Goal: Task Accomplishment & Management: Use online tool/utility

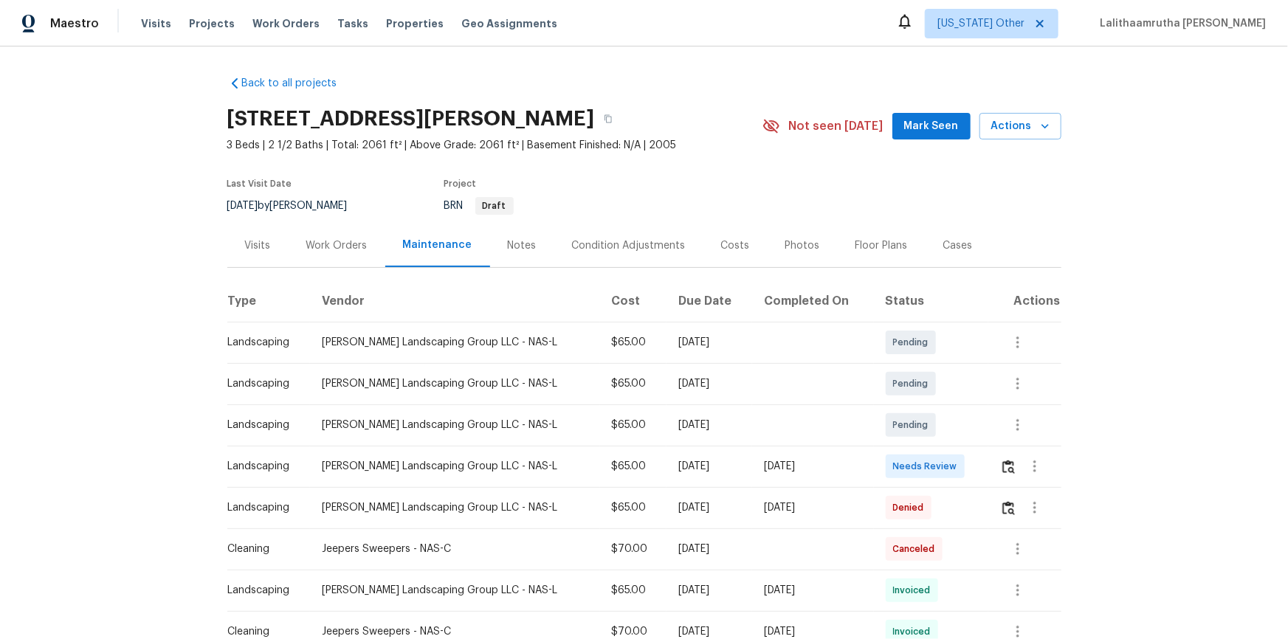
scroll to position [134, 0]
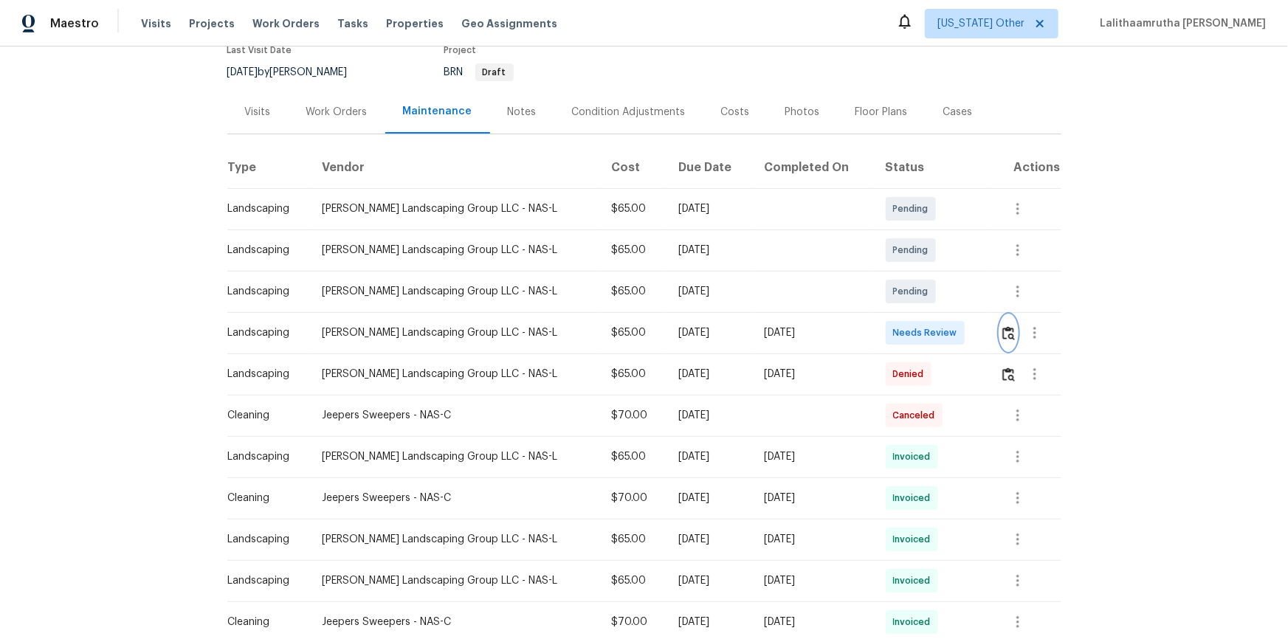
click at [916, 324] on button "button" at bounding box center [1008, 332] width 17 height 35
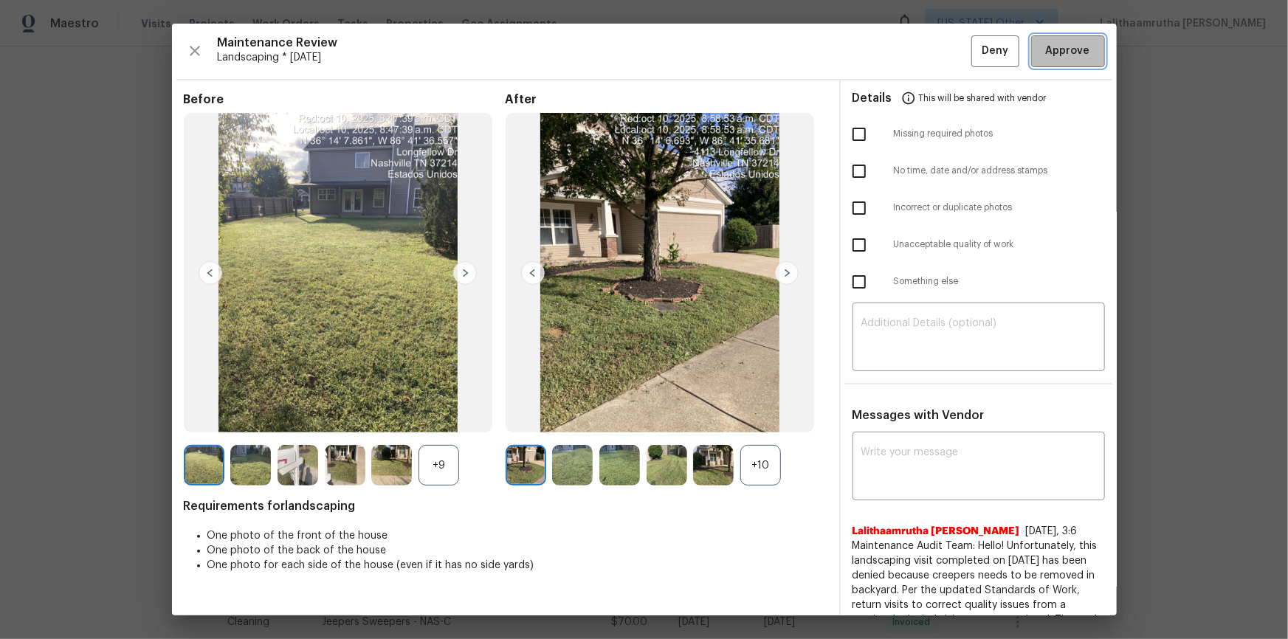
click at [916, 59] on span "Approve" at bounding box center [1068, 51] width 44 height 18
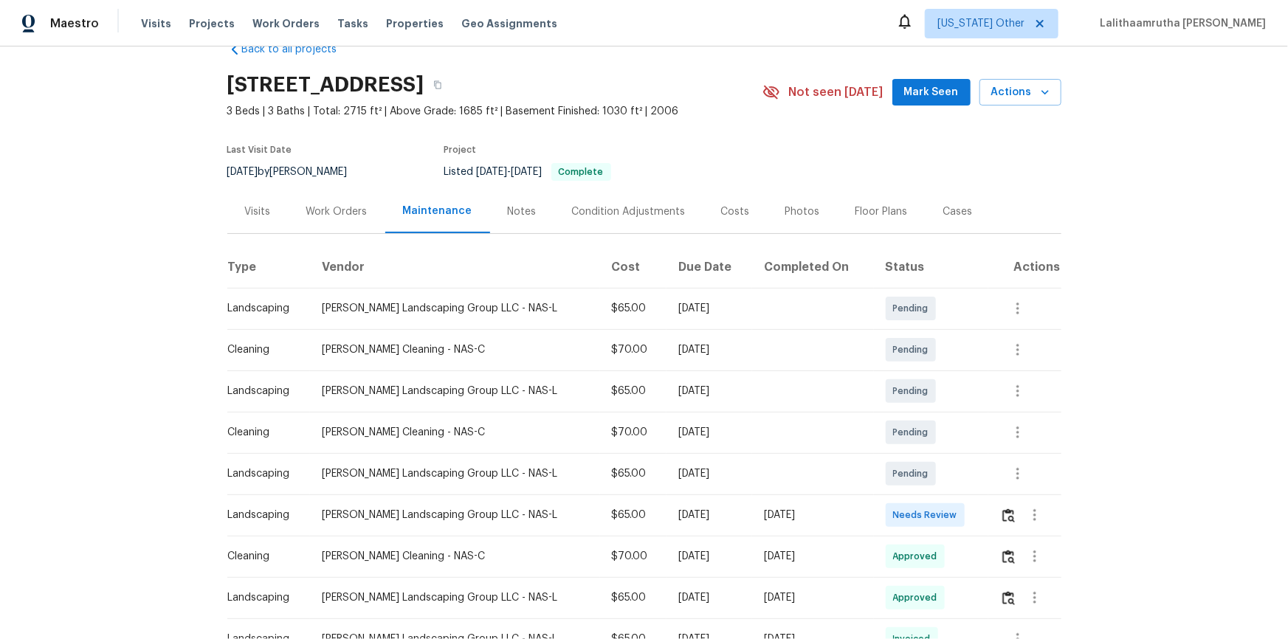
scroll to position [66, 0]
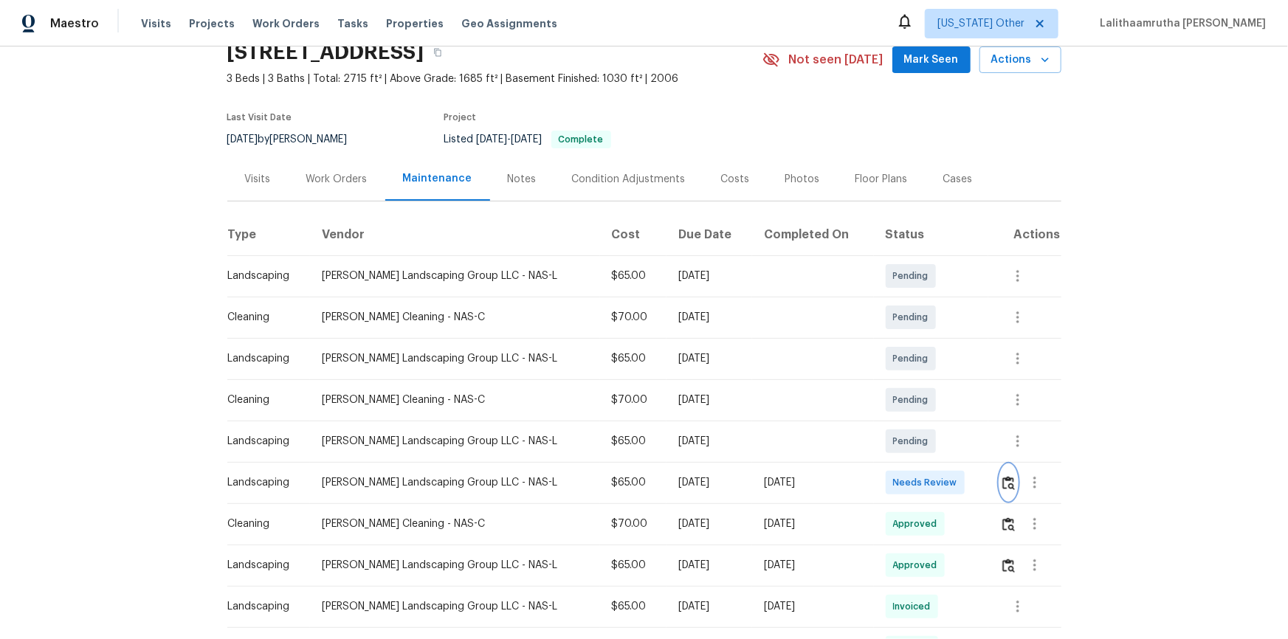
click at [916, 429] on img "button" at bounding box center [1008, 483] width 13 height 14
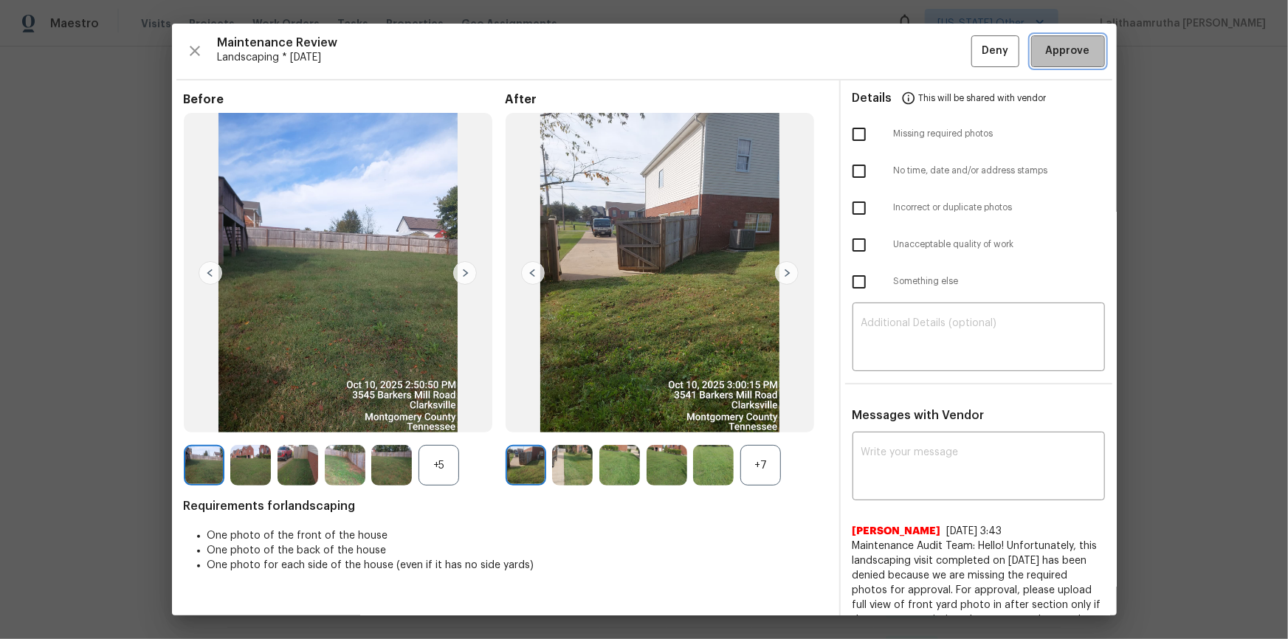
click at [916, 53] on span "Approve" at bounding box center [1068, 51] width 44 height 18
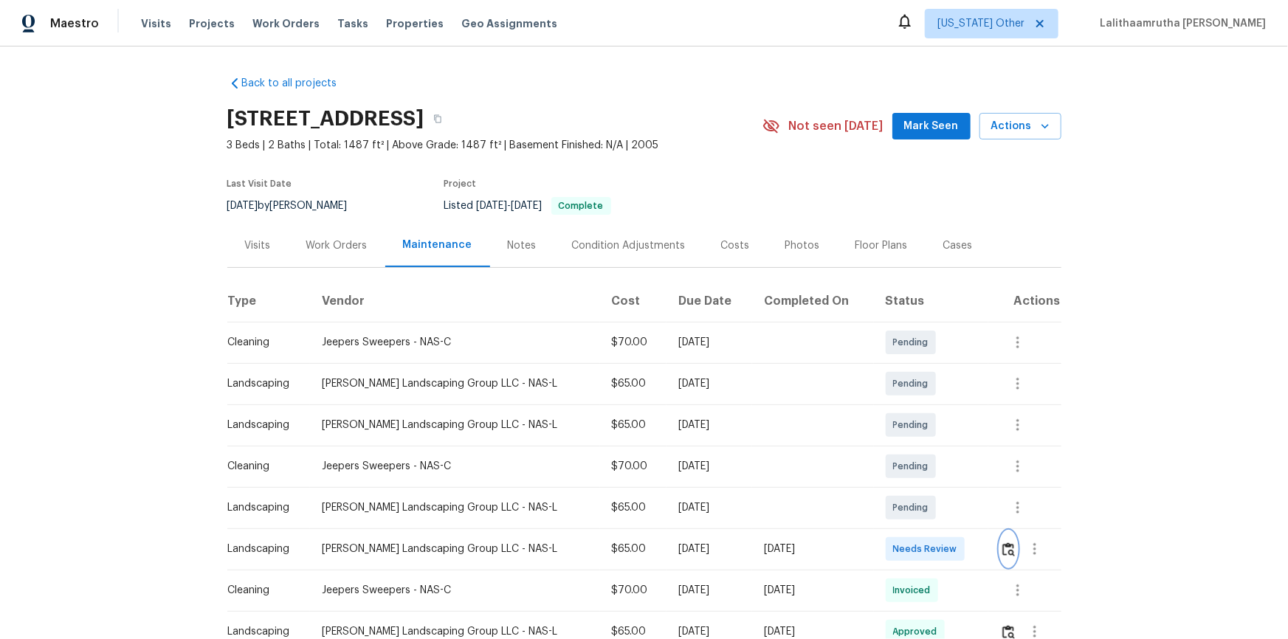
click at [916, 429] on img "button" at bounding box center [1008, 549] width 13 height 14
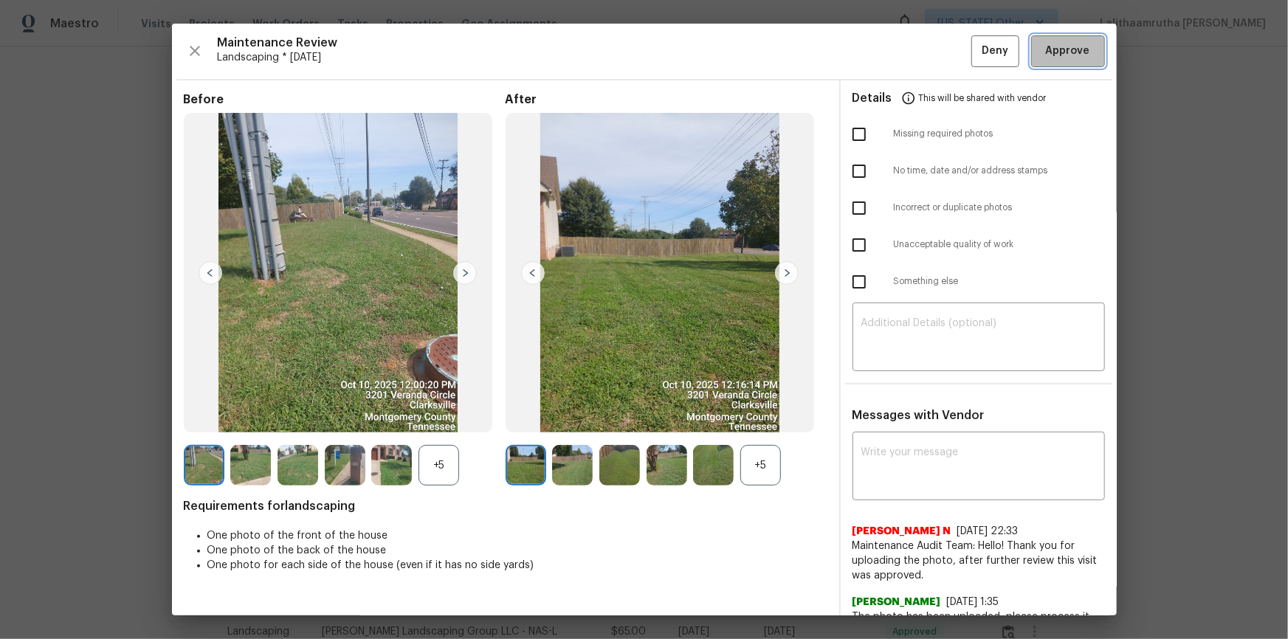
click at [916, 52] on span "Approve" at bounding box center [1068, 51] width 44 height 18
click at [916, 40] on button "Approve" at bounding box center [1068, 51] width 74 height 32
click at [916, 40] on div "Maintenance Review Landscaping * Mon, Oct 06 Deny" at bounding box center [644, 51] width 921 height 32
click at [916, 49] on div "Maintenance Review Landscaping * Mon, Oct 06 Deny" at bounding box center [644, 51] width 921 height 32
click at [916, 52] on span "Approve" at bounding box center [1068, 51] width 44 height 18
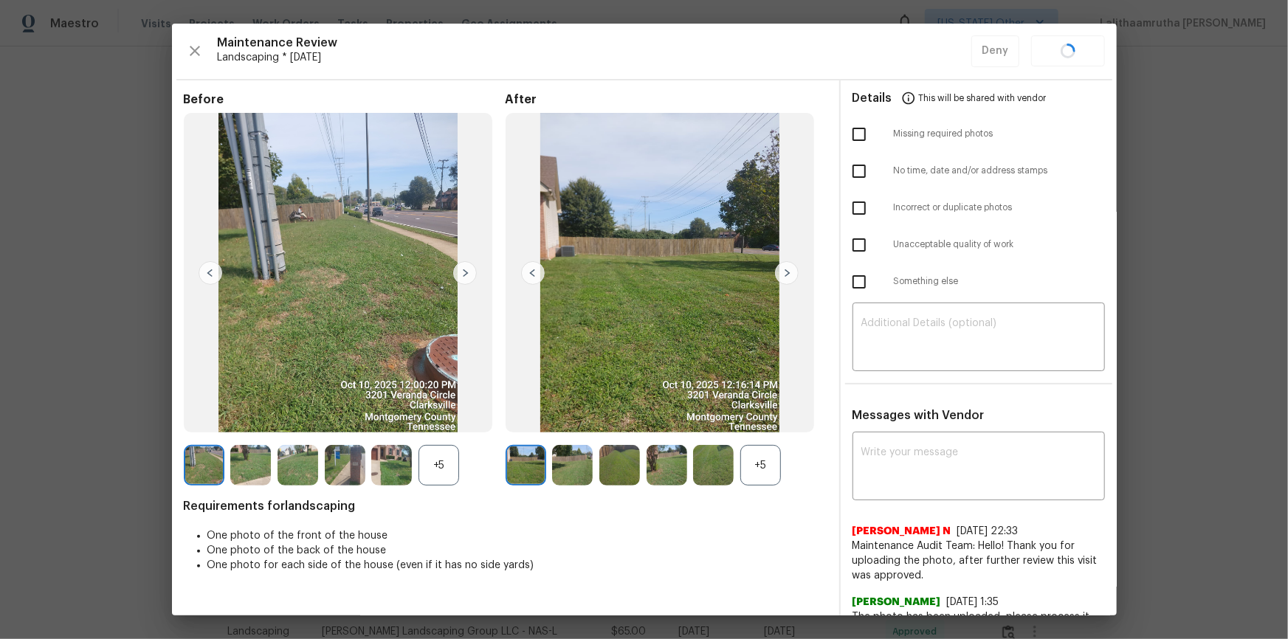
click at [916, 52] on div "Maintenance Review Landscaping * Mon, Oct 06 Deny" at bounding box center [644, 51] width 921 height 32
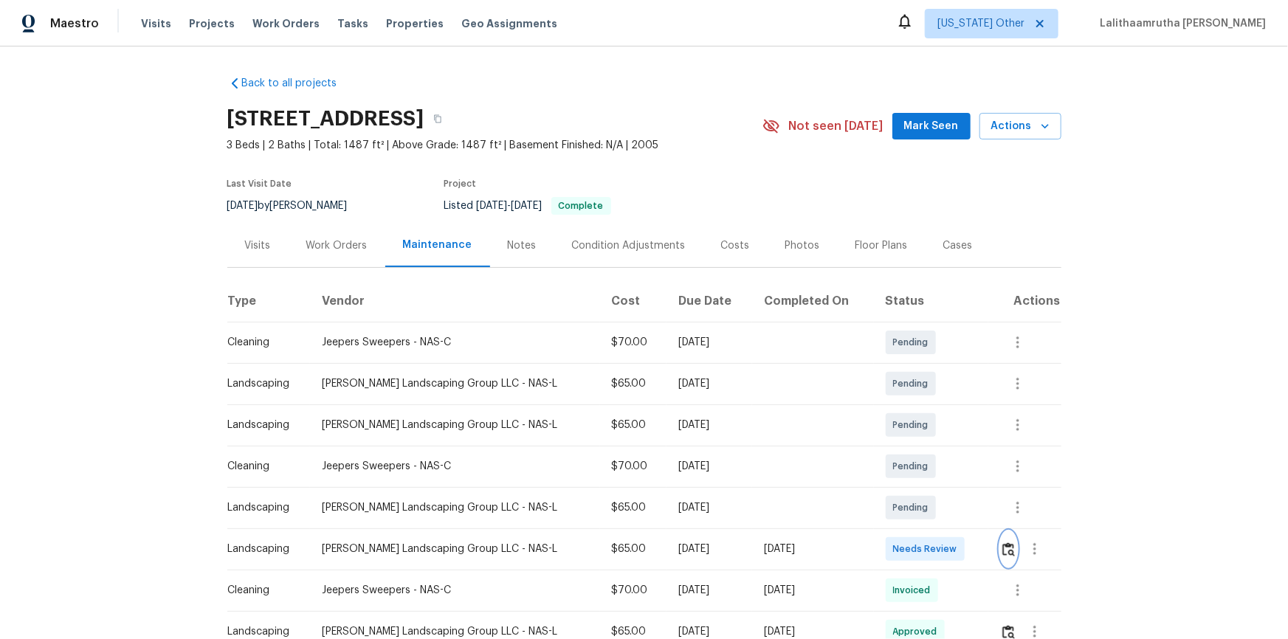
click at [916, 429] on img "button" at bounding box center [1008, 549] width 13 height 14
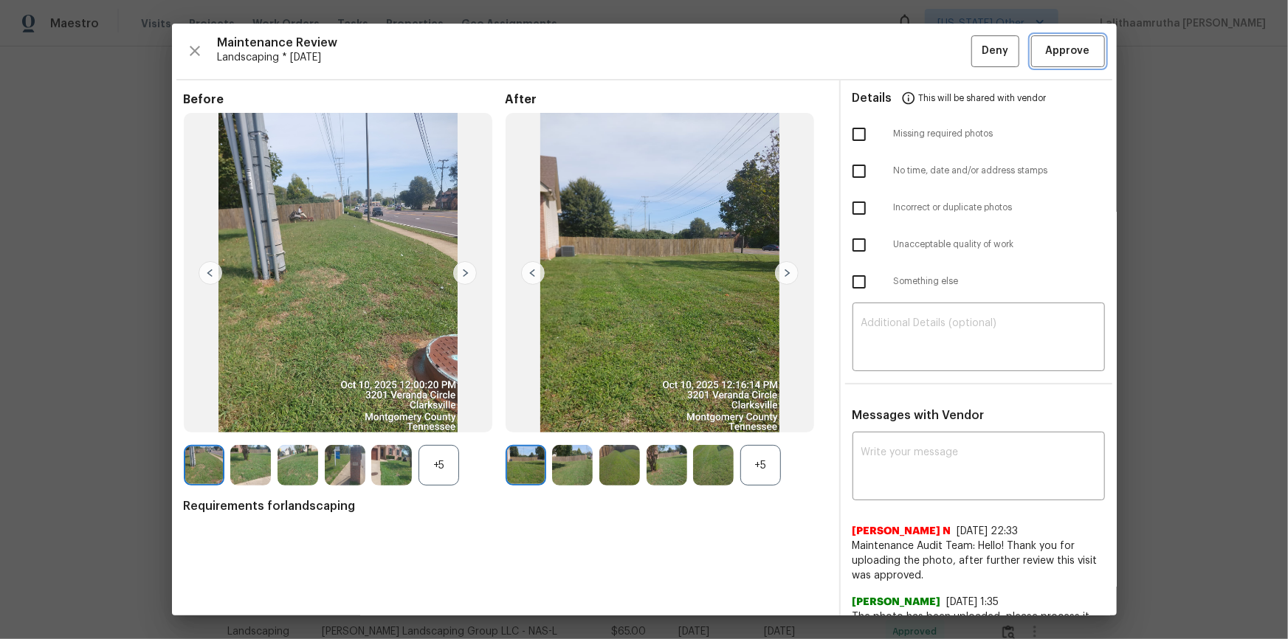
click at [916, 52] on span "Approve" at bounding box center [1068, 51] width 44 height 18
click at [916, 52] on div "Maintenance Review Landscaping * Mon, Oct 06 Deny" at bounding box center [644, 51] width 921 height 32
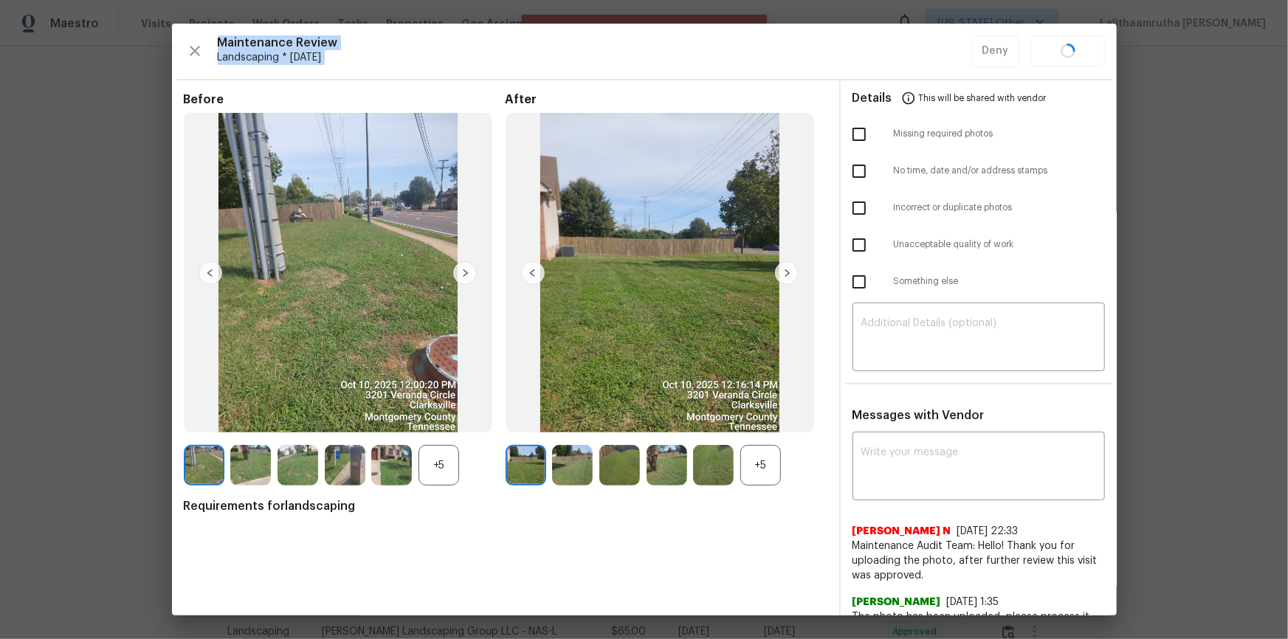
click at [916, 52] on div "Maintenance Review Landscaping * Mon, Oct 06 Deny" at bounding box center [644, 51] width 921 height 32
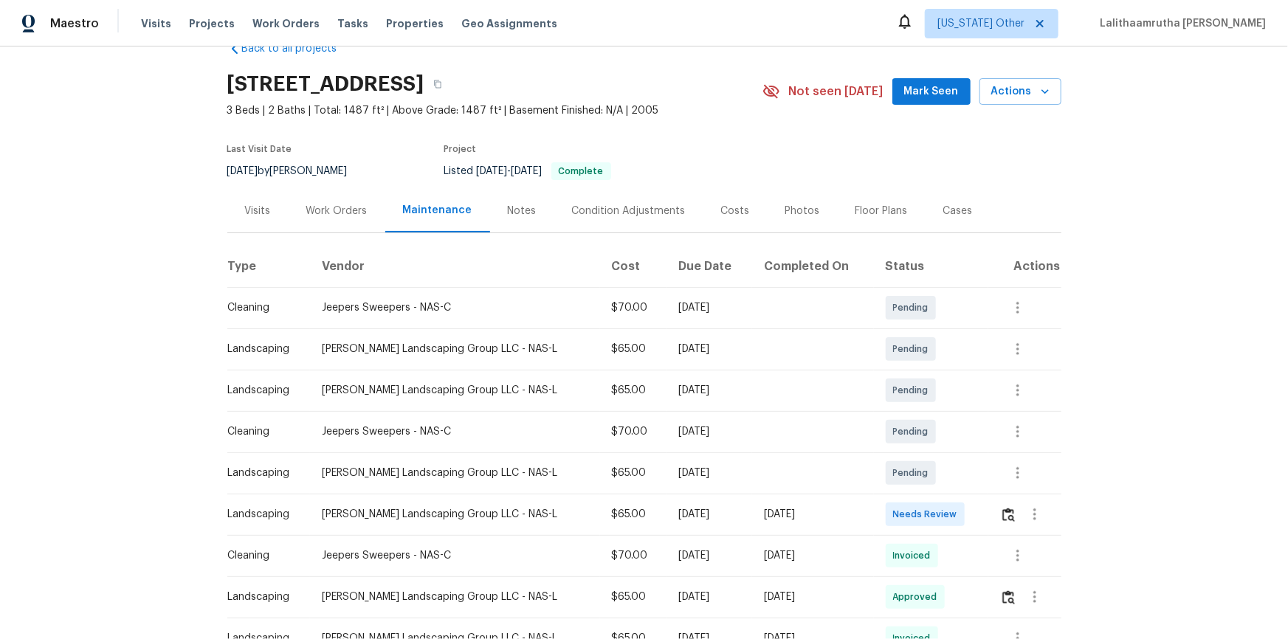
scroll to position [66, 0]
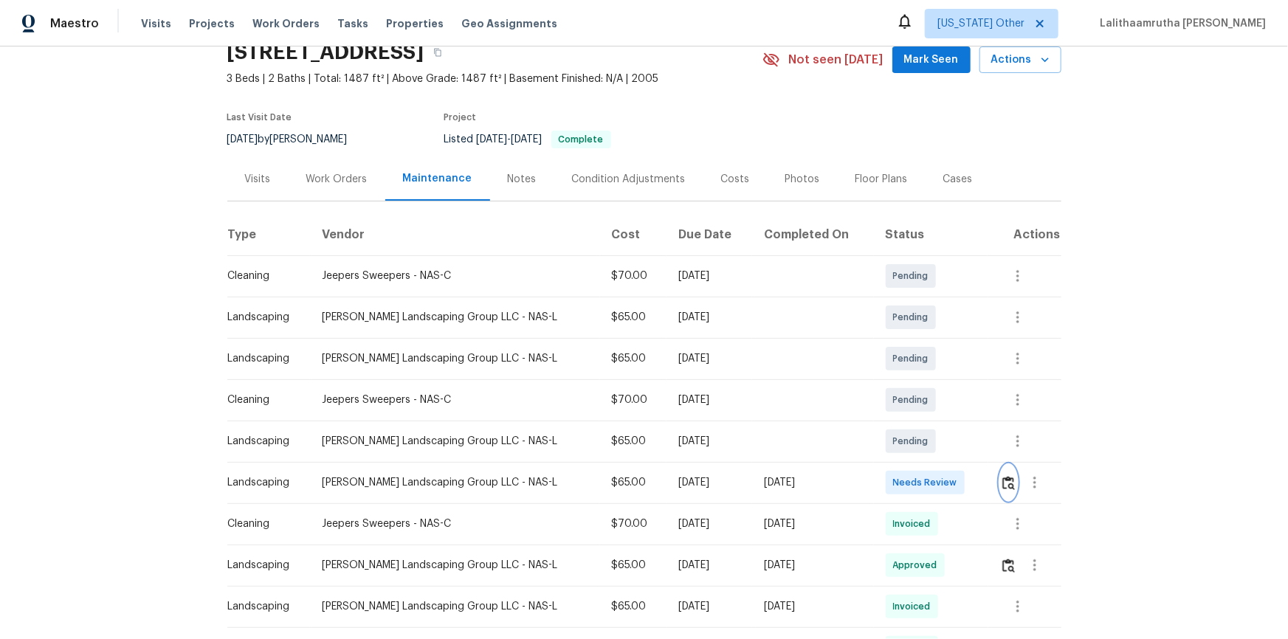
click at [1002, 480] on img "button" at bounding box center [1008, 483] width 13 height 14
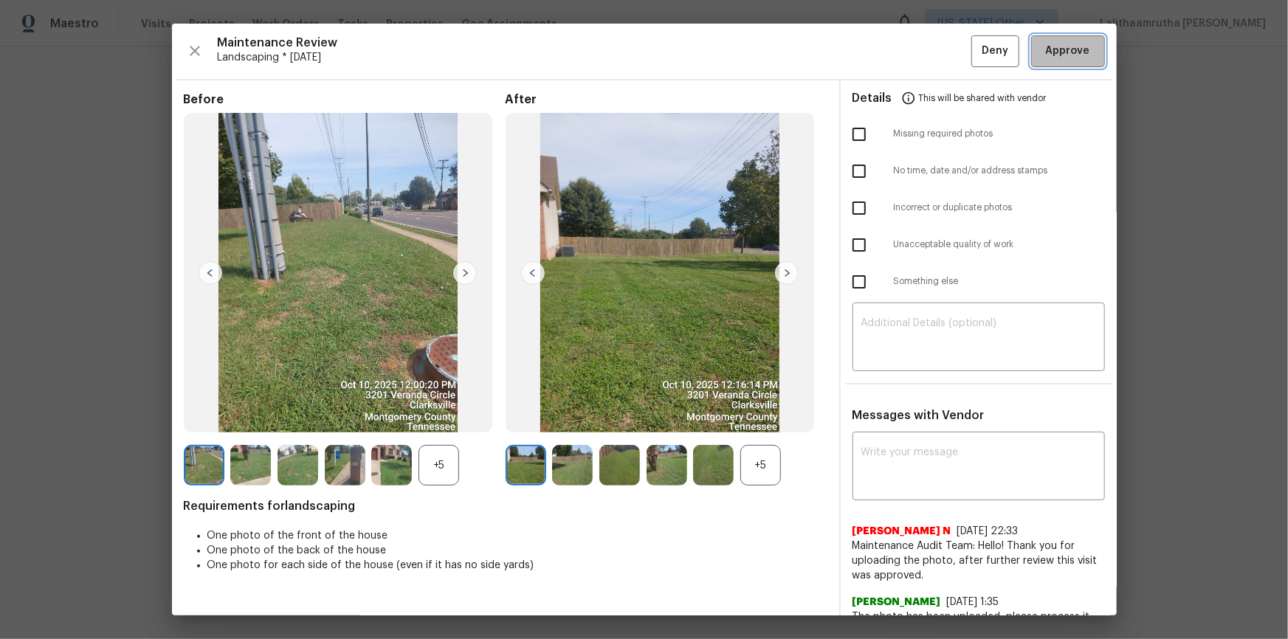
click at [1050, 44] on span "Approve" at bounding box center [1068, 51] width 44 height 18
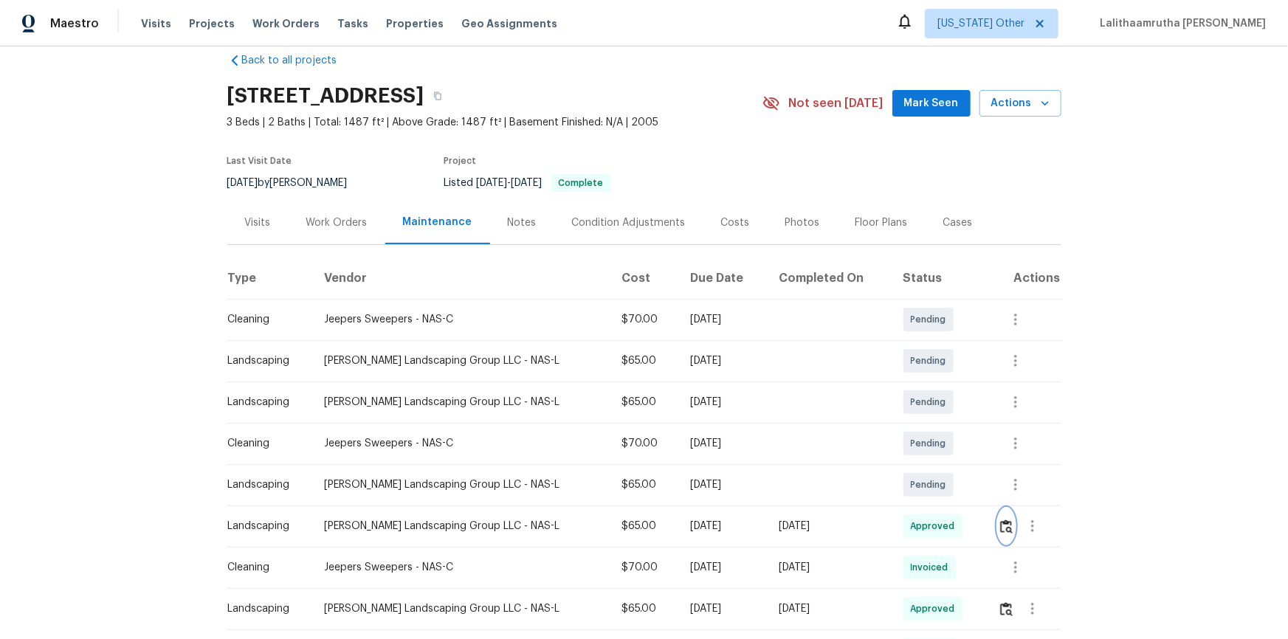
scroll to position [0, 0]
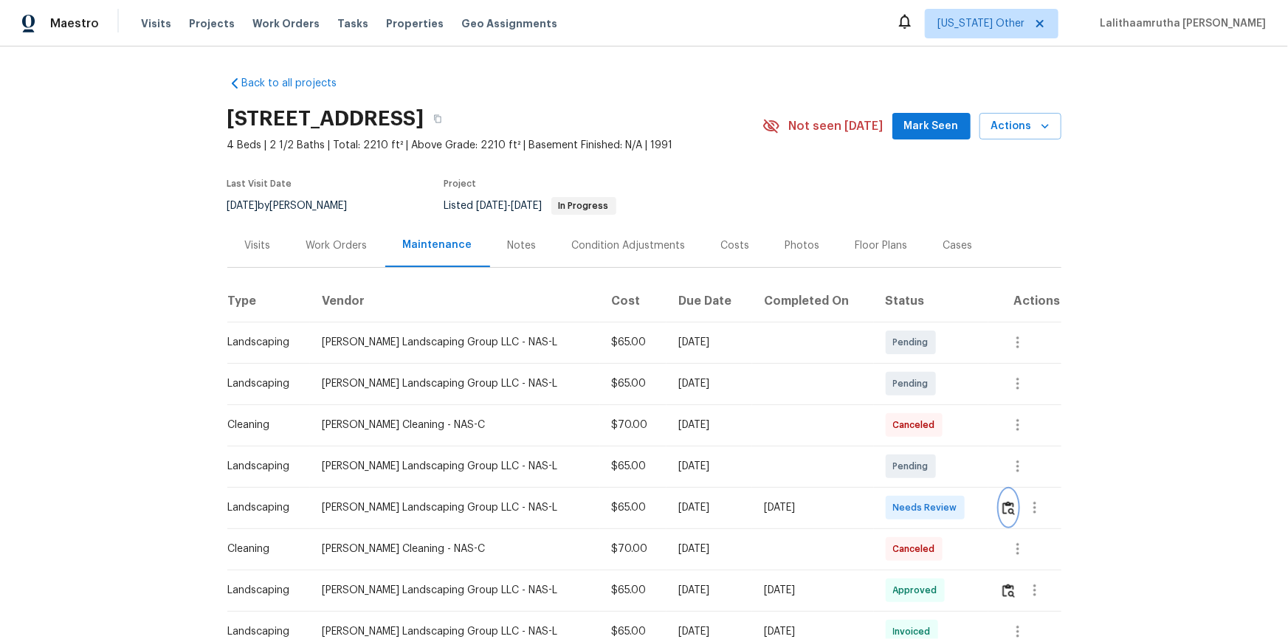
click at [916, 429] on img "button" at bounding box center [1008, 508] width 13 height 14
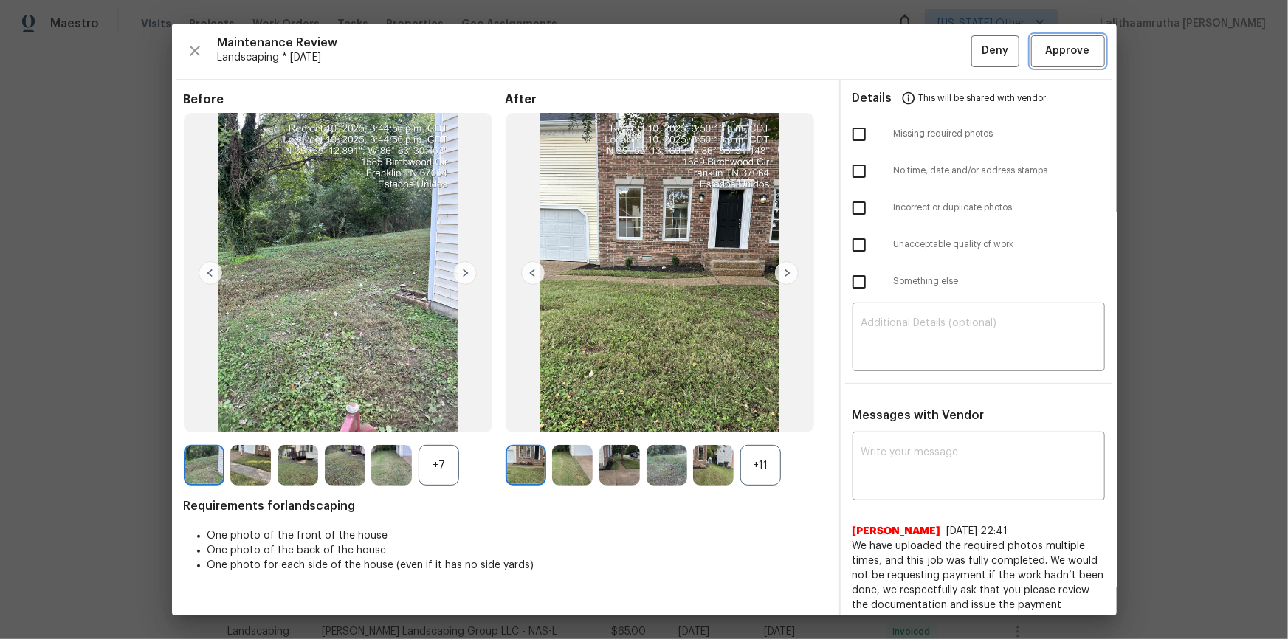
click at [916, 51] on span "Approve" at bounding box center [1068, 51] width 44 height 18
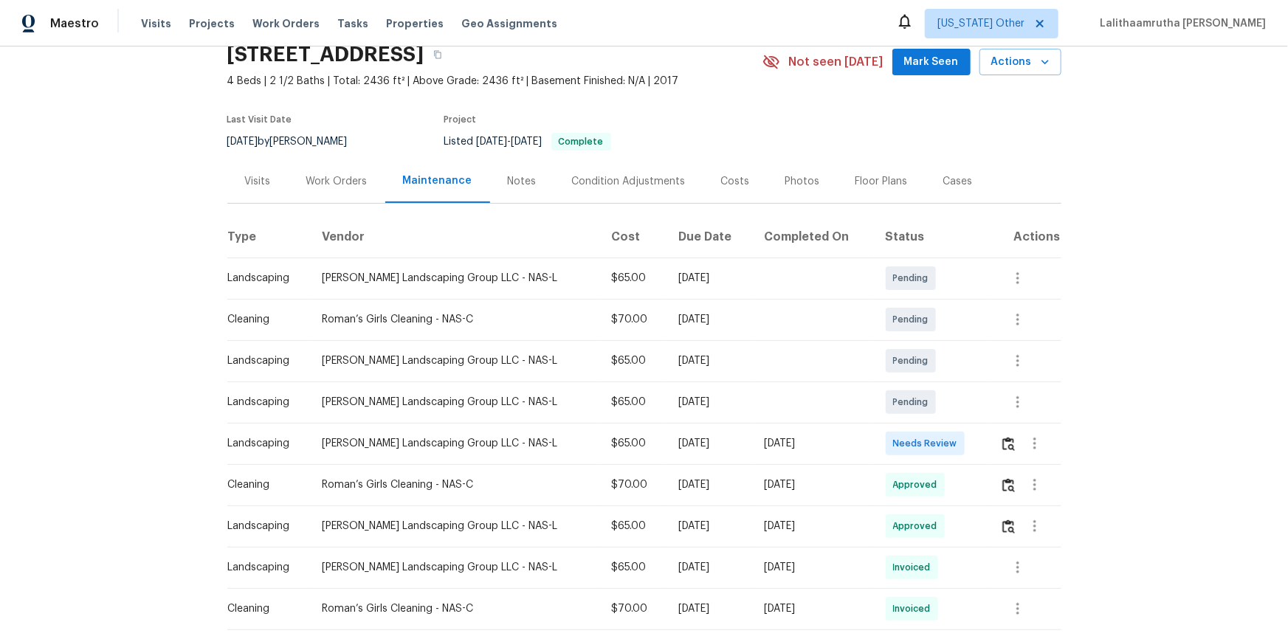
scroll to position [153, 0]
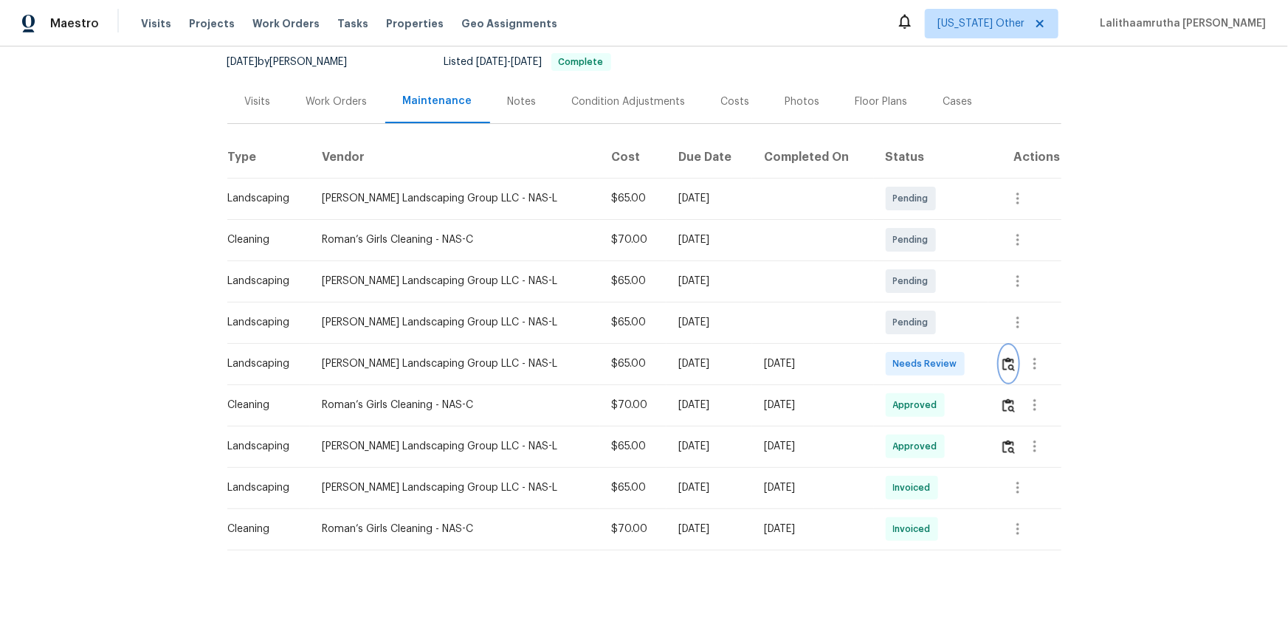
click at [916, 357] on img "button" at bounding box center [1008, 364] width 13 height 14
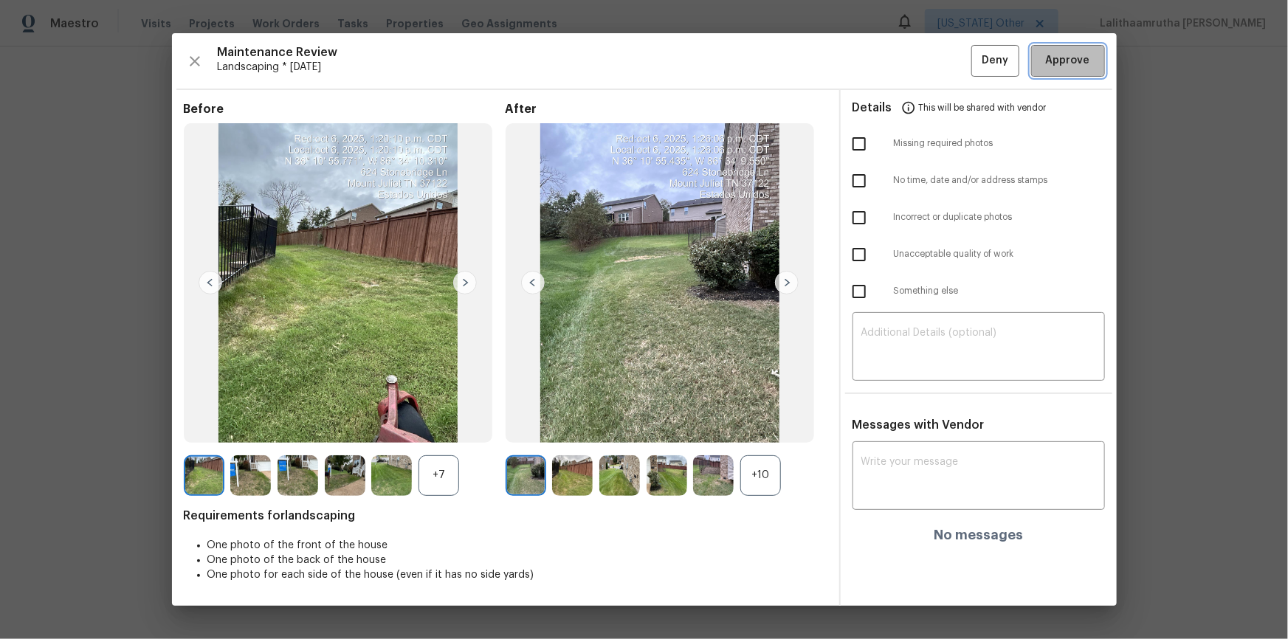
click at [916, 65] on span "Approve" at bounding box center [1068, 61] width 44 height 18
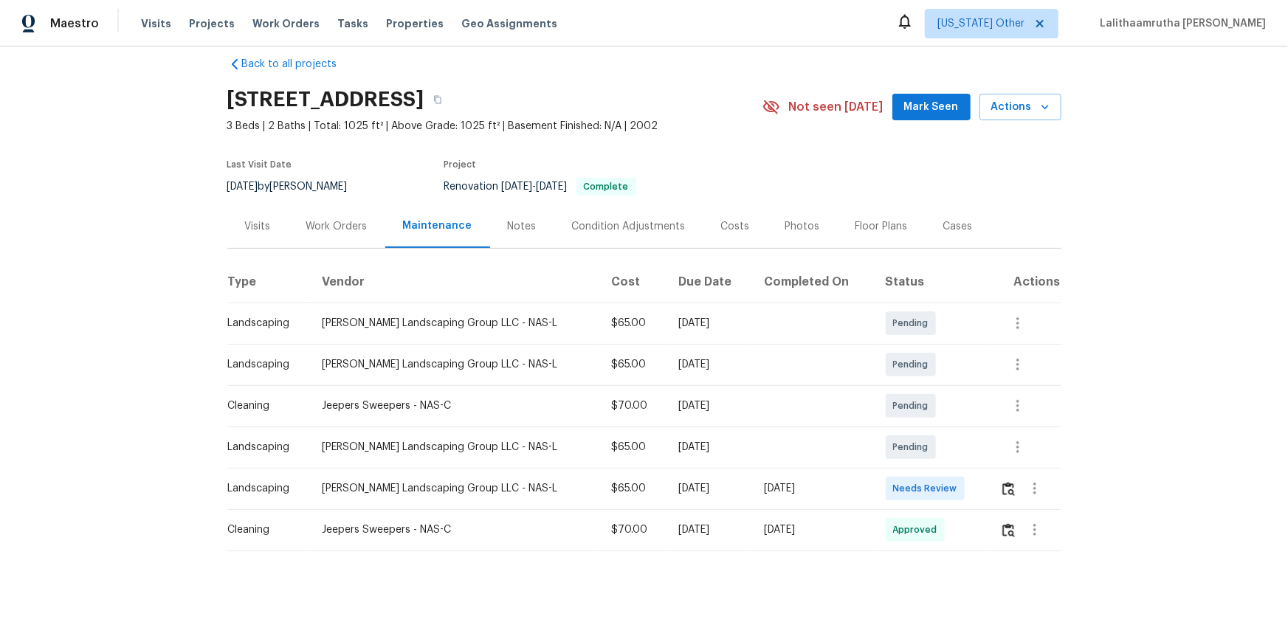
scroll to position [30, 0]
click at [916, 429] on div at bounding box center [1030, 487] width 60 height 35
click at [916, 429] on img "button" at bounding box center [1008, 488] width 13 height 14
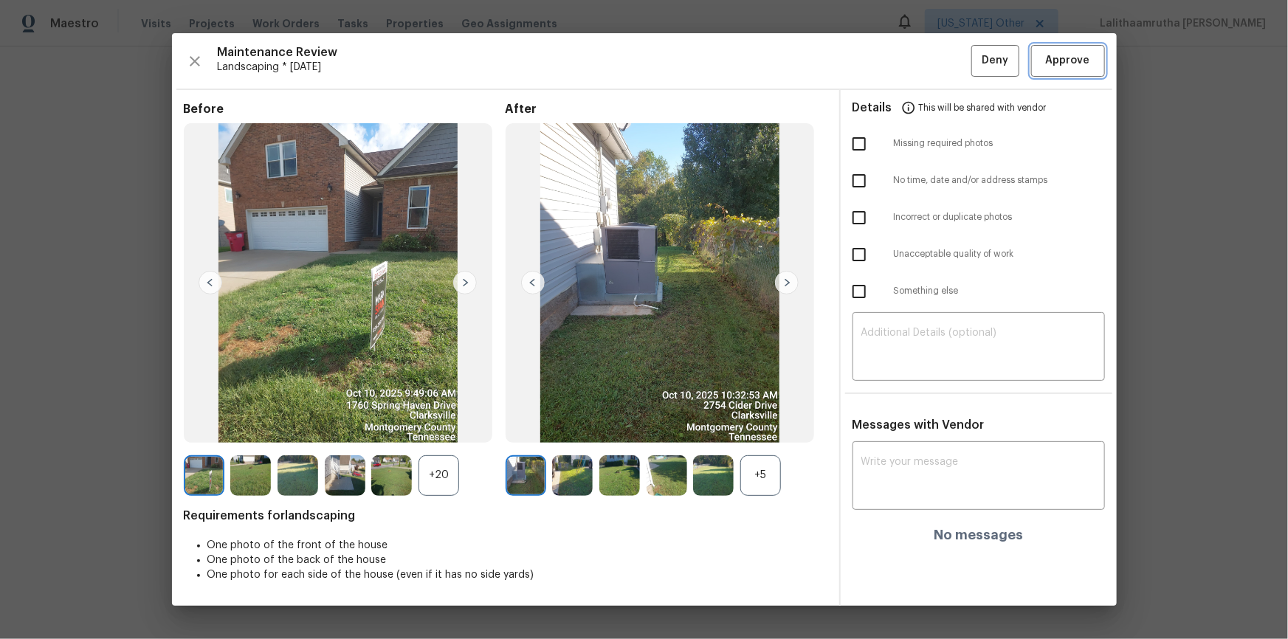
click at [916, 64] on span "Approve" at bounding box center [1068, 61] width 44 height 18
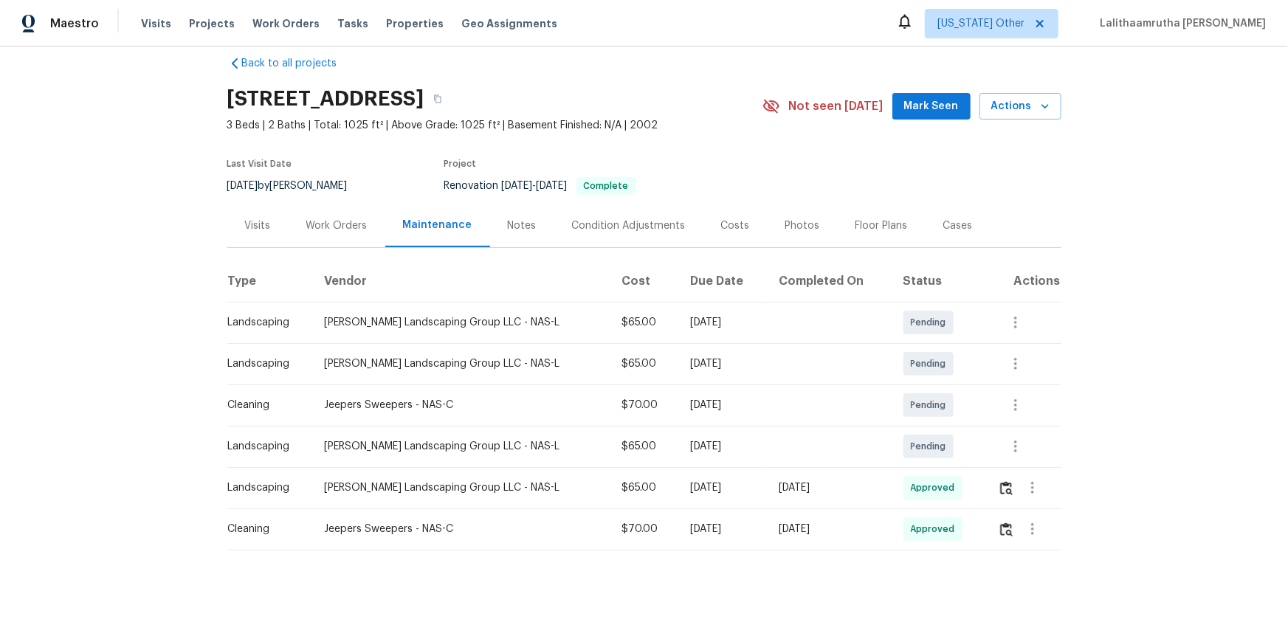
click at [916, 359] on div "Back to all projects 2754 Cider Dr, Clarksville, TN 37040 3 Beds | 2 Baths | To…" at bounding box center [644, 342] width 1288 height 593
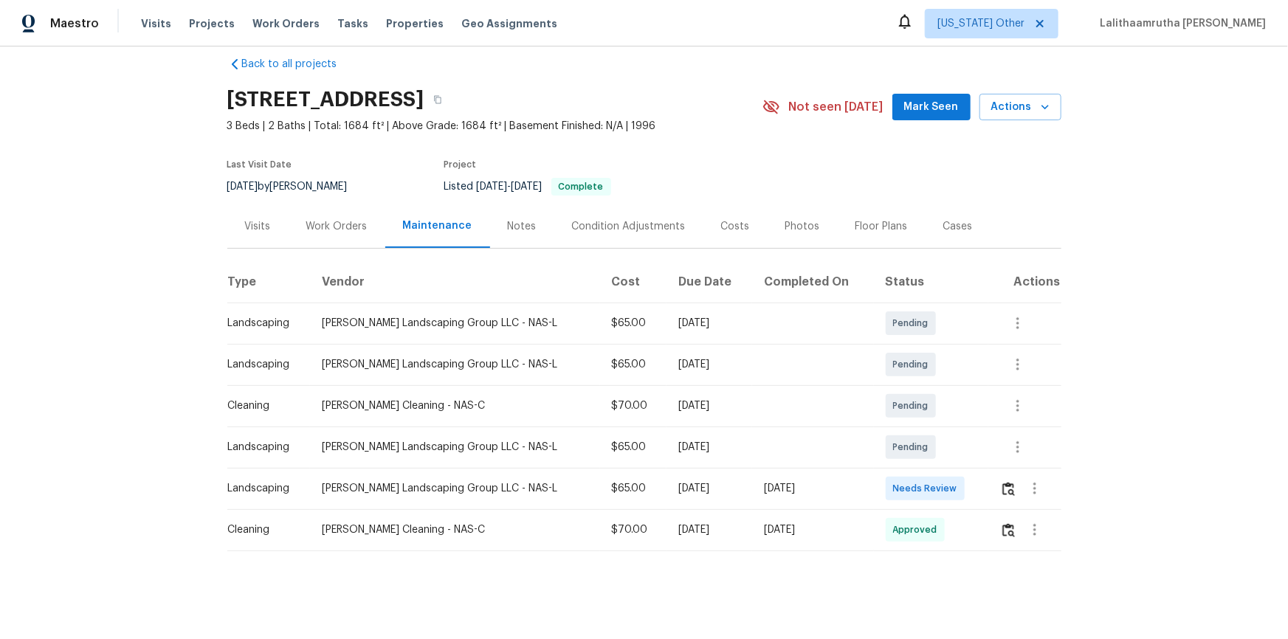
scroll to position [30, 0]
click at [916, 429] on img "button" at bounding box center [1008, 488] width 13 height 14
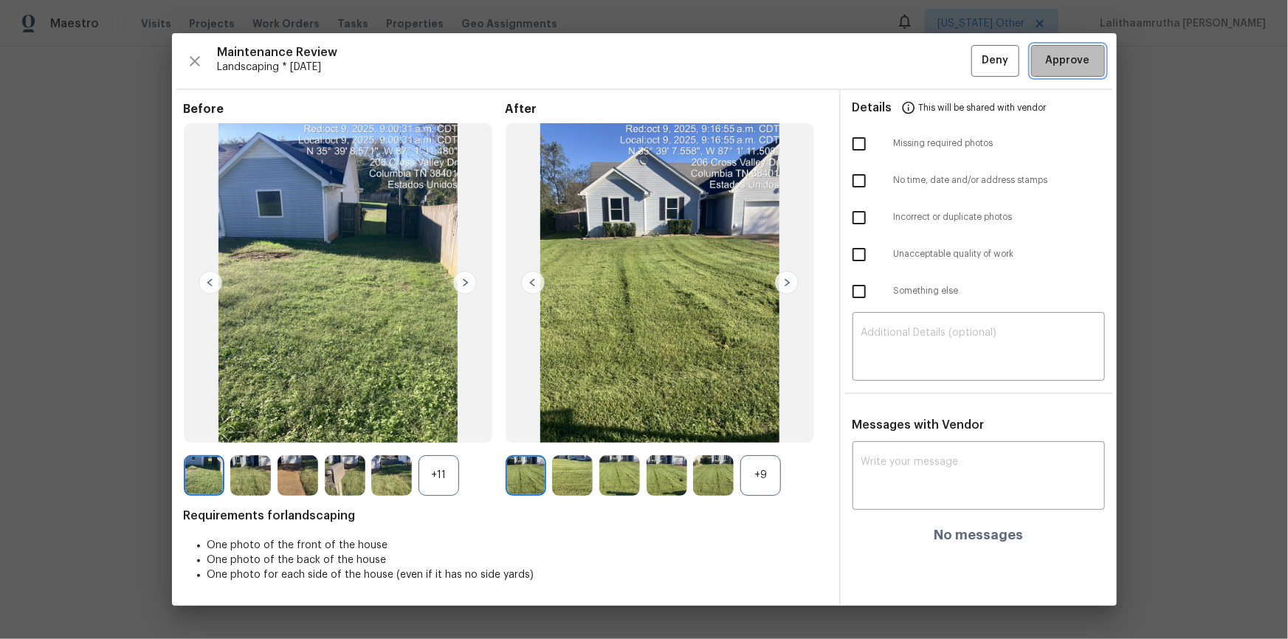
click at [916, 60] on span "Approve" at bounding box center [1068, 61] width 44 height 18
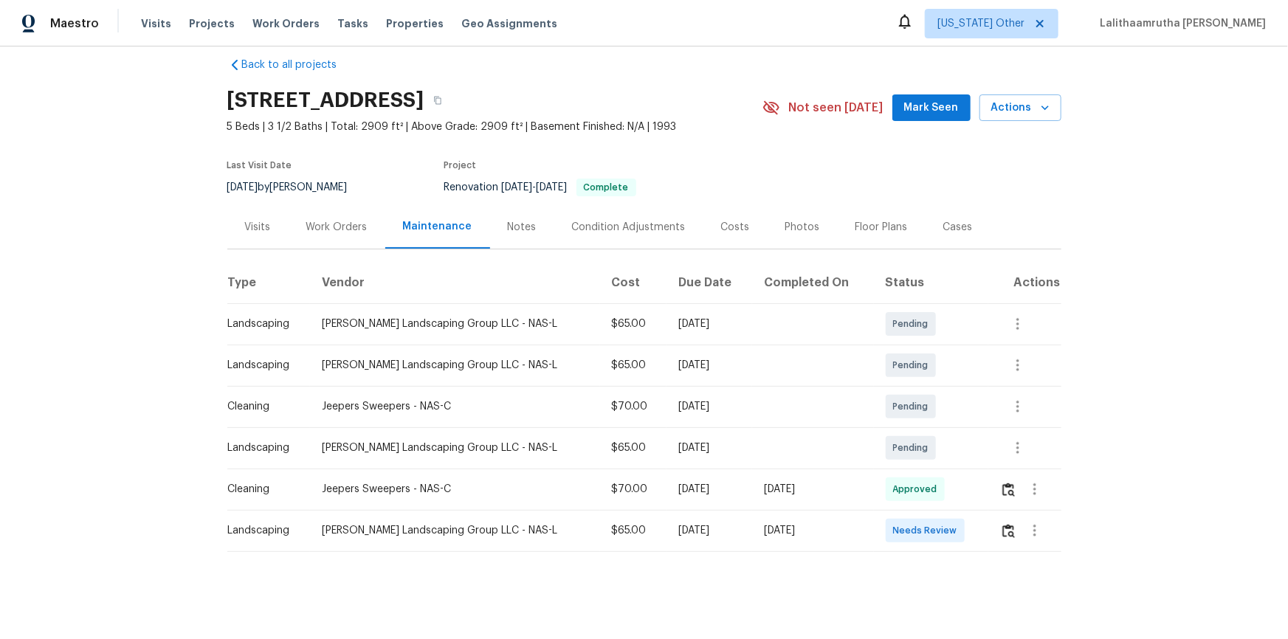
scroll to position [30, 0]
click at [916, 429] on button "button" at bounding box center [1008, 528] width 17 height 35
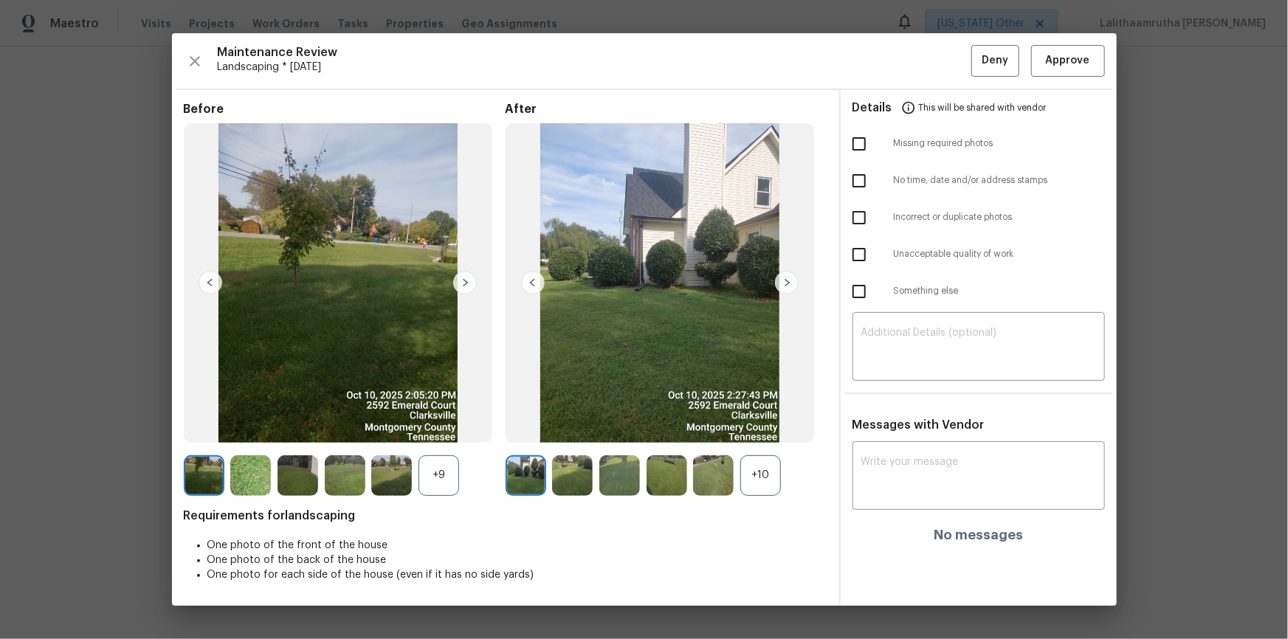
click at [916, 78] on div "Maintenance Review Landscaping * [DATE] Deny Approve Before +9 After +10 Requir…" at bounding box center [644, 319] width 945 height 572
click at [916, 67] on span "Approve" at bounding box center [1068, 61] width 44 height 18
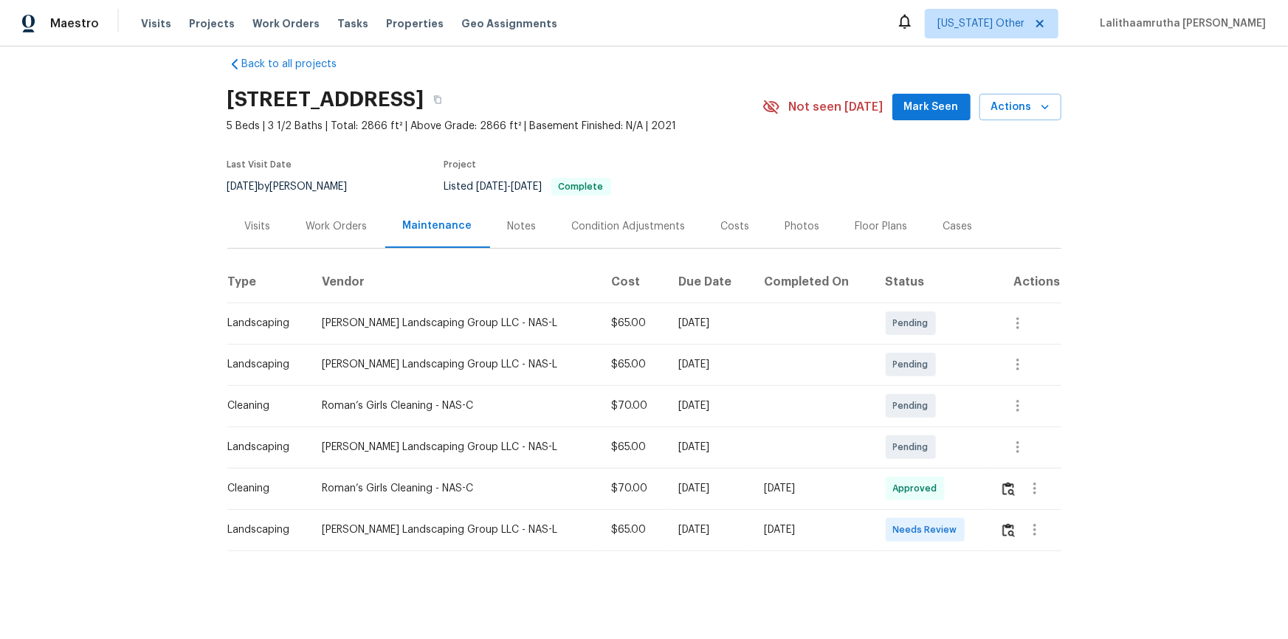
scroll to position [30, 0]
click at [916, 429] on button "button" at bounding box center [1008, 528] width 17 height 35
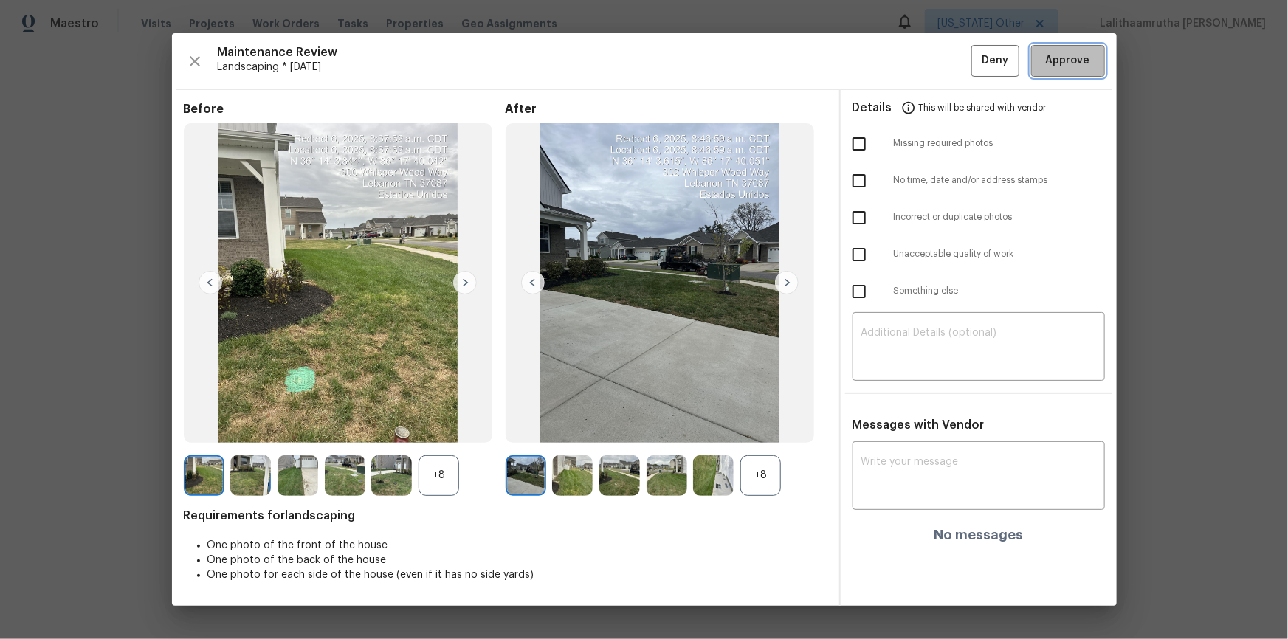
click at [916, 70] on button "Approve" at bounding box center [1068, 61] width 74 height 32
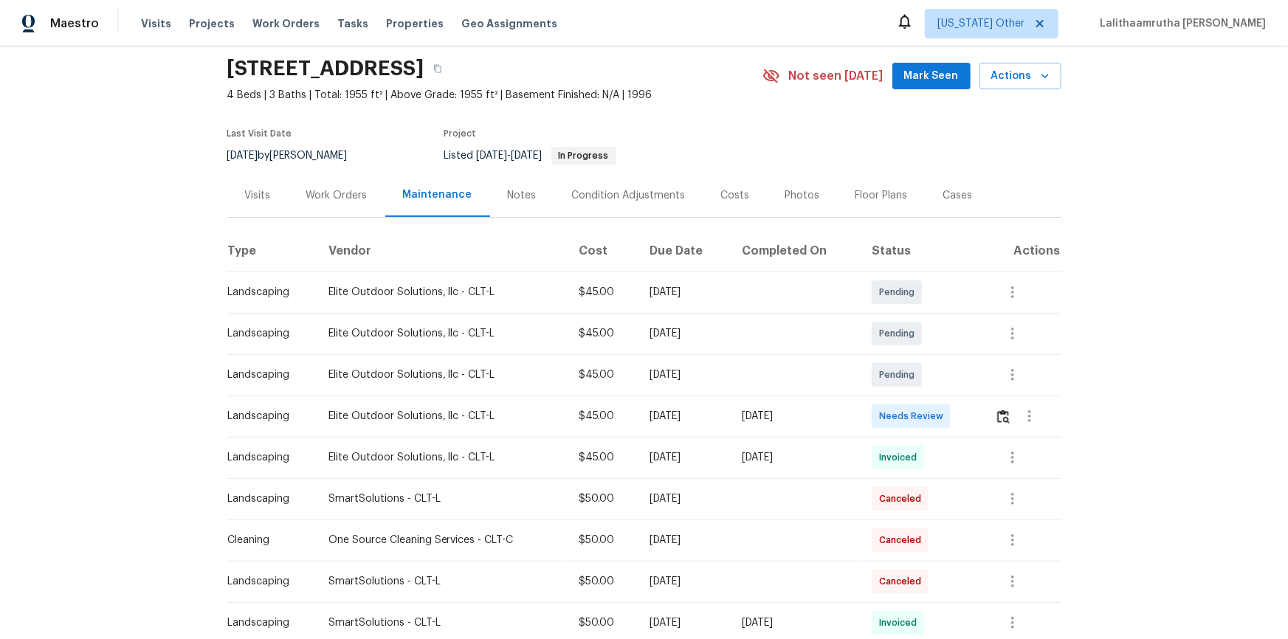
scroll to position [201, 0]
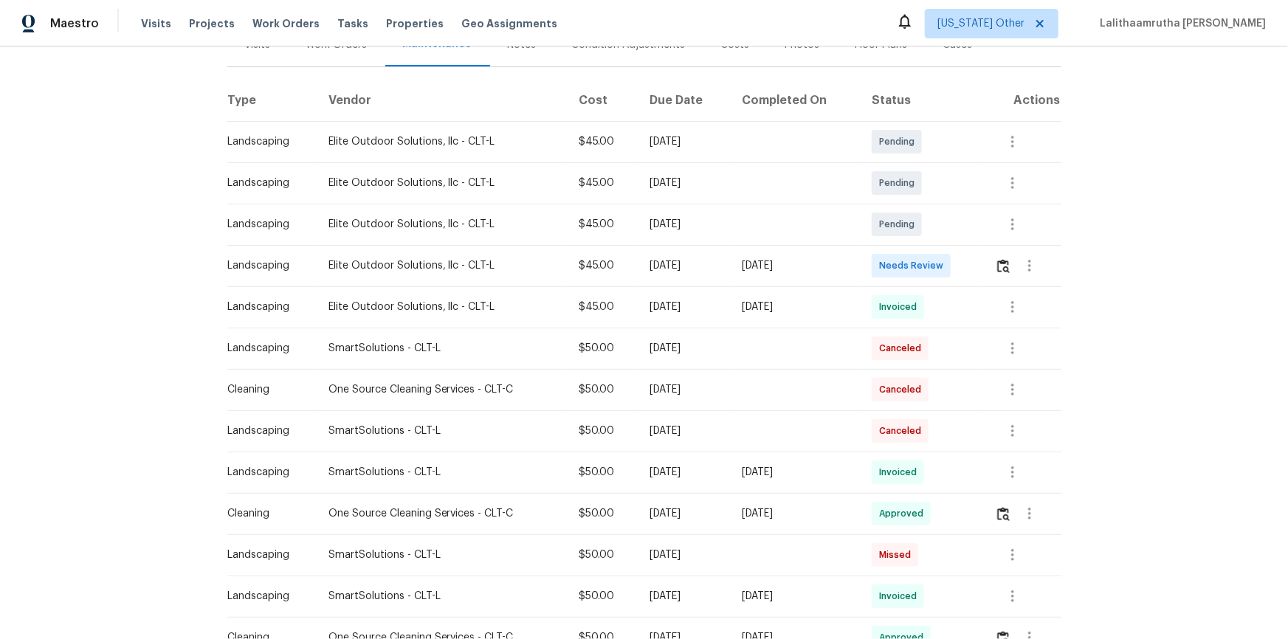
click at [916, 263] on td at bounding box center [1022, 265] width 78 height 41
click at [916, 264] on img "button" at bounding box center [1003, 266] width 13 height 14
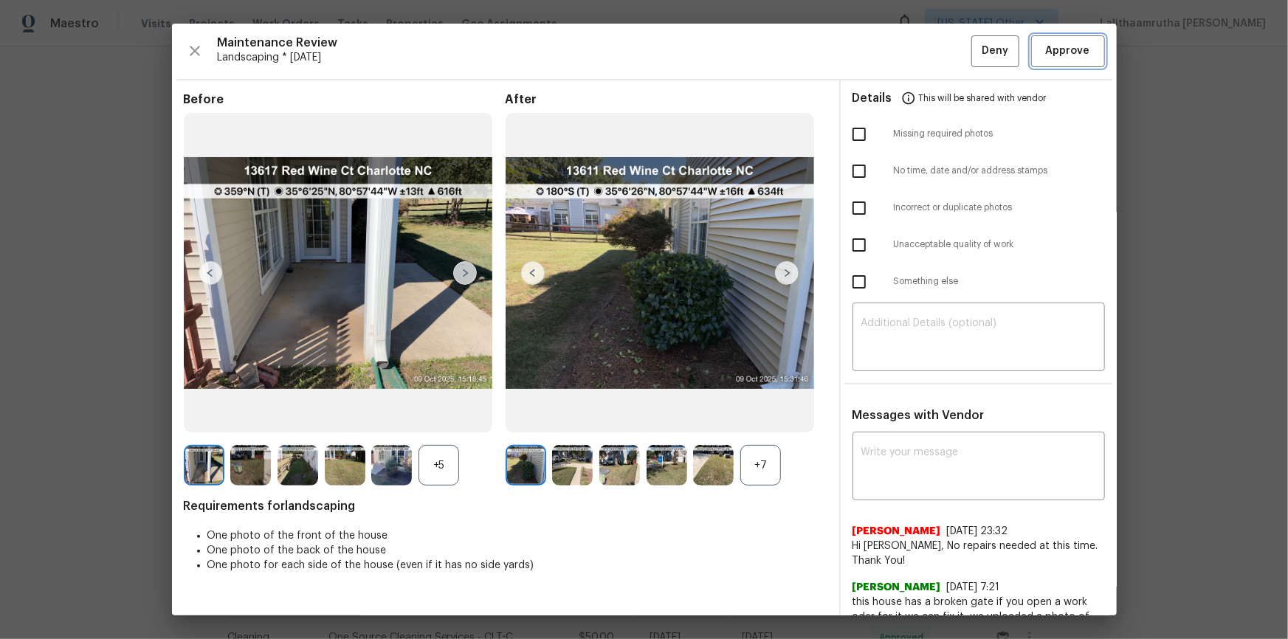
click at [916, 55] on span "Approve" at bounding box center [1068, 51] width 44 height 18
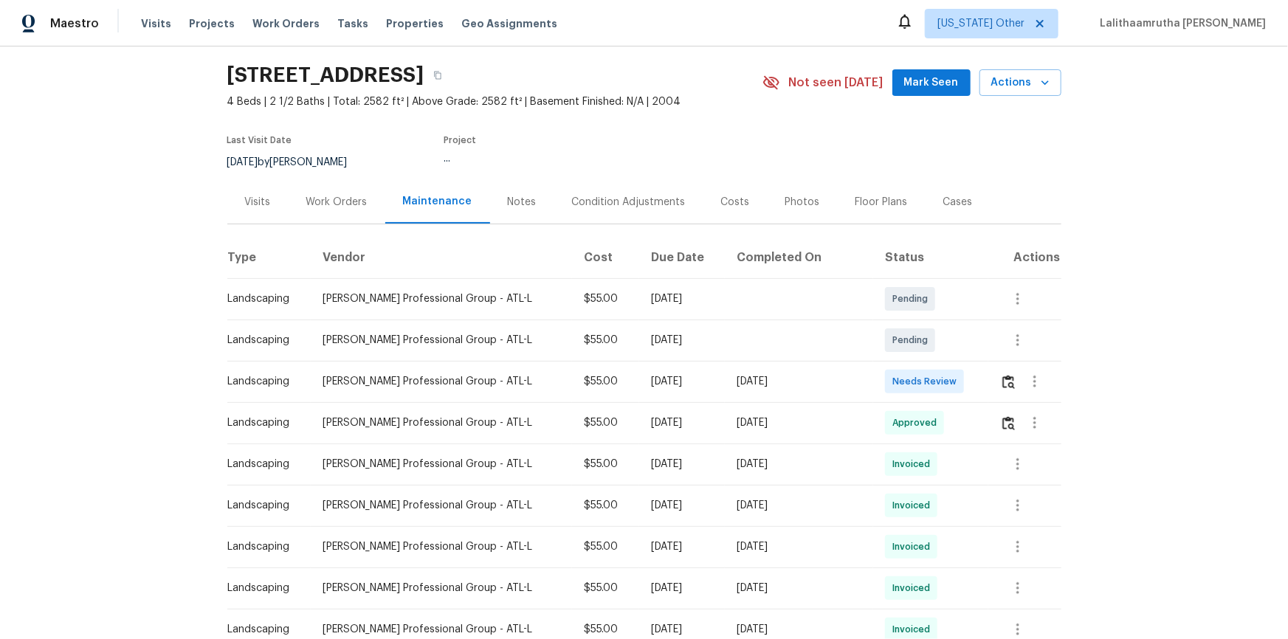
scroll to position [66, 0]
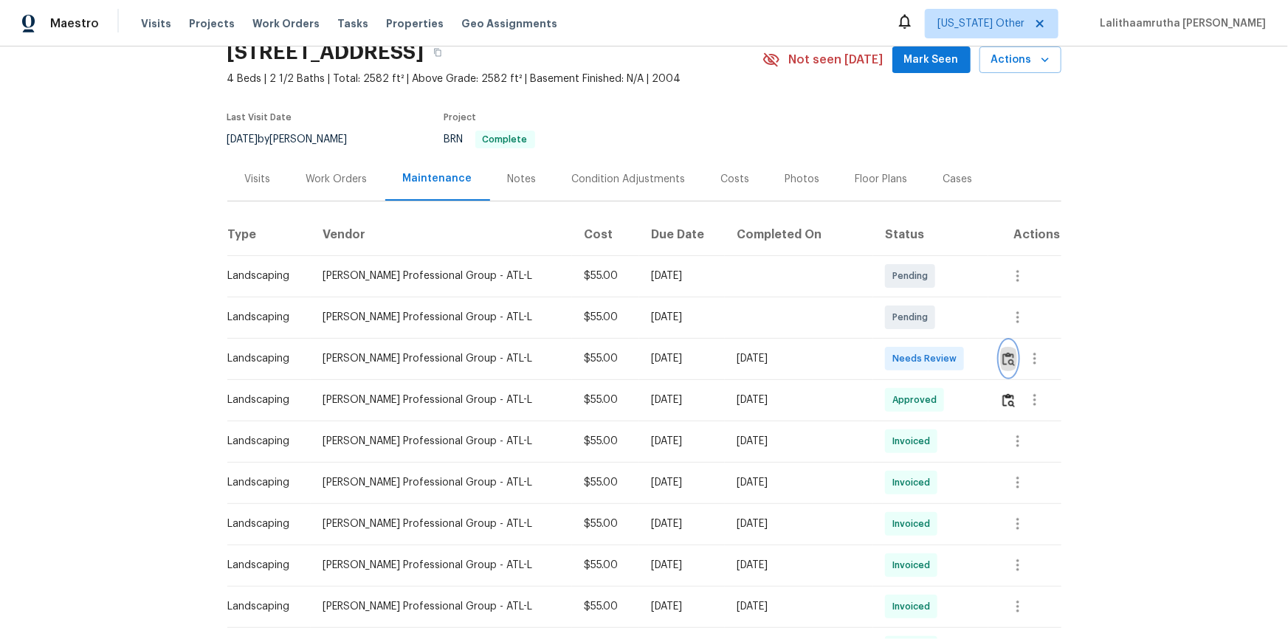
click at [916, 352] on img "button" at bounding box center [1008, 359] width 13 height 14
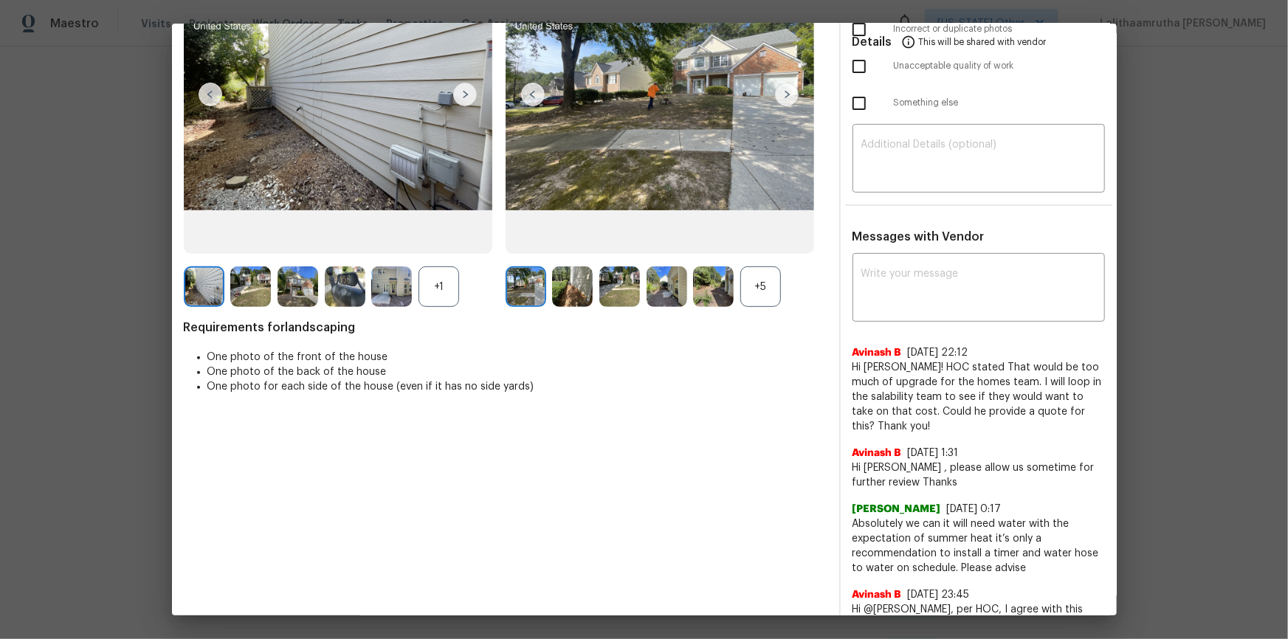
scroll to position [18, 0]
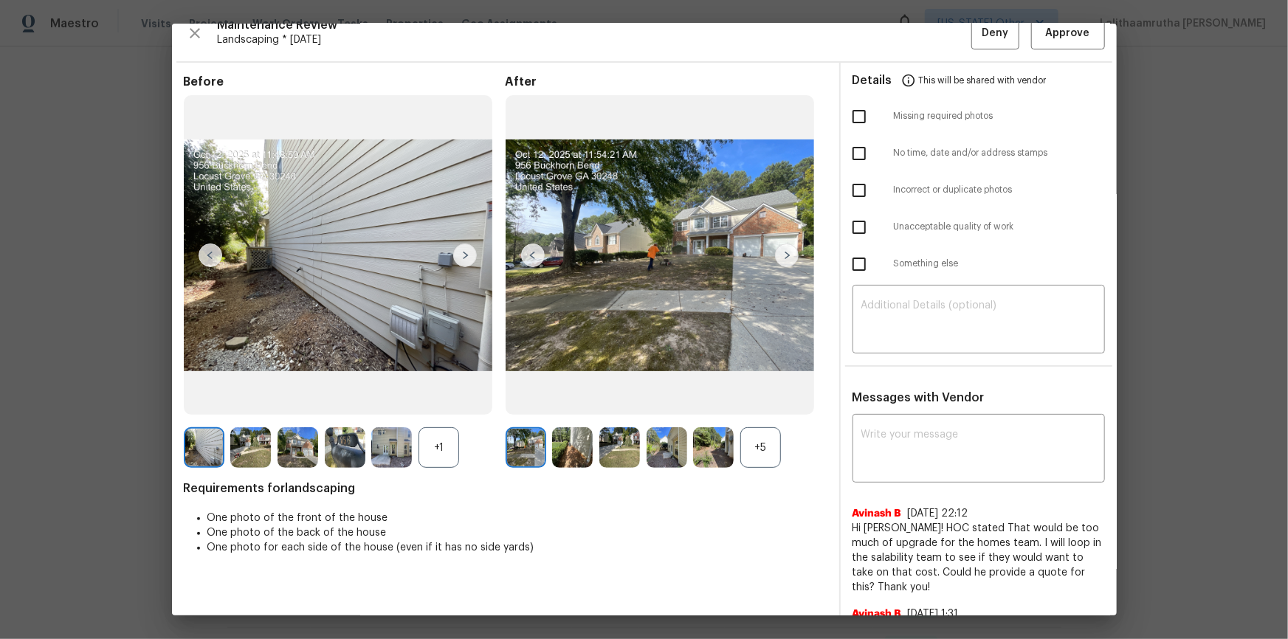
click at [677, 429] on img at bounding box center [666, 447] width 41 height 41
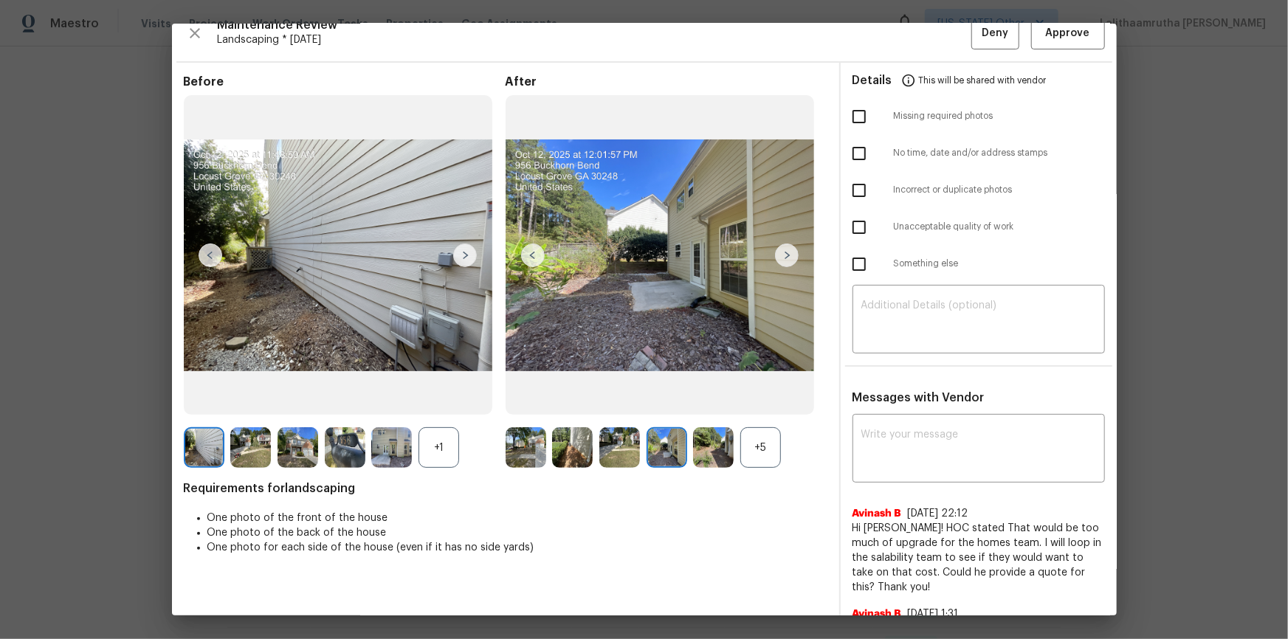
click at [387, 429] on img at bounding box center [391, 447] width 41 height 41
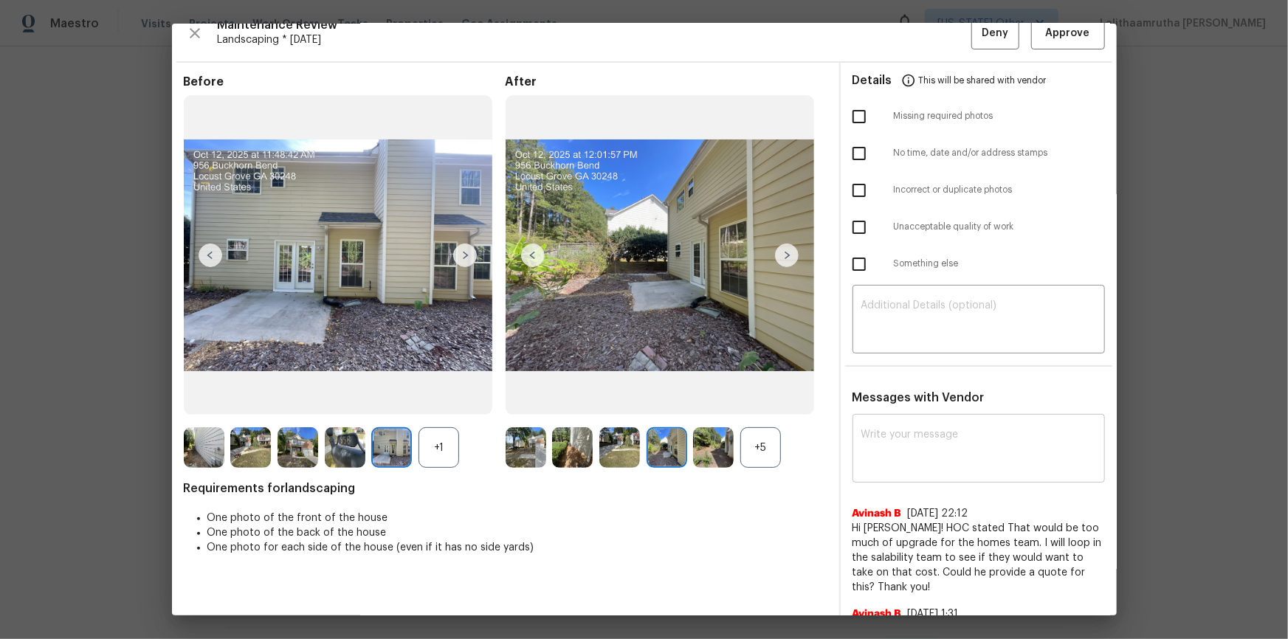
click at [852, 429] on div "x ​" at bounding box center [978, 450] width 252 height 65
click at [861, 429] on textarea at bounding box center [978, 449] width 235 height 41
paste textarea "Maintenance Audit Team: Hello! Unfortunately, this landscaping visit completed …"
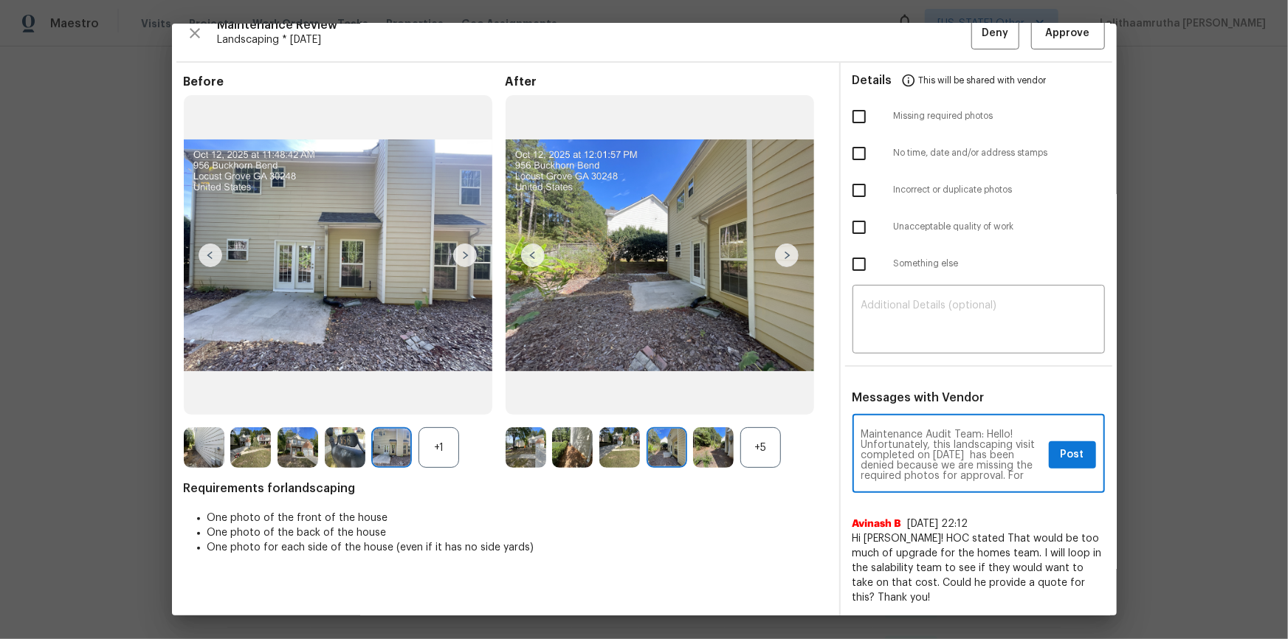
scroll to position [176, 0]
type textarea "Maintenance Audit Team: Hello! Unfortunately, this landscaping visit completed …"
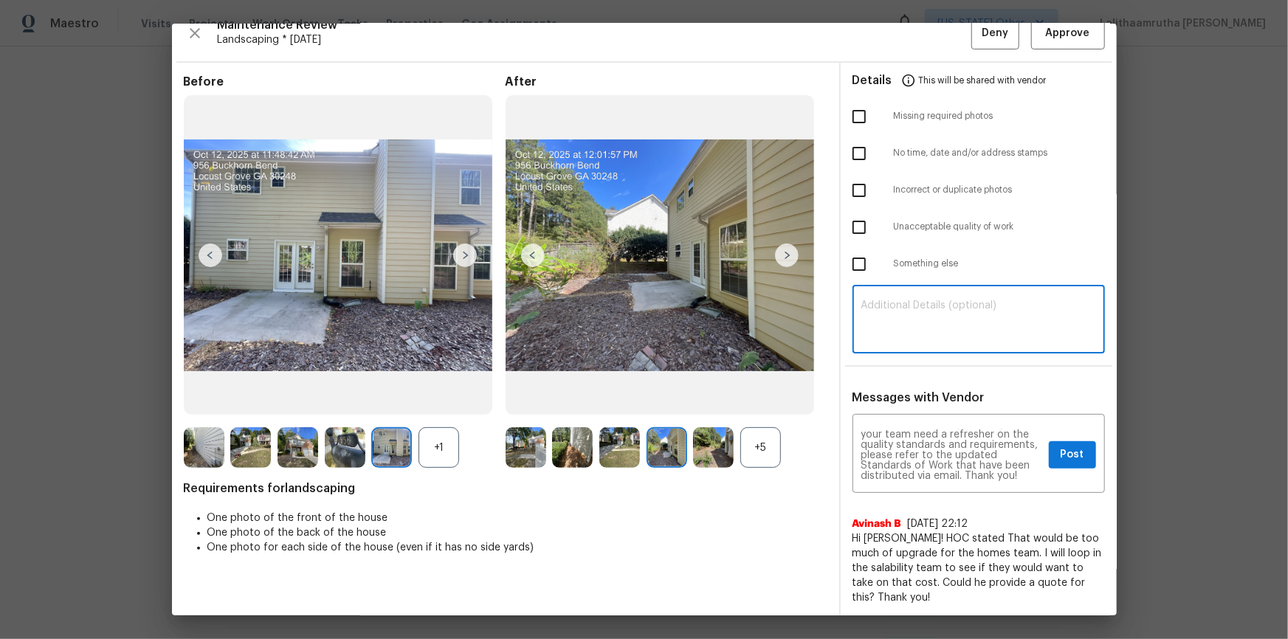
click at [903, 322] on textarea at bounding box center [978, 320] width 235 height 41
paste textarea "Maintenance Audit Team: Hello! Unfortunately, this landscaping visit completed …"
type textarea "Maintenance Audit Team: Hello! Unfortunately, this landscaping visit completed …"
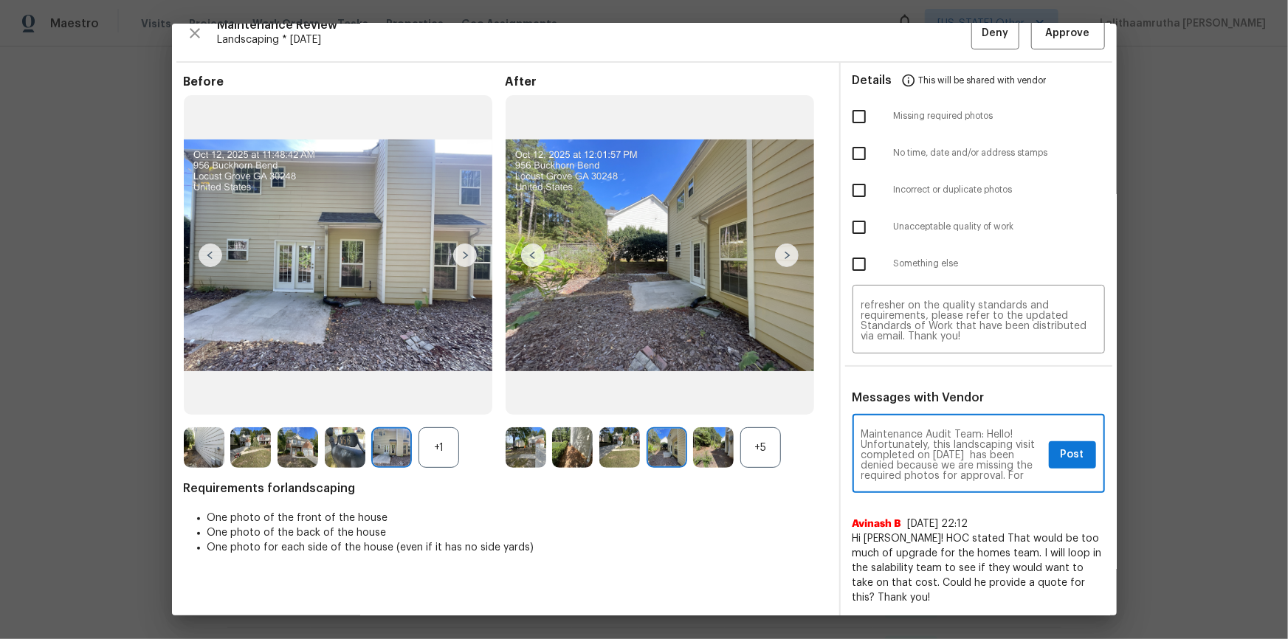
scroll to position [27, 0]
click at [916, 429] on textarea "Maintenance Audit Team: Hello! Unfortunately, this landscaping visit completed …" at bounding box center [952, 455] width 182 height 52
click at [916, 429] on span "Post" at bounding box center [1072, 455] width 24 height 18
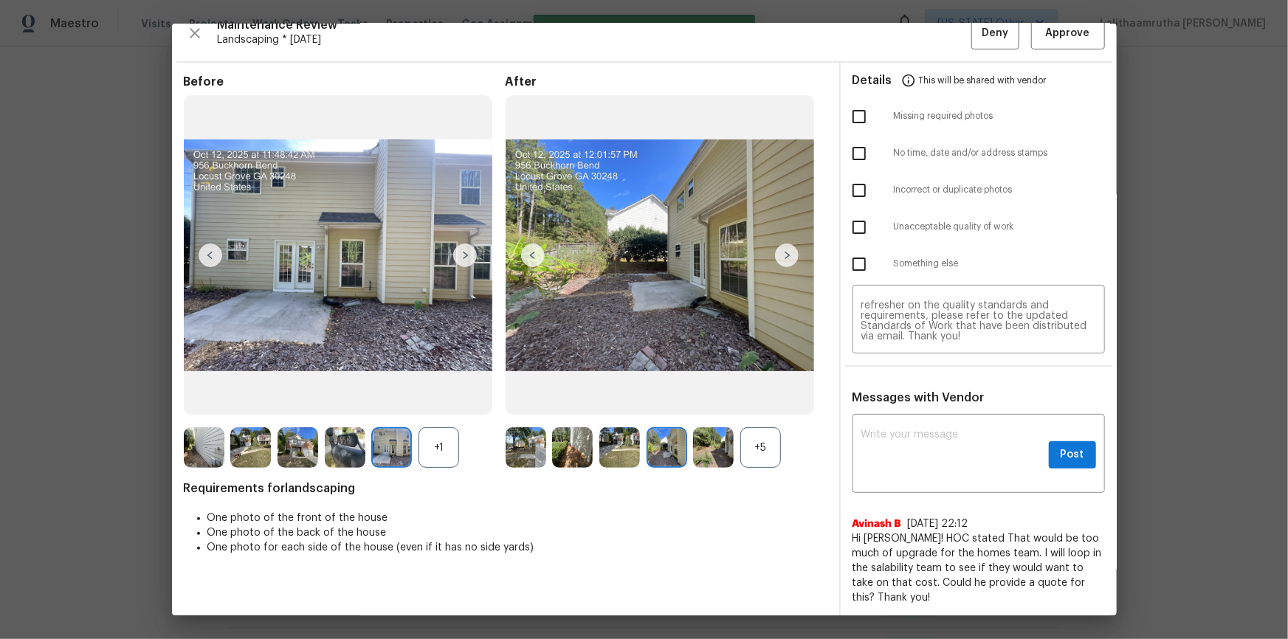
scroll to position [0, 0]
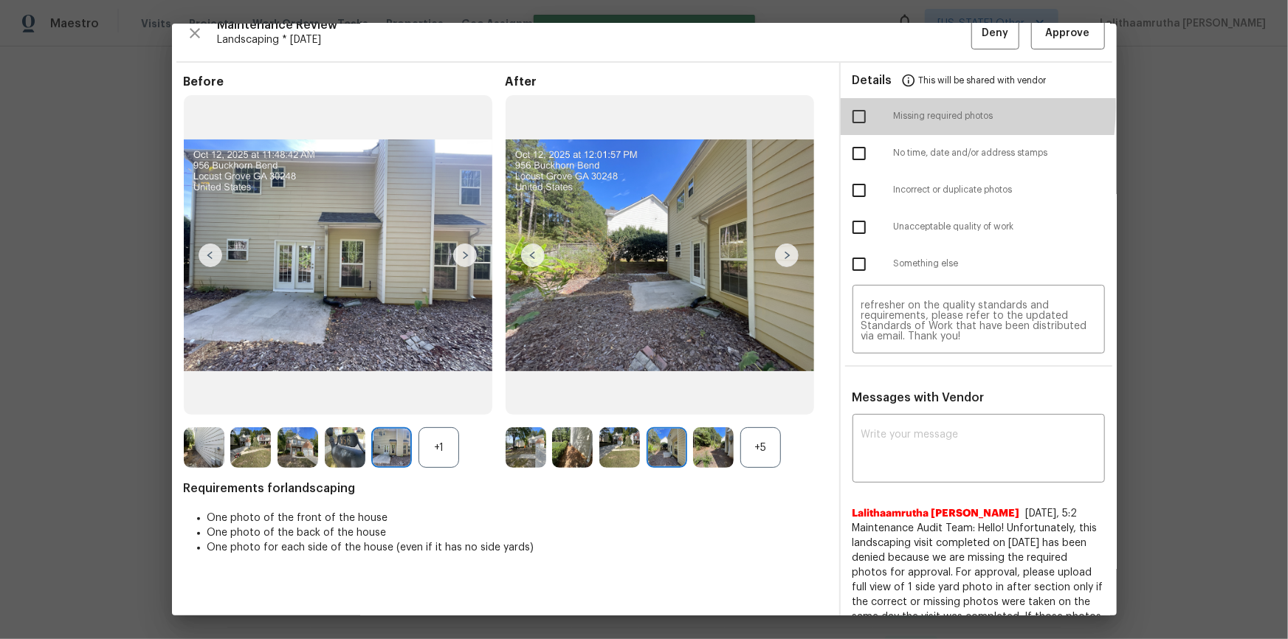
click at [856, 106] on input "checkbox" at bounding box center [858, 116] width 31 height 31
checkbox input "true"
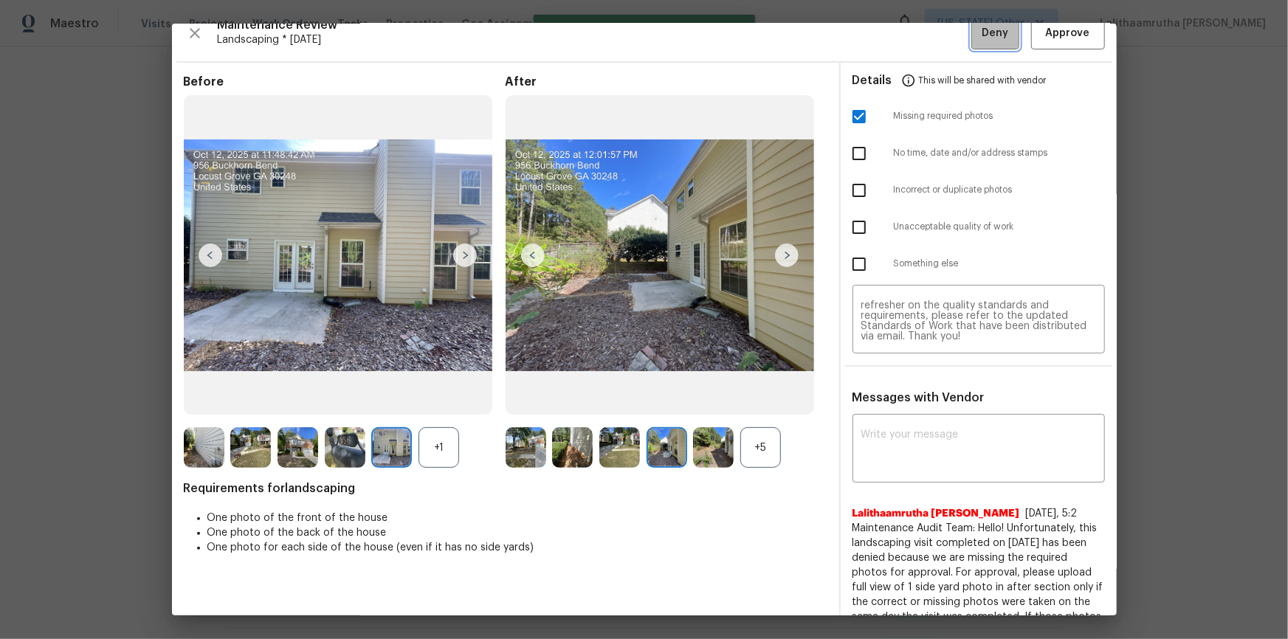
click at [916, 41] on span "Deny" at bounding box center [994, 33] width 27 height 18
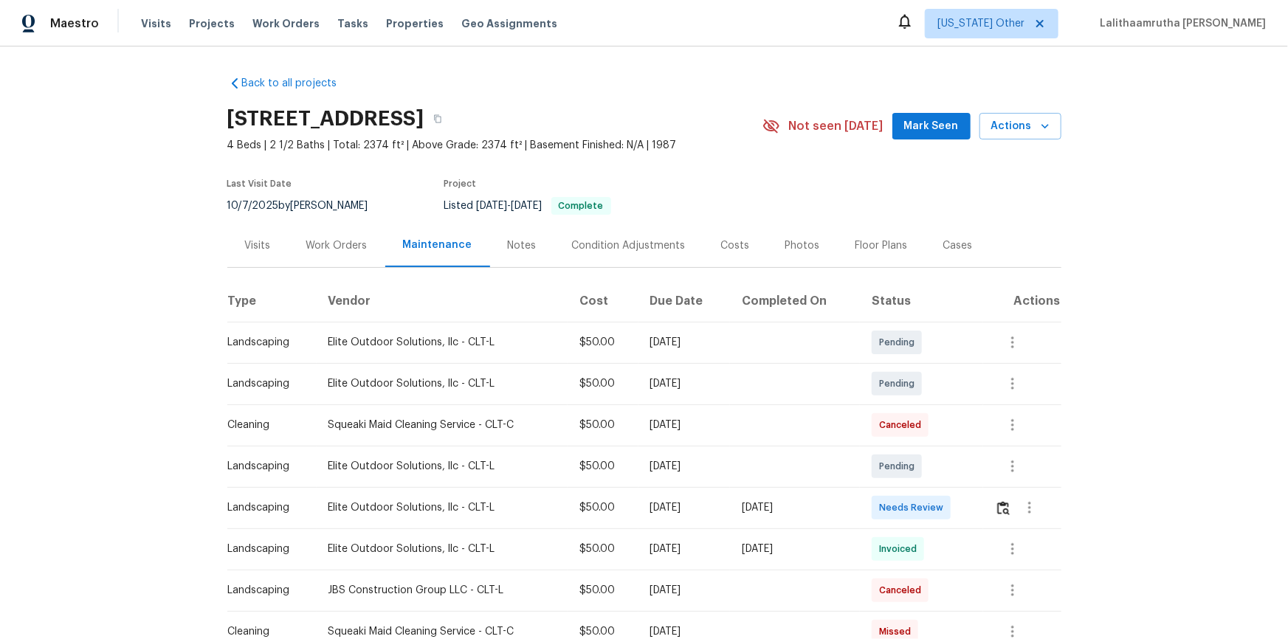
click at [916, 429] on td at bounding box center [1022, 507] width 78 height 41
click at [916, 429] on img "button" at bounding box center [1003, 508] width 13 height 14
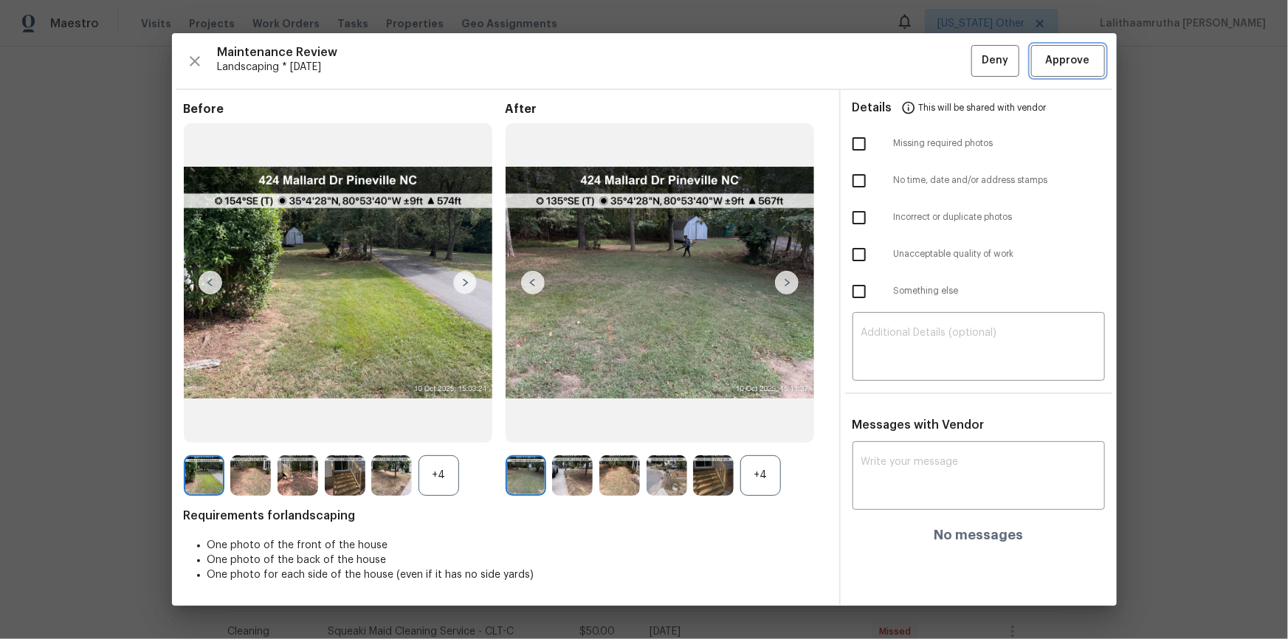
click at [916, 64] on span "Approve" at bounding box center [1068, 61] width 44 height 18
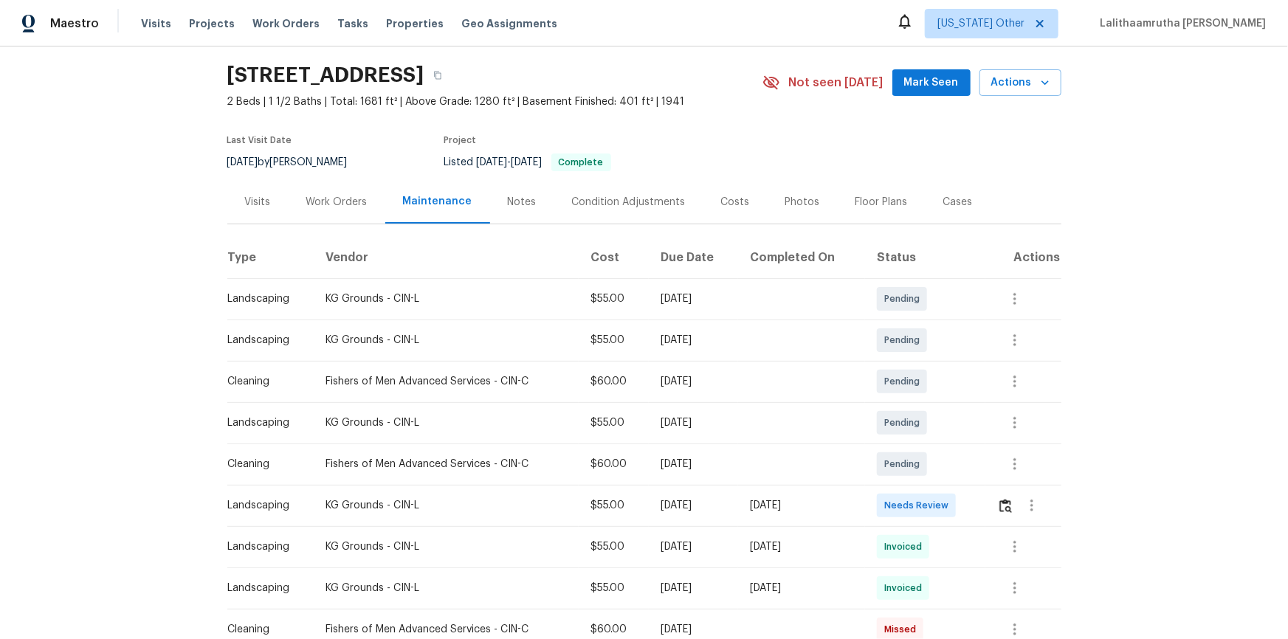
scroll to position [66, 0]
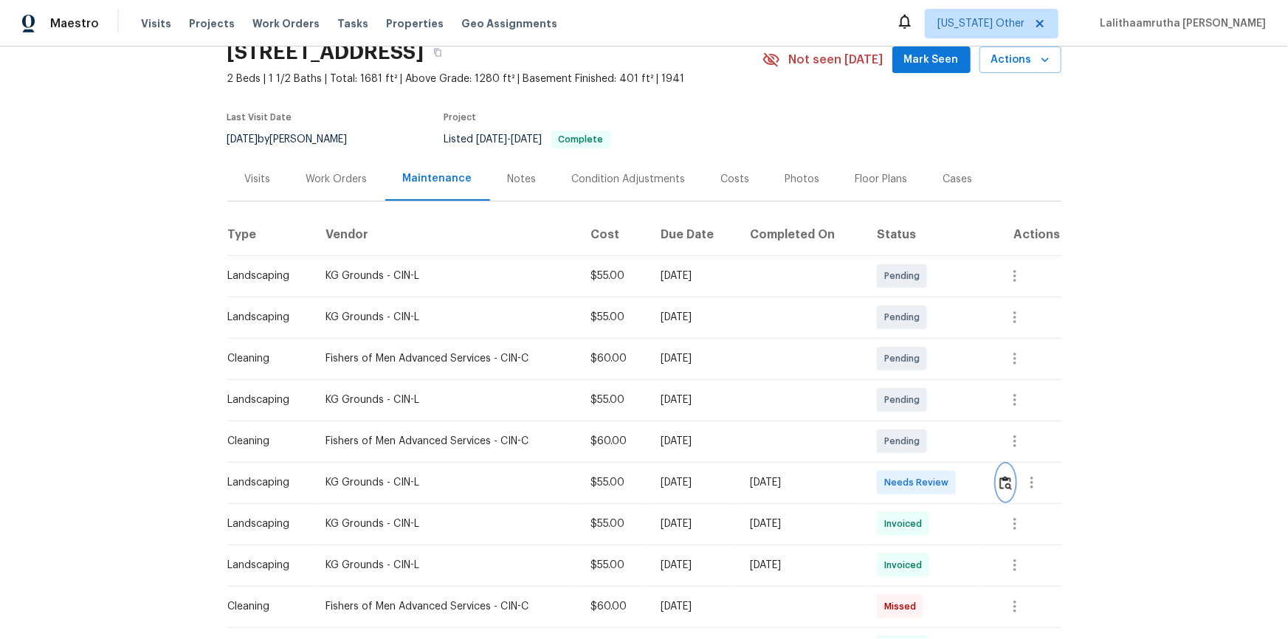
click at [916, 429] on button "button" at bounding box center [1005, 482] width 17 height 35
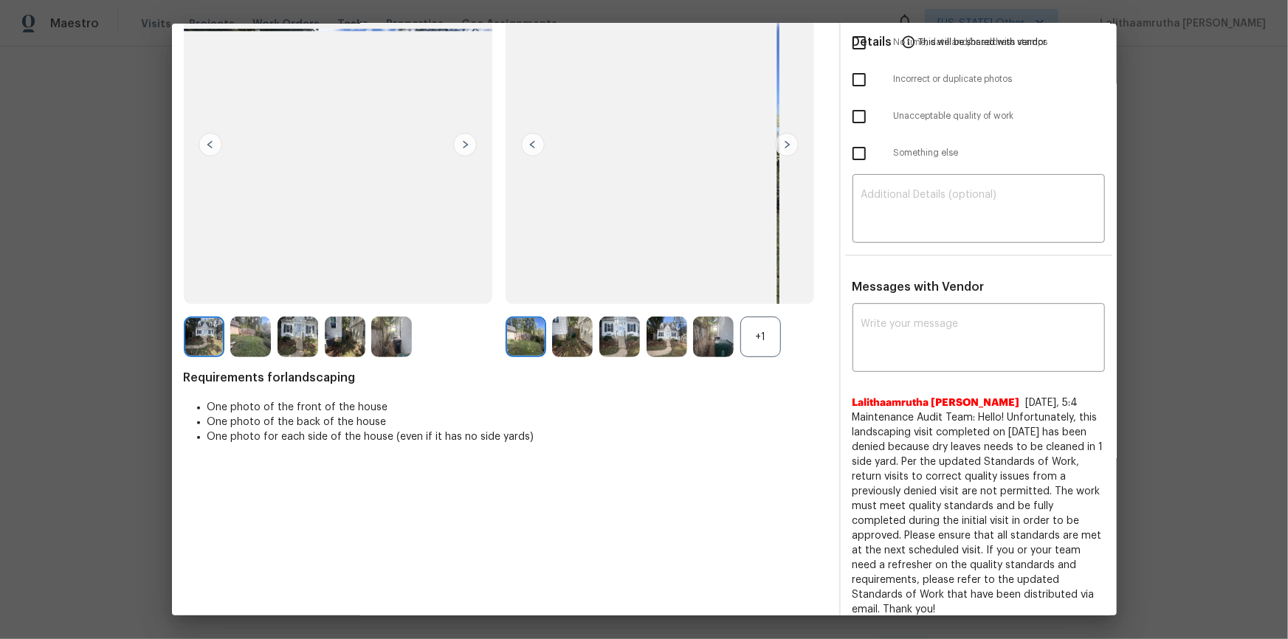
scroll to position [134, 0]
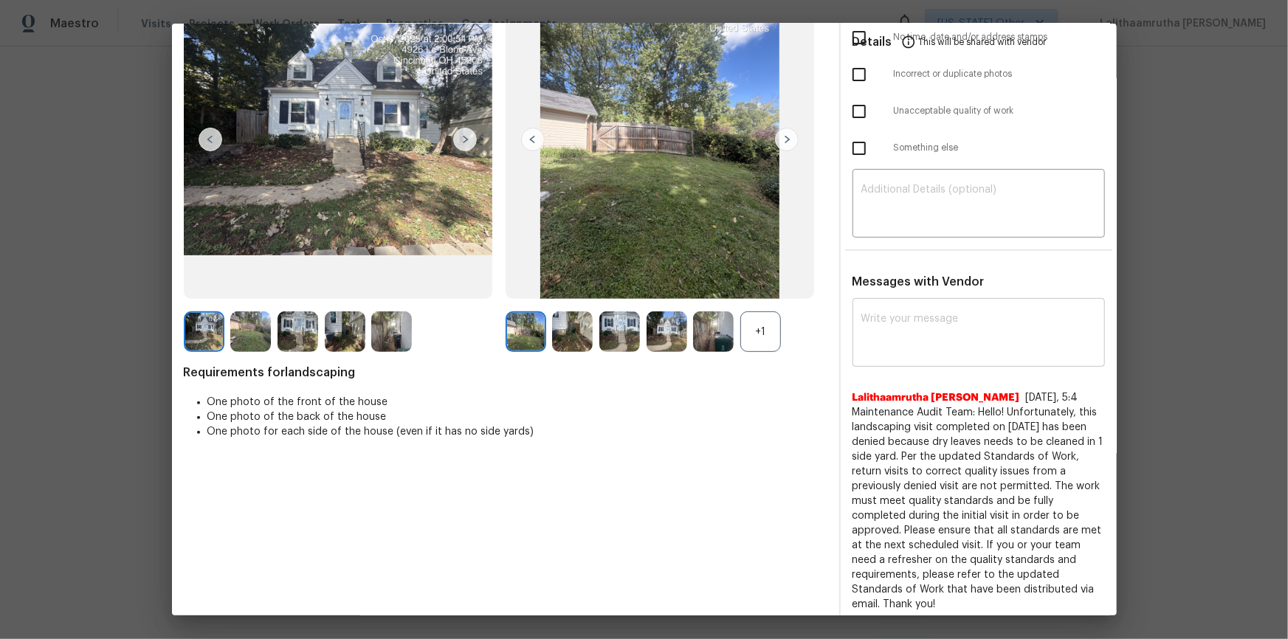
click at [916, 350] on textarea at bounding box center [978, 334] width 235 height 41
paste textarea "Maintenance Audit Team: Hello! Unfortunately, this landscaping visit completed …"
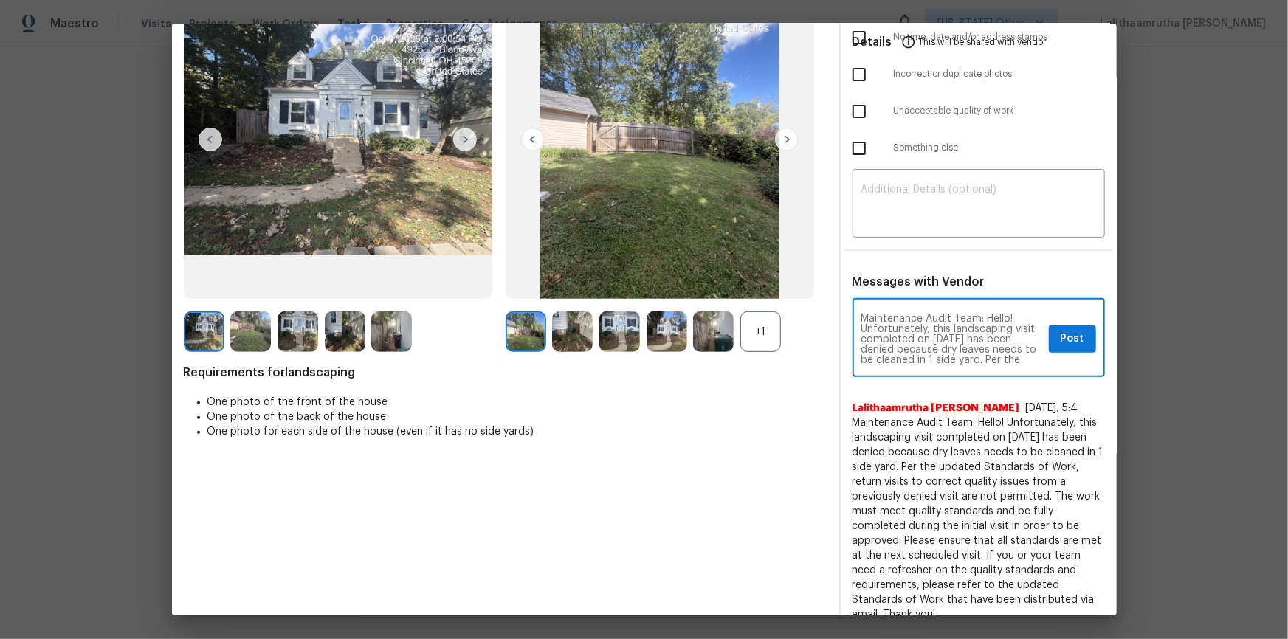
scroll to position [155, 0]
type textarea "Maintenance Audit Team: Hello! Unfortunately, this landscaping visit completed …"
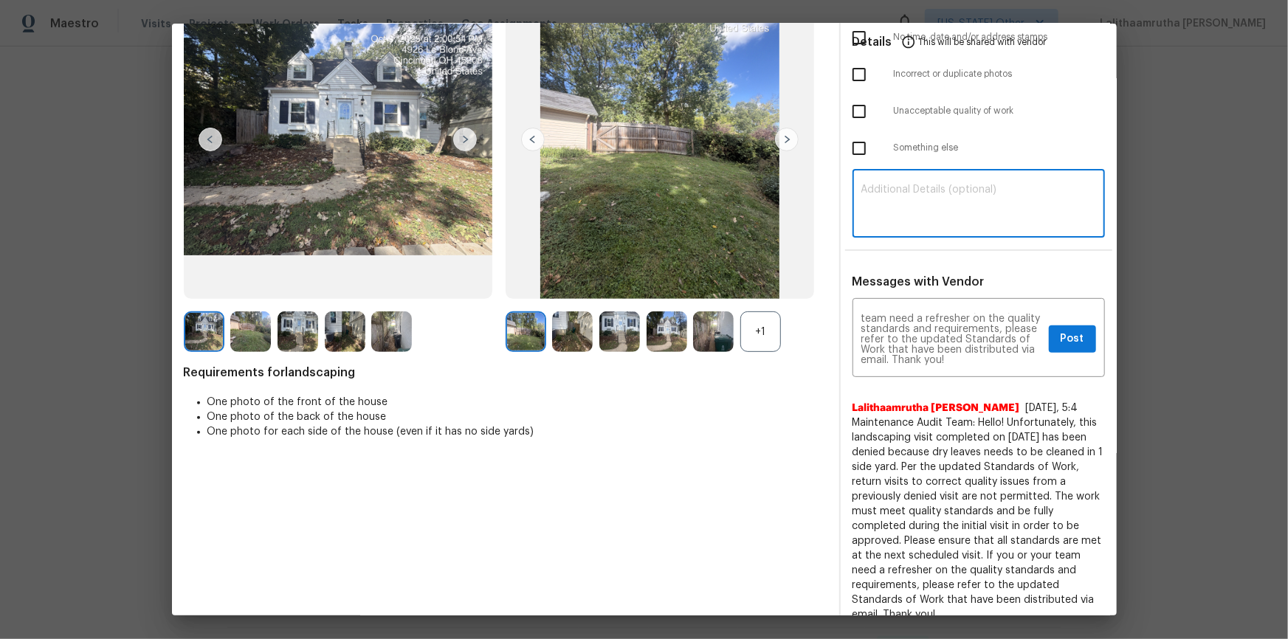
click at [916, 190] on textarea at bounding box center [978, 204] width 235 height 41
paste textarea "Maintenance Audit Team: Hello! Unfortunately, this landscaping visit completed …"
type textarea "Maintenance Audit Team: Hello! Unfortunately, this landscaping visit completed …"
click at [916, 334] on span "Post" at bounding box center [1072, 339] width 24 height 18
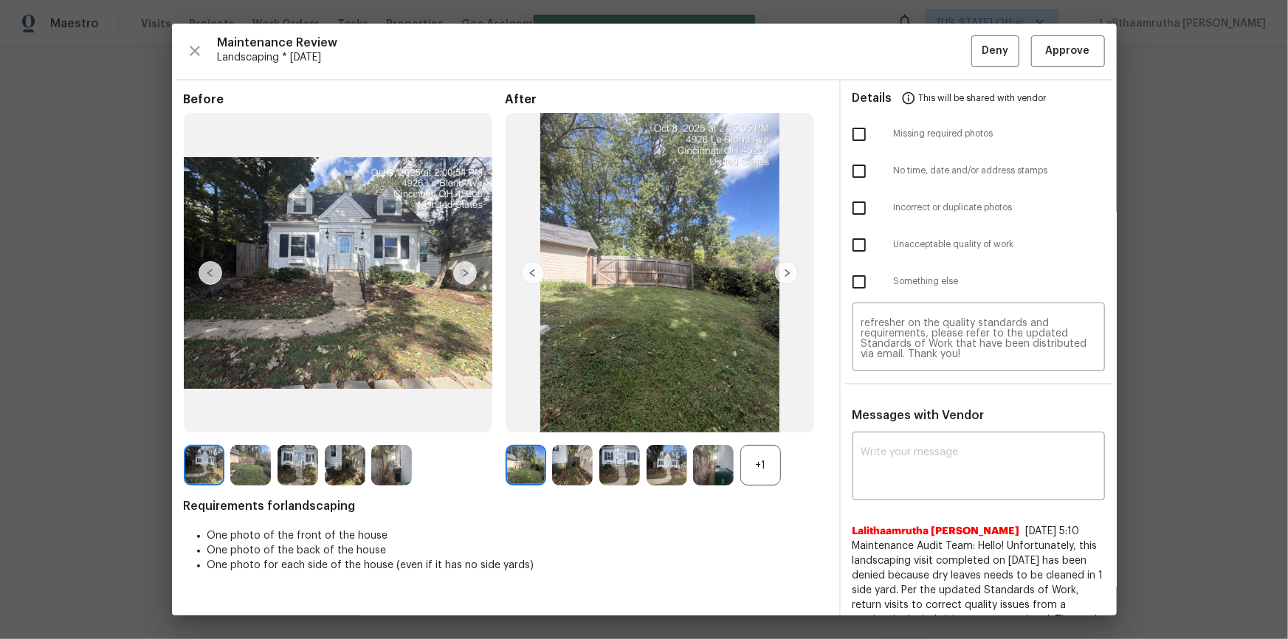
click at [853, 241] on input "checkbox" at bounding box center [858, 244] width 31 height 31
checkbox input "true"
click at [916, 38] on button "Deny" at bounding box center [995, 51] width 48 height 32
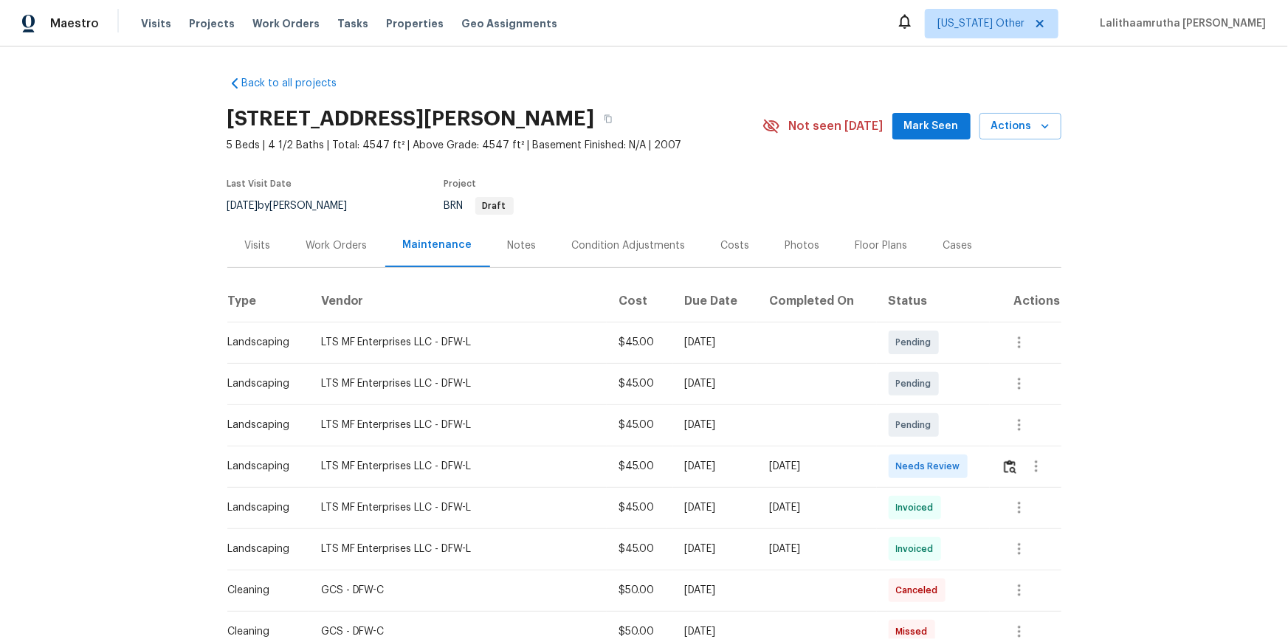
scroll to position [134, 0]
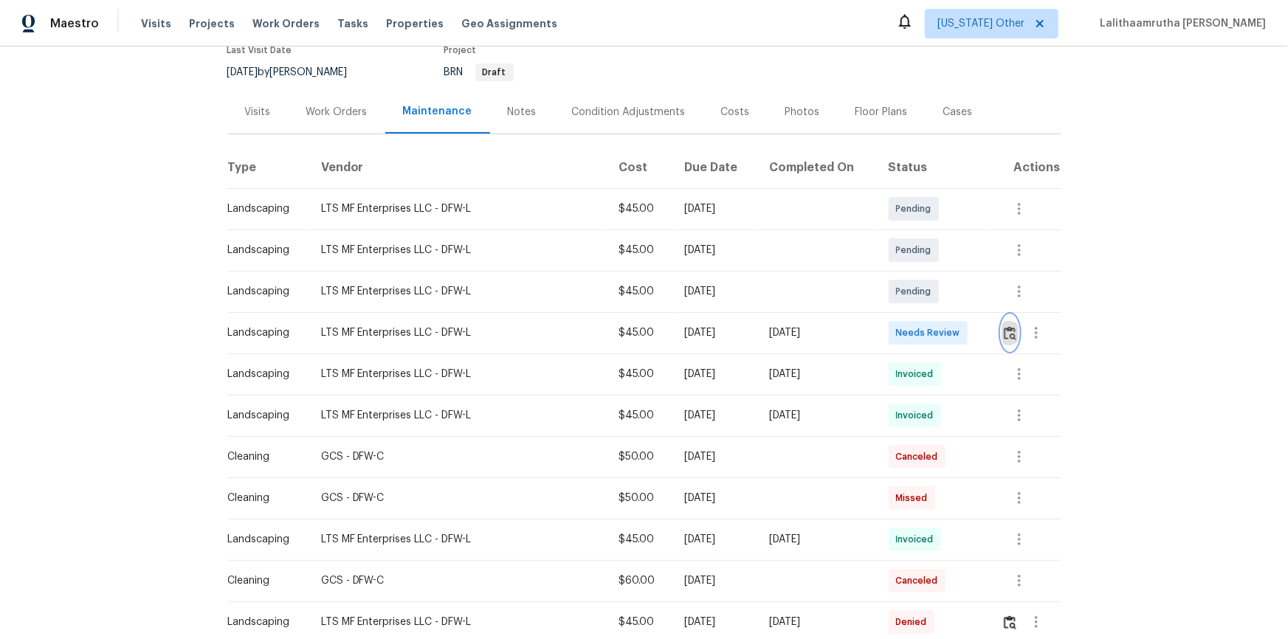
click at [916, 336] on img "button" at bounding box center [1010, 333] width 13 height 14
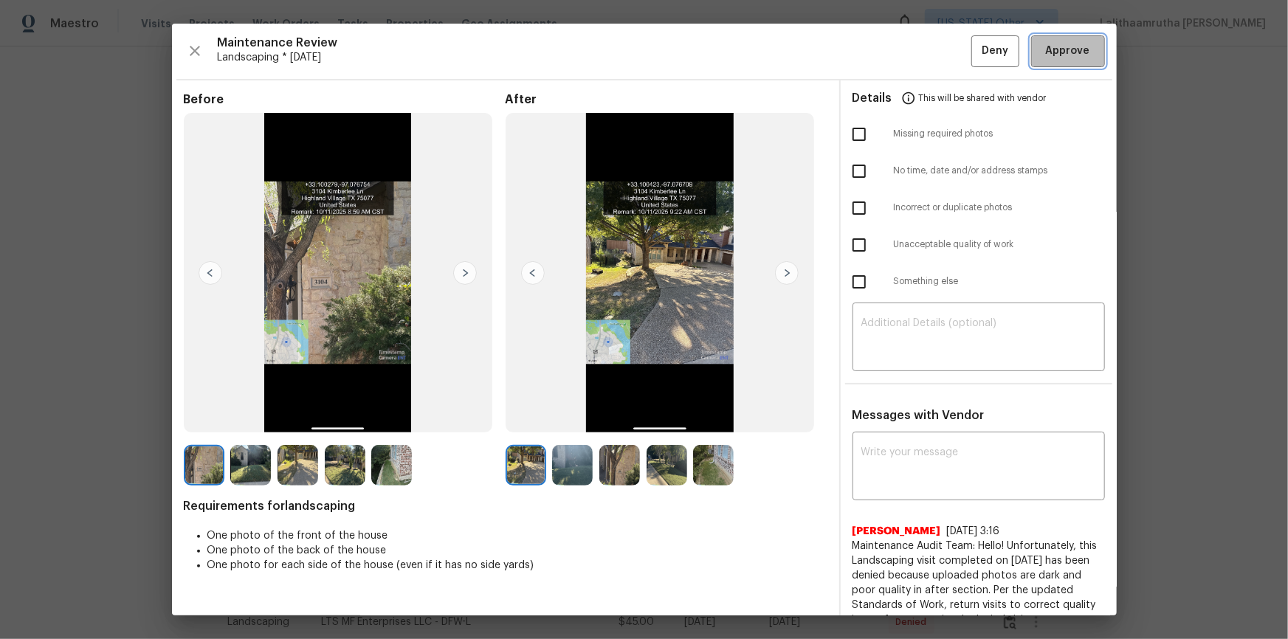
click at [916, 59] on span "Approve" at bounding box center [1068, 51] width 50 height 18
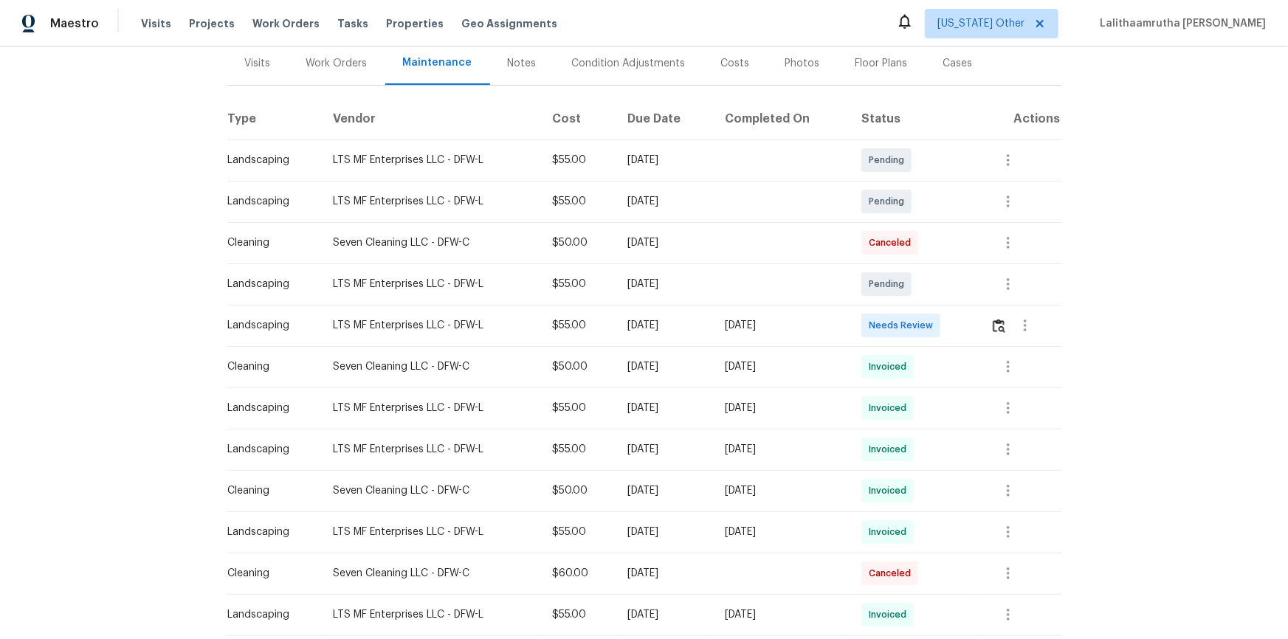
scroll to position [201, 0]
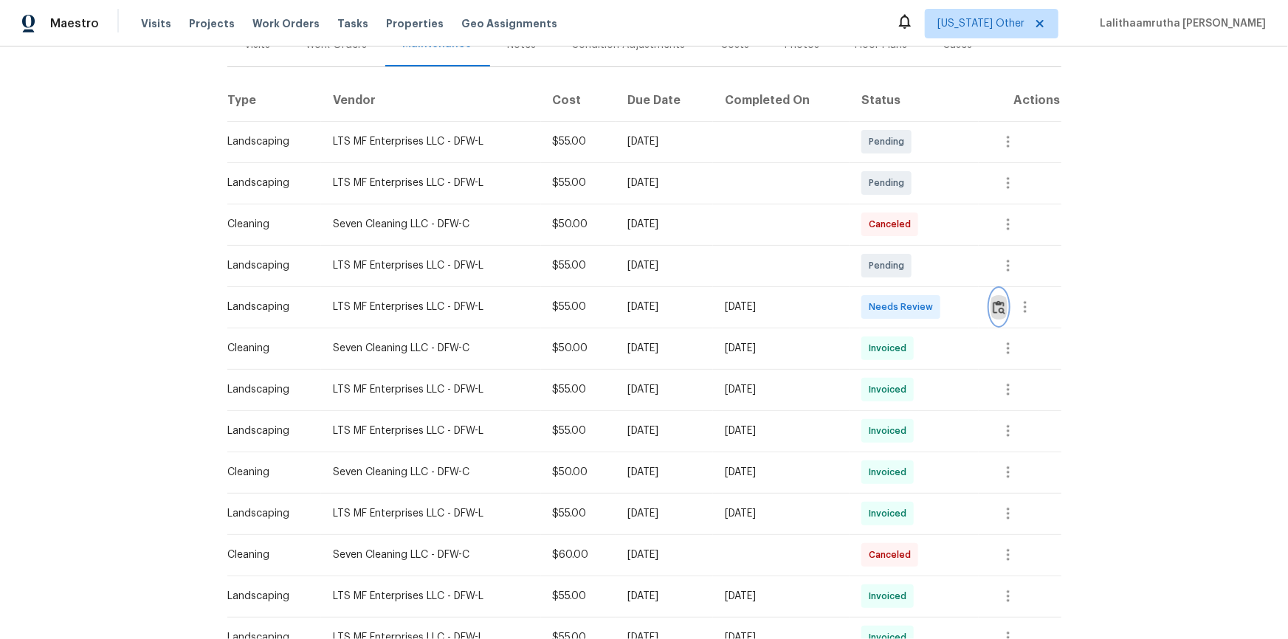
click at [916, 306] on img "button" at bounding box center [999, 307] width 13 height 14
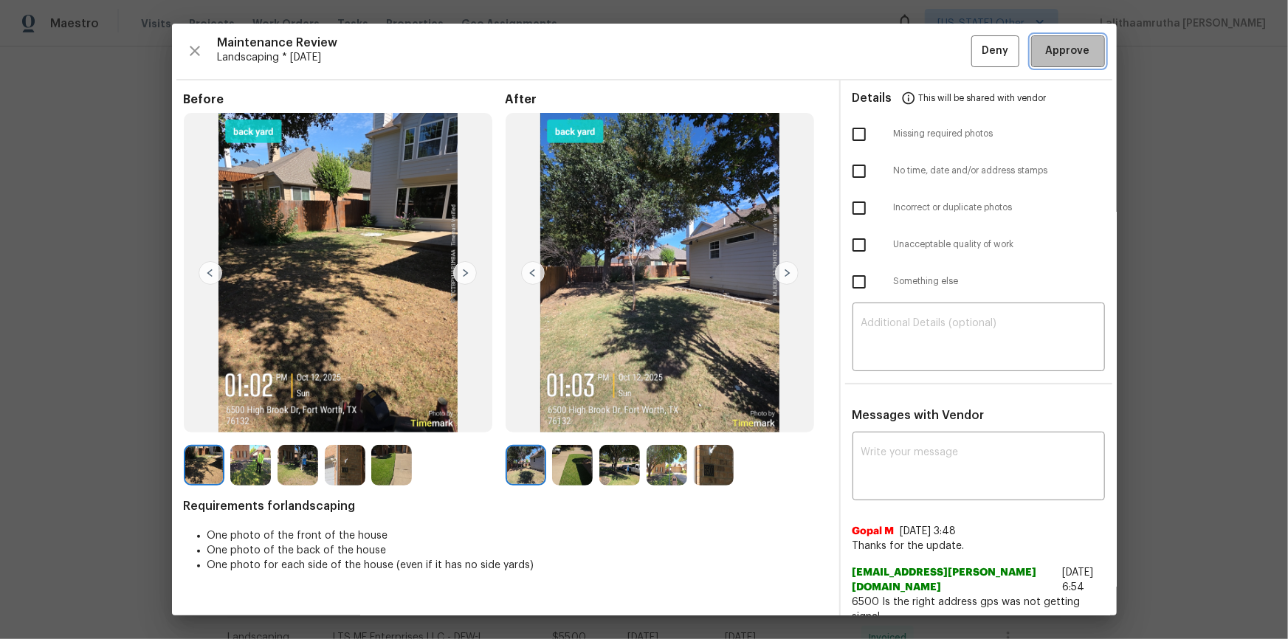
click at [916, 57] on span "Approve" at bounding box center [1068, 51] width 44 height 18
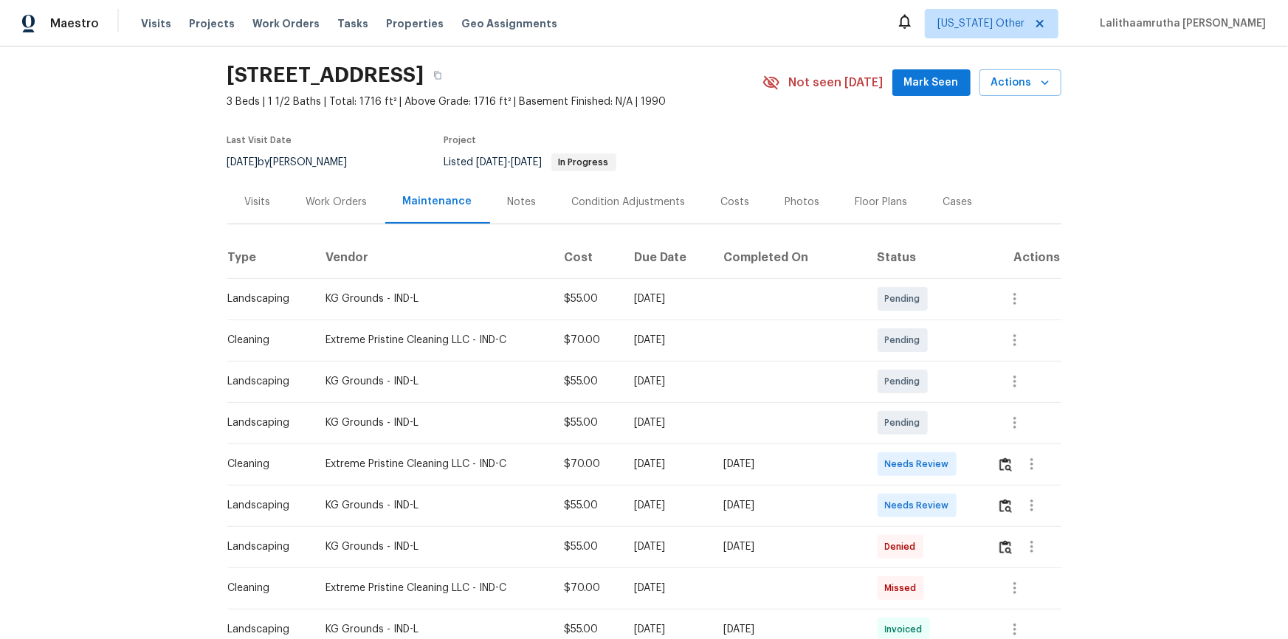
scroll to position [134, 0]
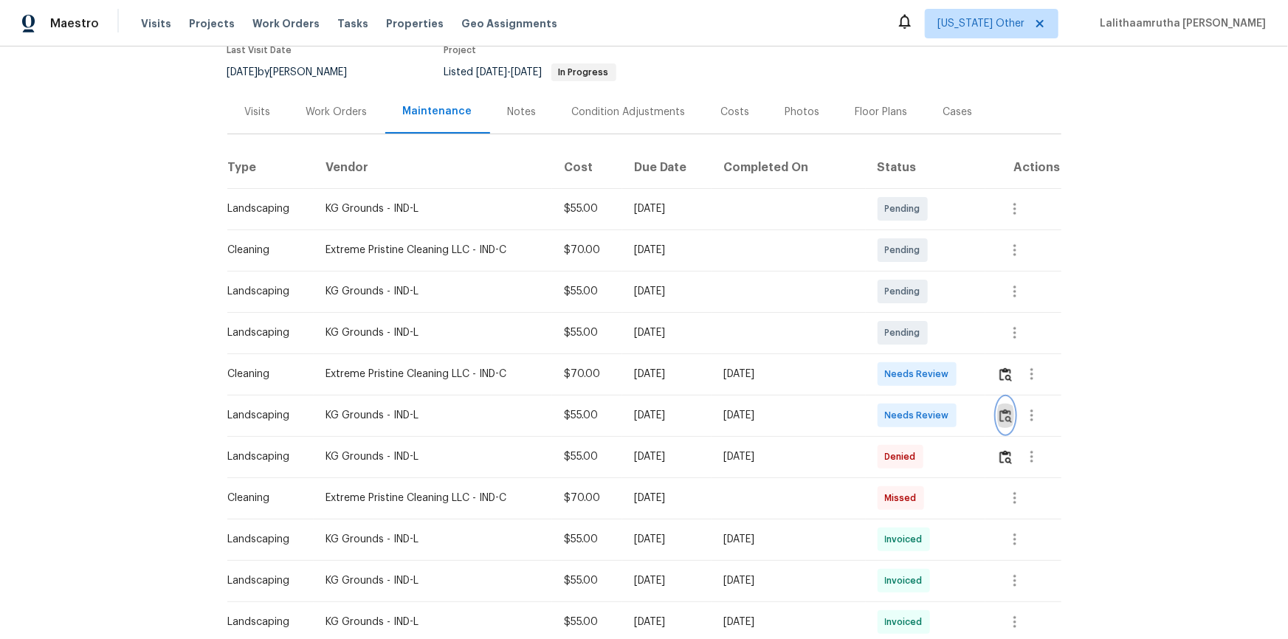
click at [916, 411] on img "button" at bounding box center [1005, 416] width 13 height 14
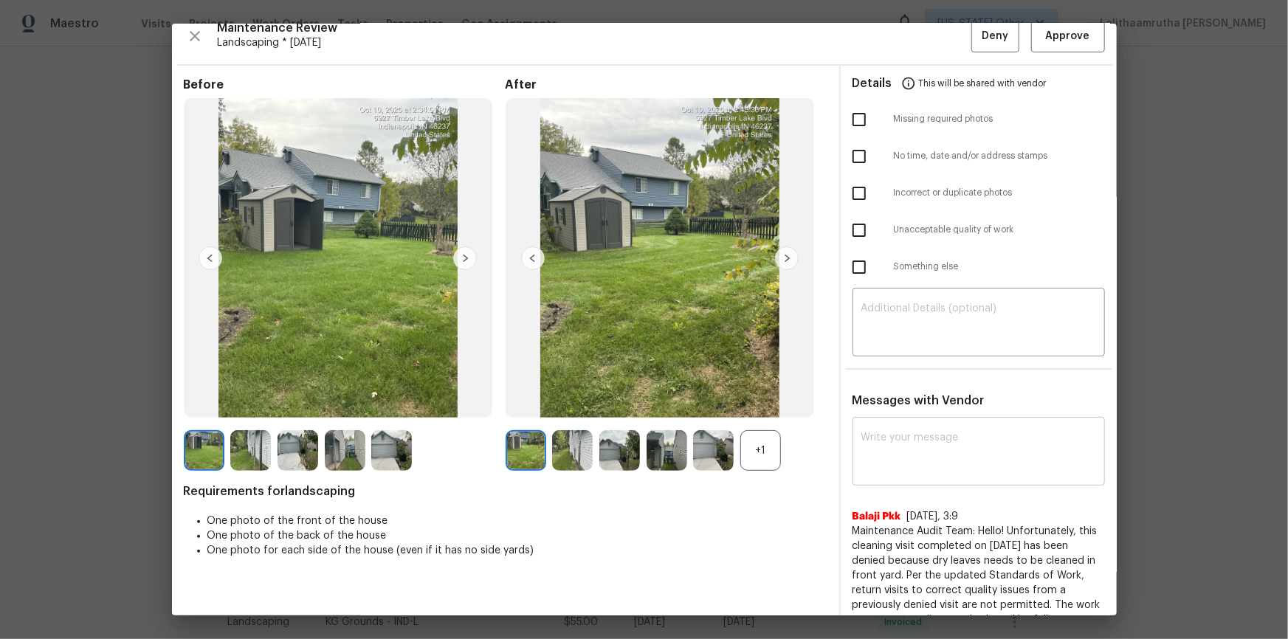
scroll to position [0, 0]
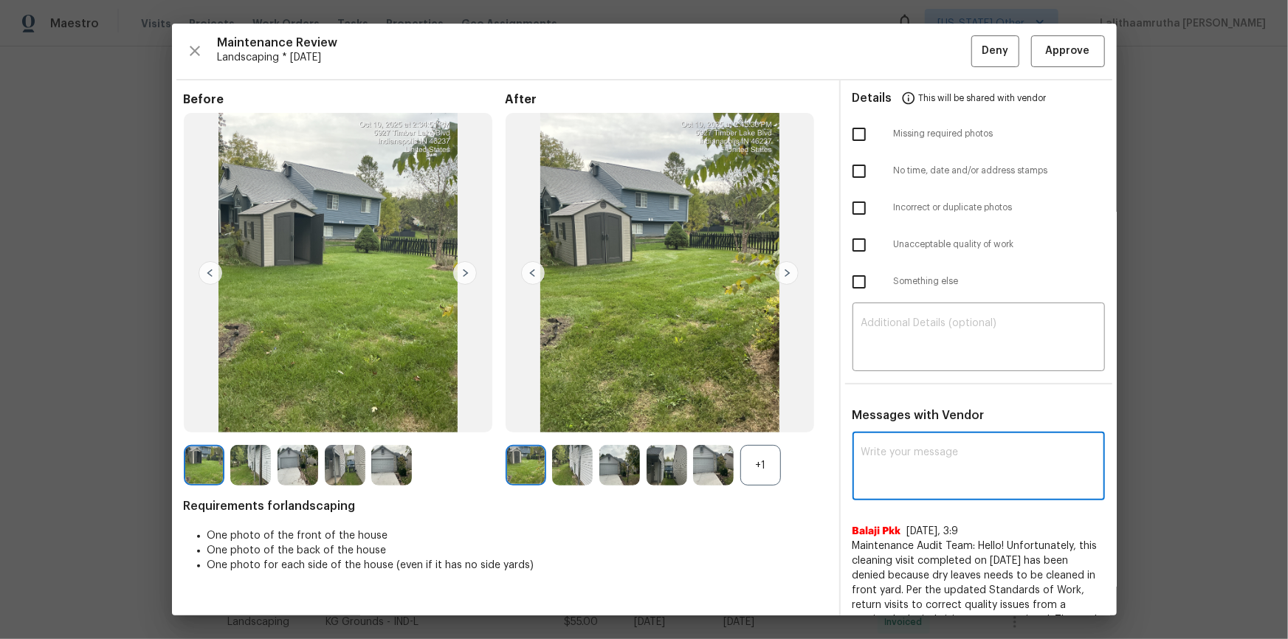
click at [900, 429] on textarea at bounding box center [978, 467] width 235 height 41
paste textarea "Maintenance Audit Team: Hello! Unfortunately, this cleaning visit completed on …"
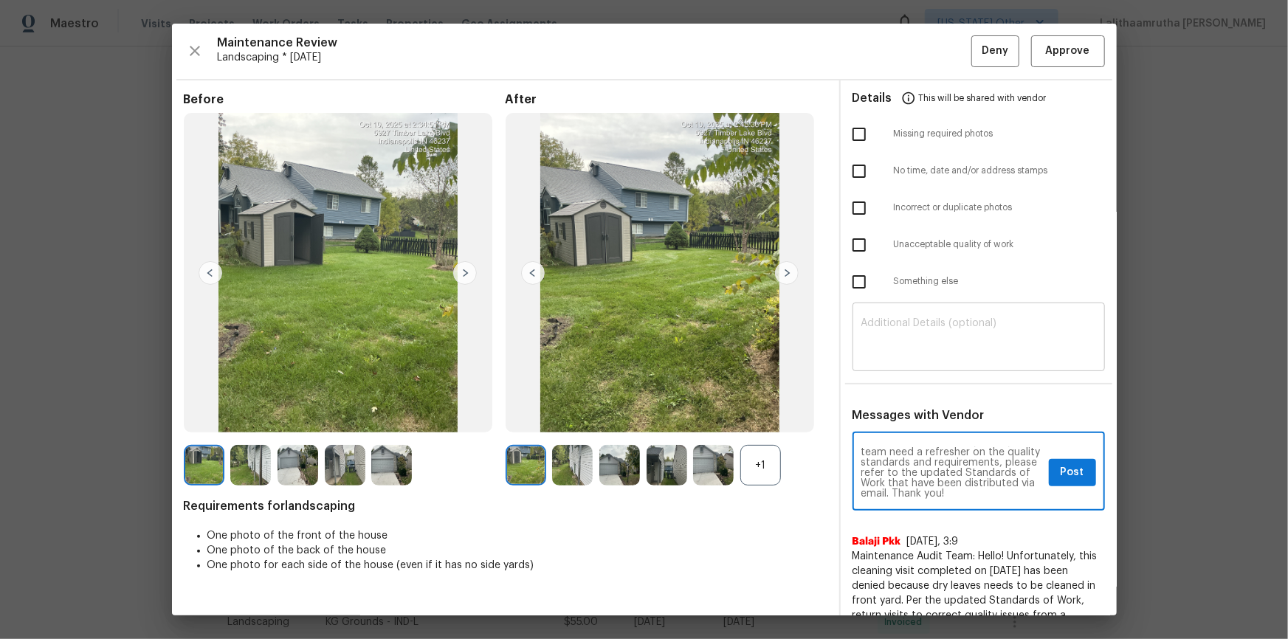
type textarea "Maintenance Audit Team: Hello! Unfortunately, this cleaning visit completed on …"
click at [916, 334] on textarea at bounding box center [978, 338] width 235 height 41
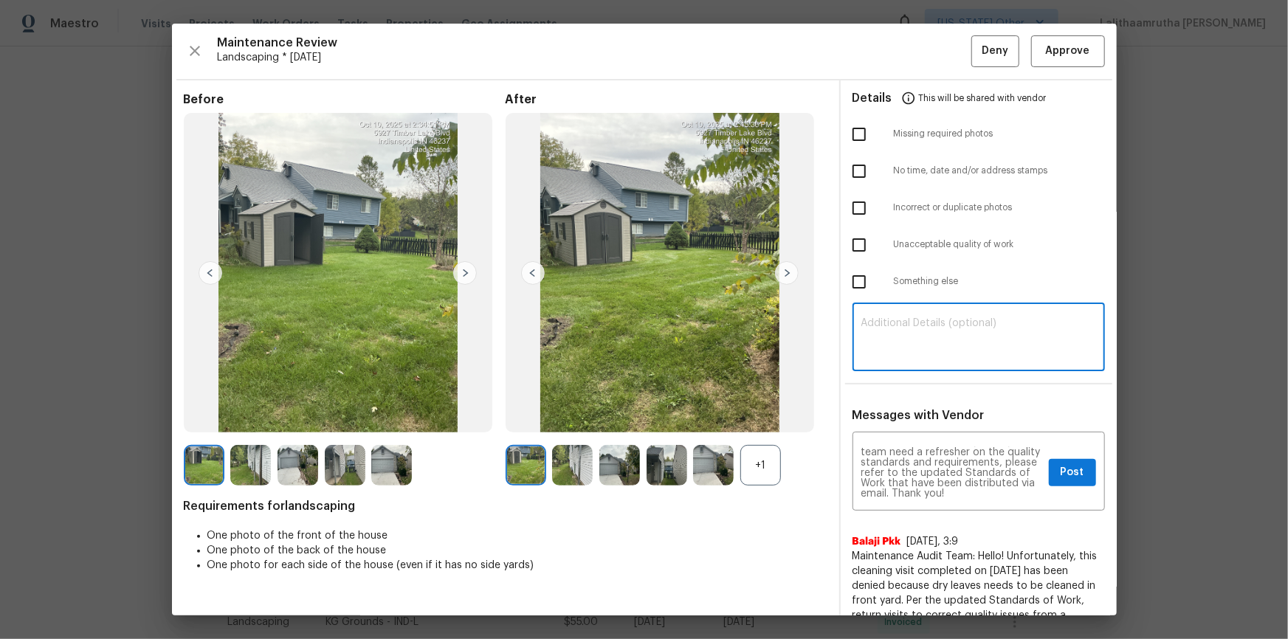
paste textarea "Maintenance Audit Team: Hello! Unfortunately, this cleaning visit completed on …"
type textarea "Maintenance Audit Team: Hello! Unfortunately, this cleaning visit completed on …"
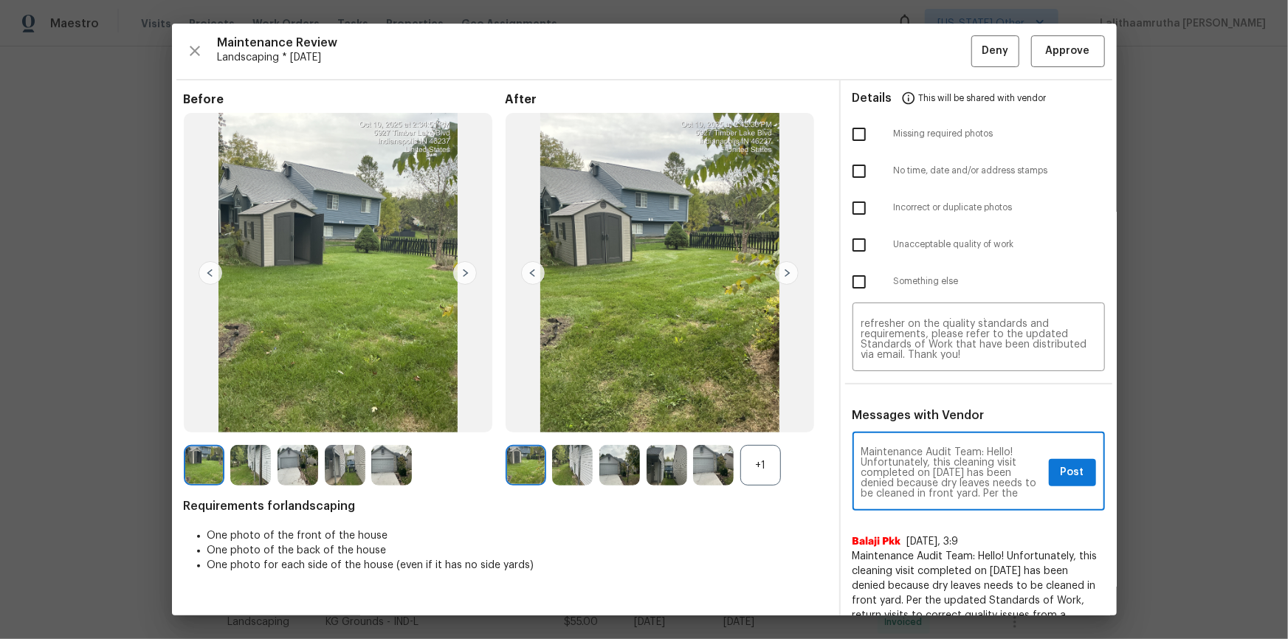
click at [916, 429] on textarea "Maintenance Audit Team: Hello! Unfortunately, this cleaning visit completed on …" at bounding box center [952, 473] width 182 height 52
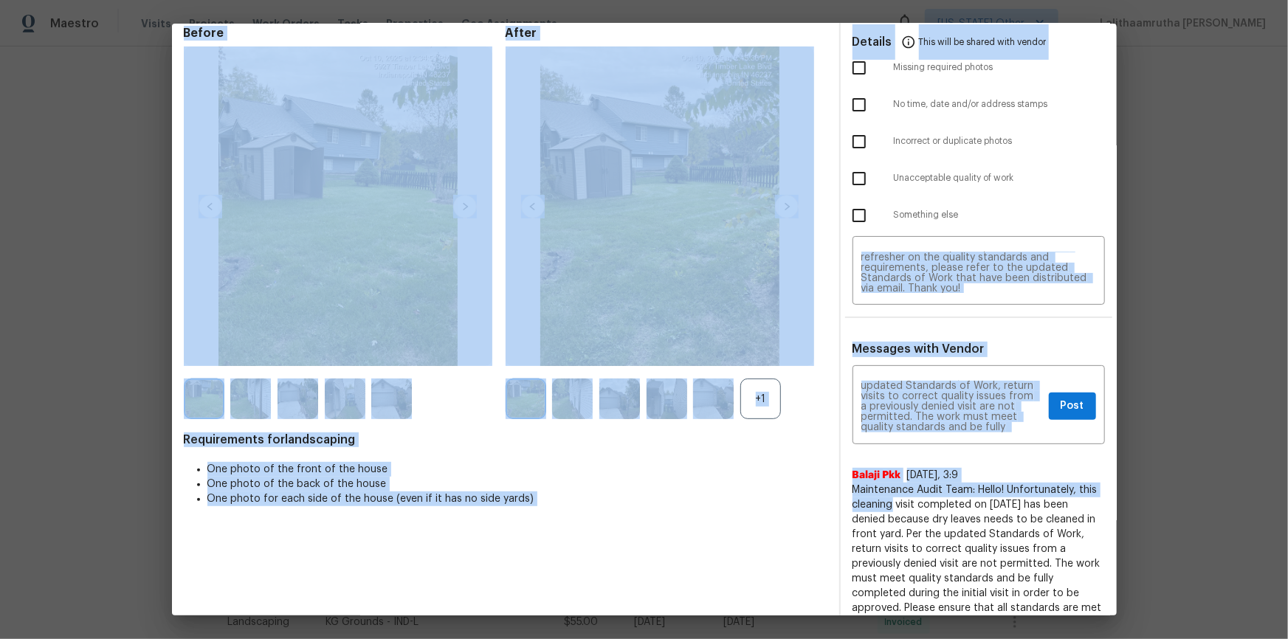
drag, startPoint x: 885, startPoint y: 503, endPoint x: 826, endPoint y: 494, distance: 59.6
click at [852, 429] on span "Maintenance Audit Team: Hello! Unfortunately, this cleaning visit completed on …" at bounding box center [978, 586] width 252 height 207
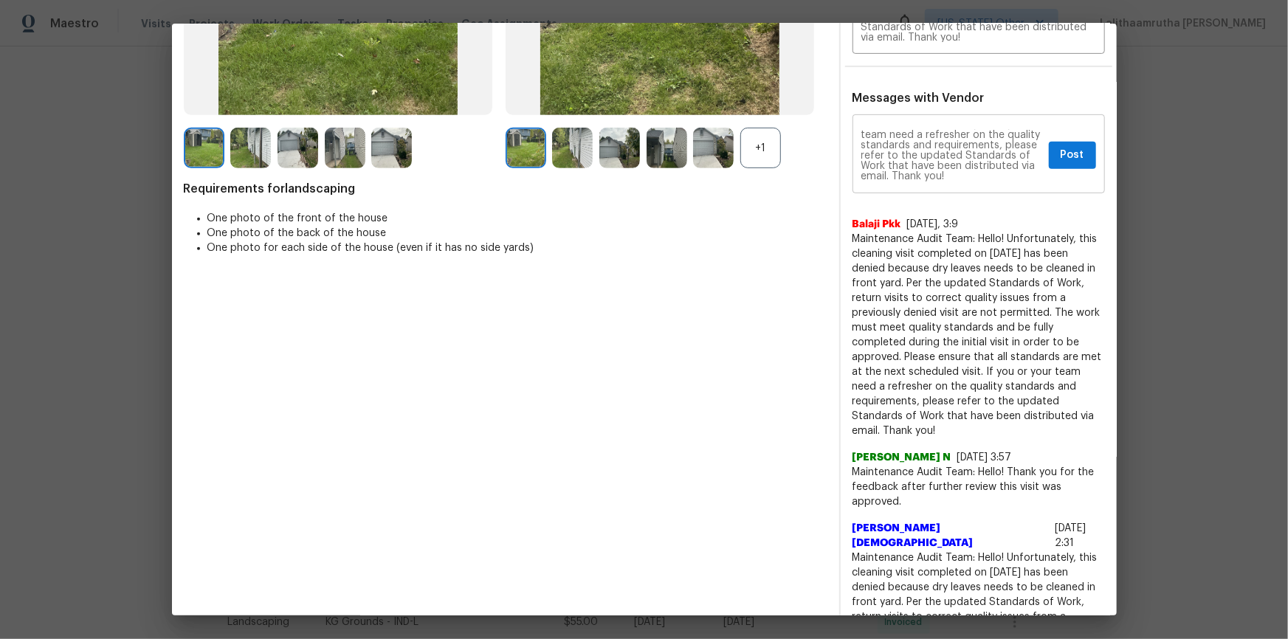
scroll to position [201, 0]
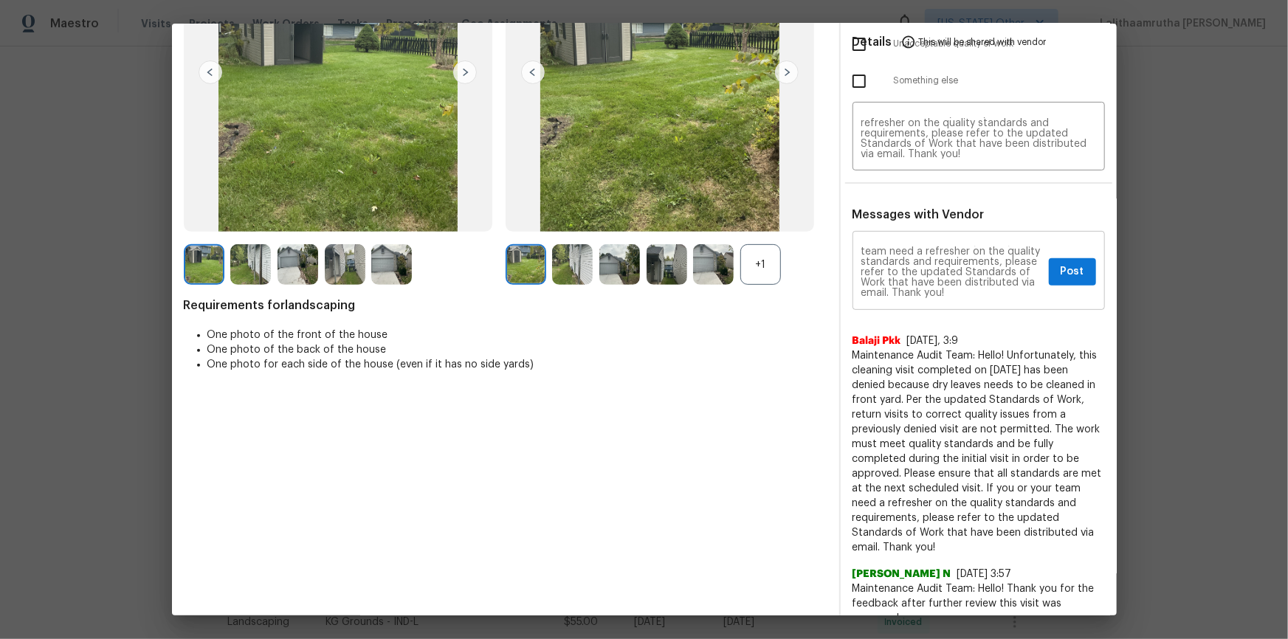
click at [916, 272] on textarea "Maintenance Audit Team: Hello! Unfortunately, this cleaning visit completed on …" at bounding box center [952, 272] width 182 height 52
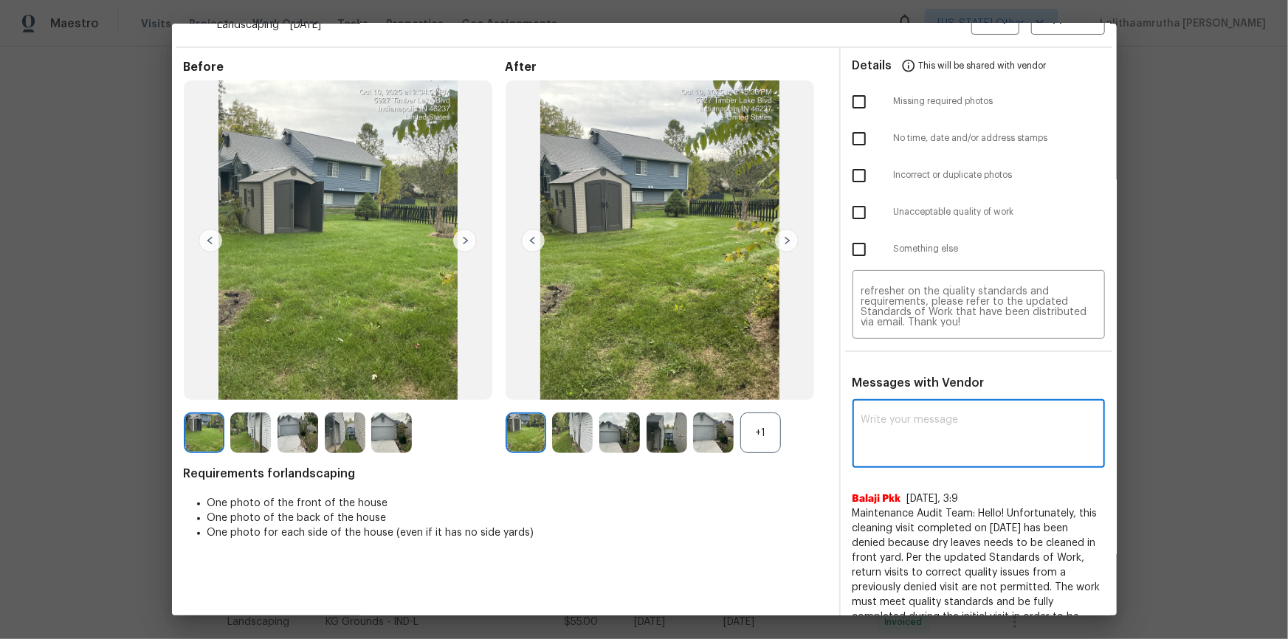
scroll to position [0, 0]
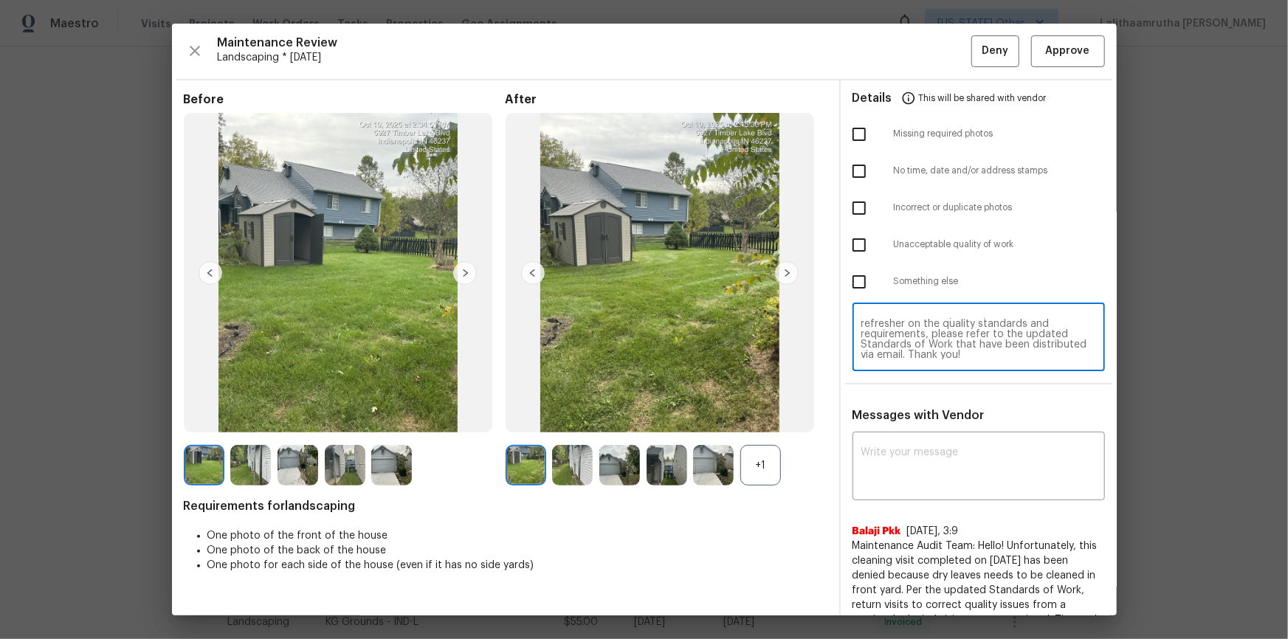
click at [916, 341] on textarea "Maintenance Audit Team: Hello! Unfortunately, this cleaning visit completed on …" at bounding box center [978, 338] width 235 height 41
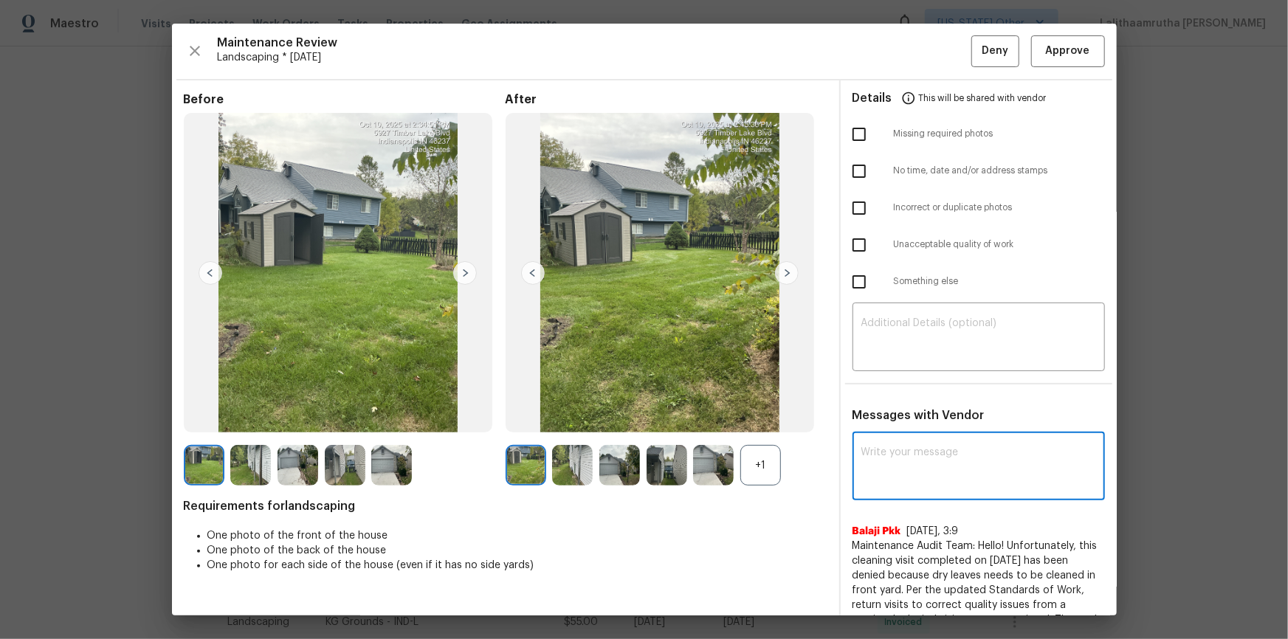
click at [916, 429] on textarea at bounding box center [978, 467] width 235 height 41
paste textarea "Maintenance Audit Team: Hello! Unfortunately, this landscaping visit completed …"
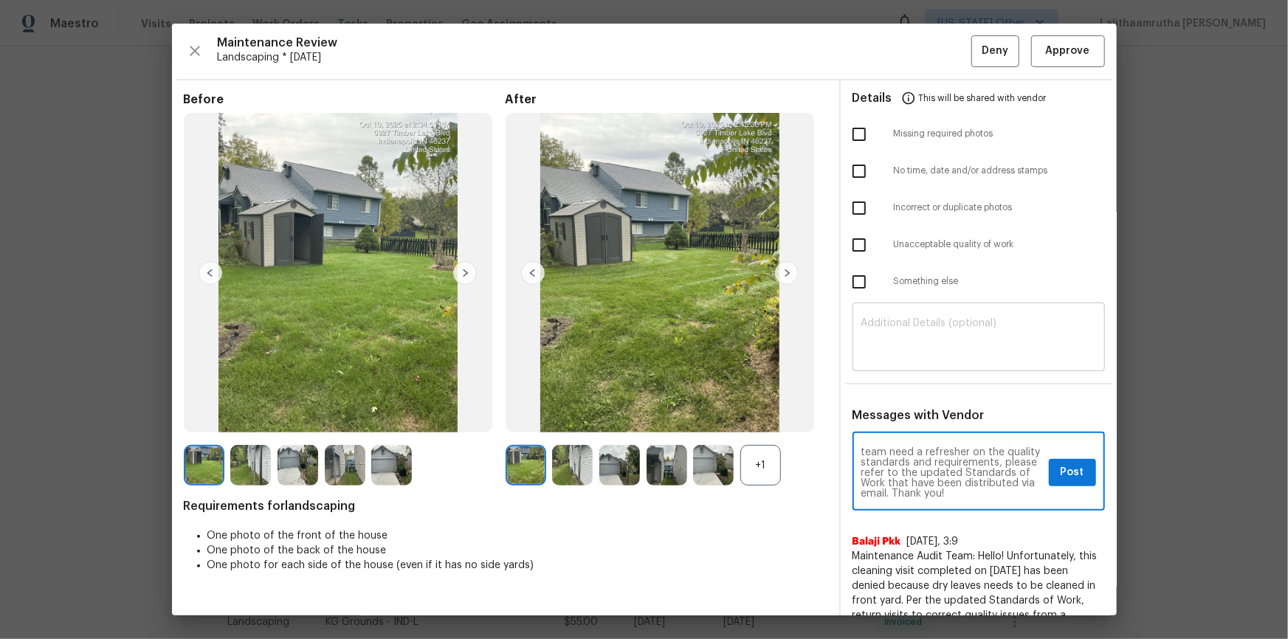
type textarea "Maintenance Audit Team: Hello! Unfortunately, this landscaping visit completed …"
click at [870, 325] on textarea at bounding box center [978, 338] width 235 height 41
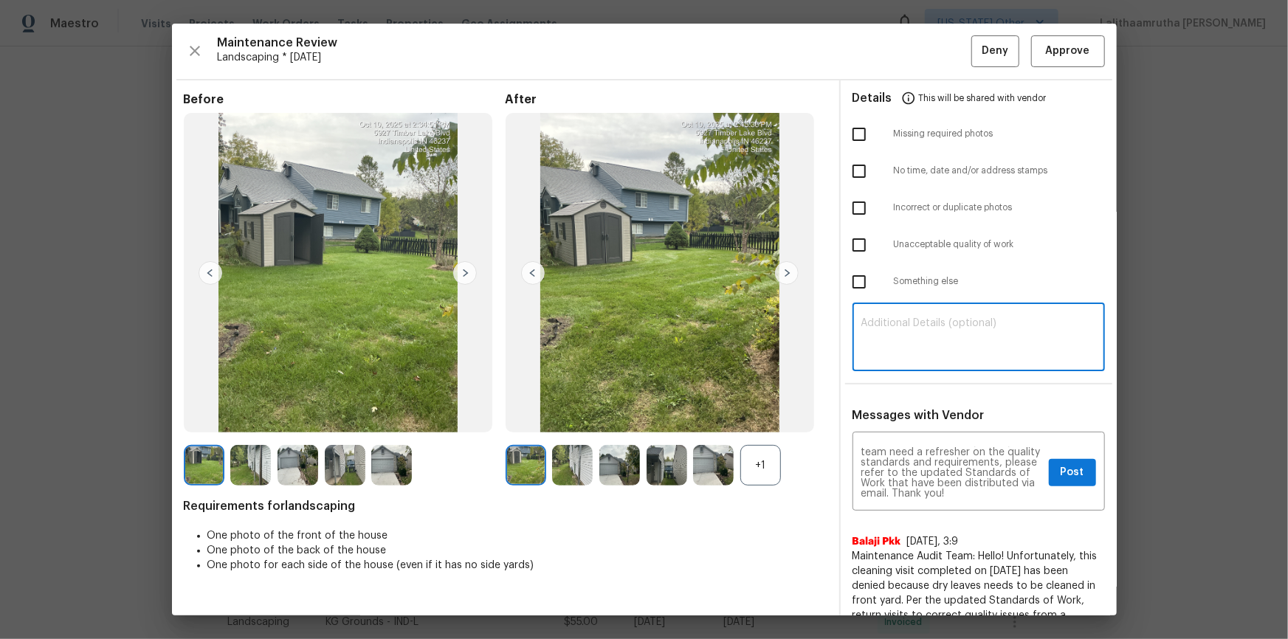
paste textarea "Maintenance Audit Team: Hello! Unfortunately, this landscaping visit completed …"
type textarea "Maintenance Audit Team: Hello! Unfortunately, this landscaping visit completed …"
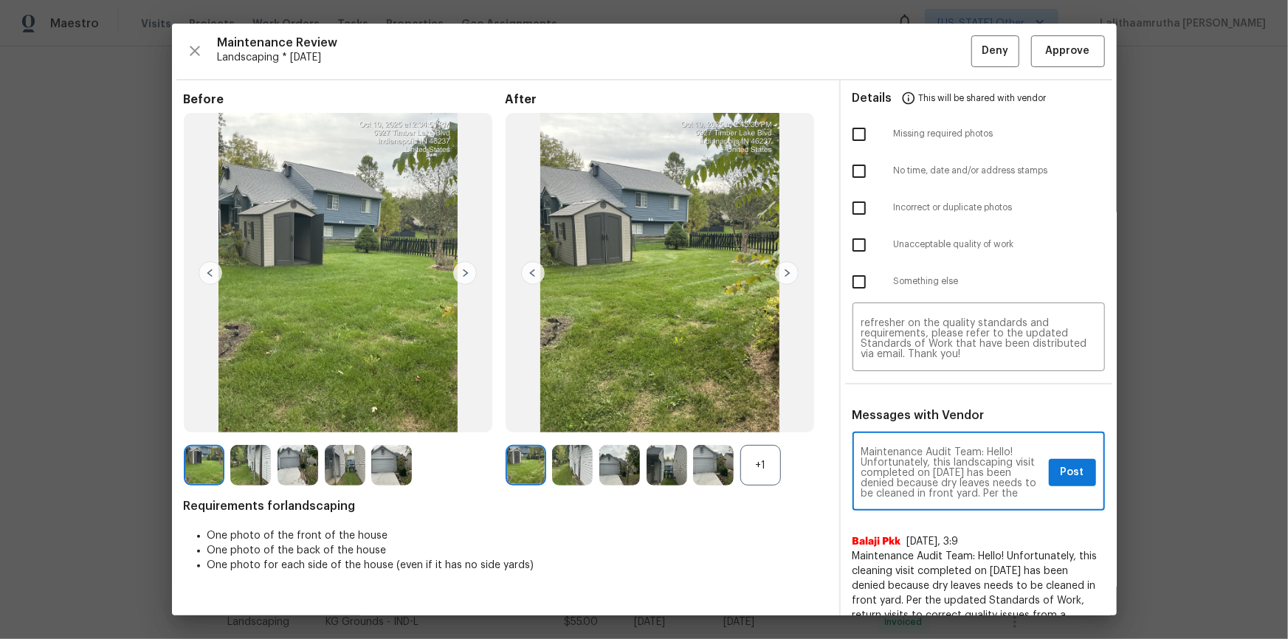
scroll to position [27, 0]
click at [916, 429] on span "Post" at bounding box center [1072, 472] width 24 height 18
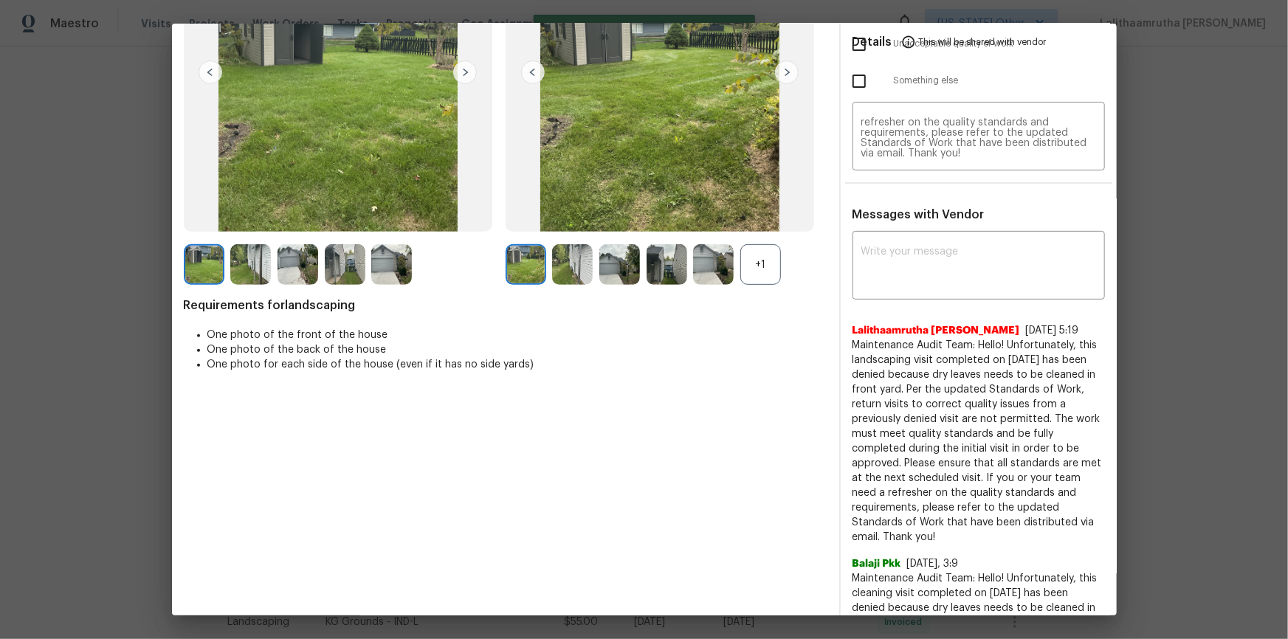
scroll to position [0, 0]
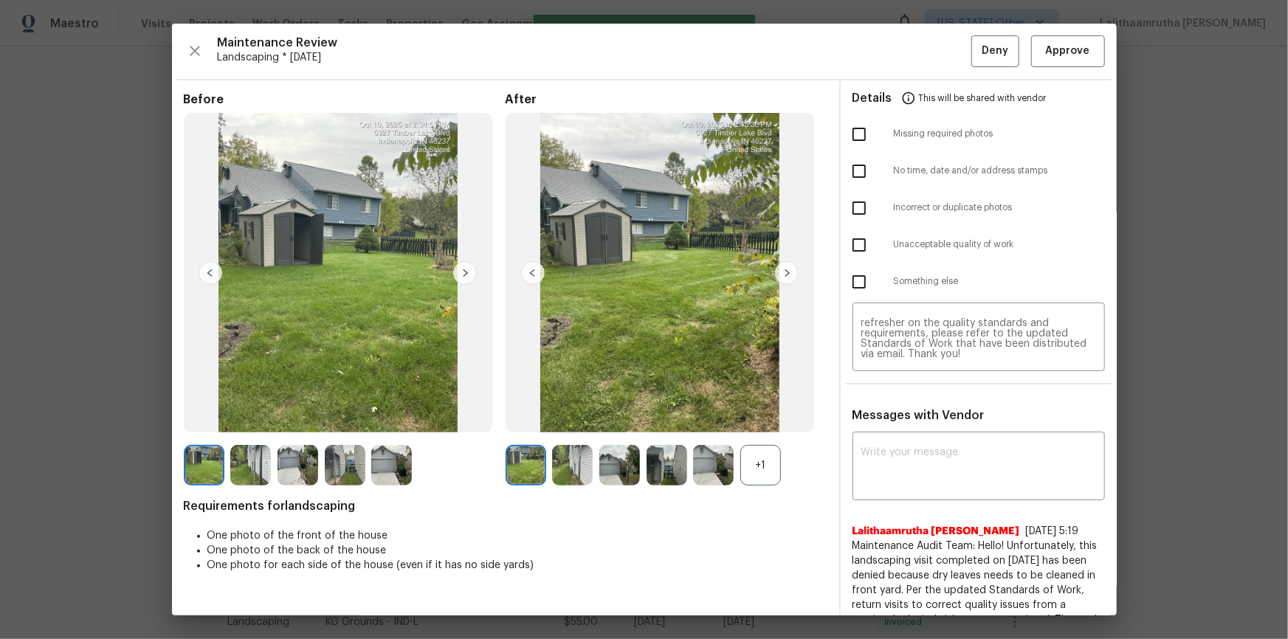
click at [855, 241] on input "checkbox" at bounding box center [858, 244] width 31 height 31
checkbox input "true"
click at [916, 49] on span "Deny" at bounding box center [994, 51] width 27 height 18
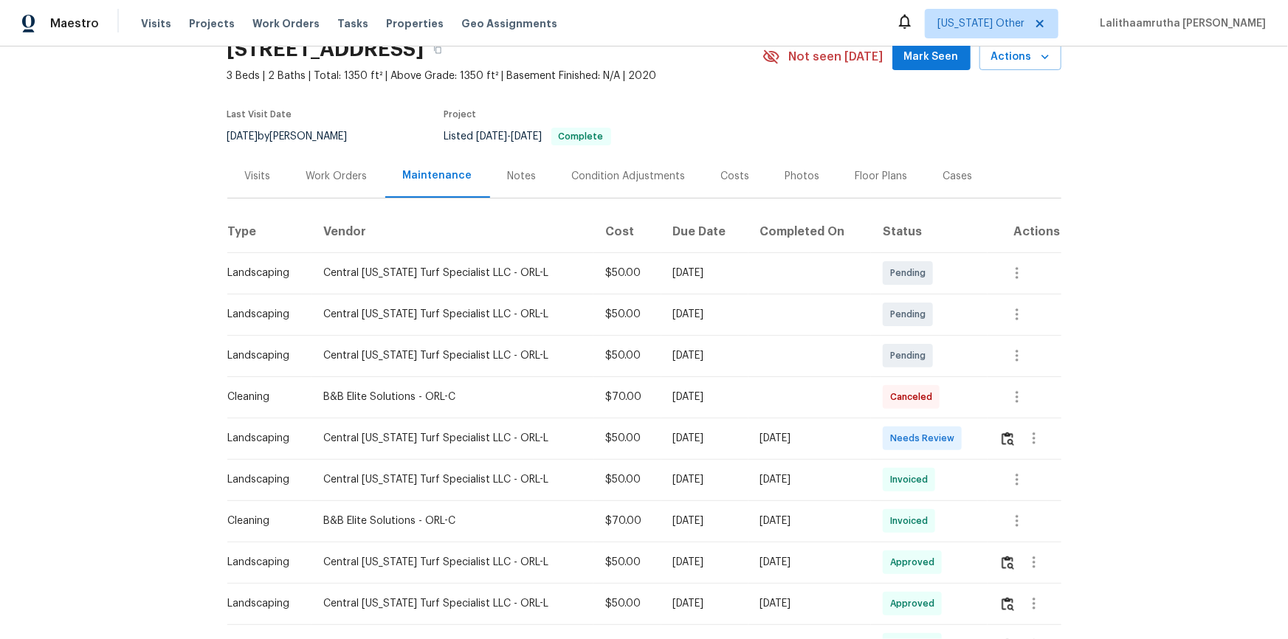
scroll to position [134, 0]
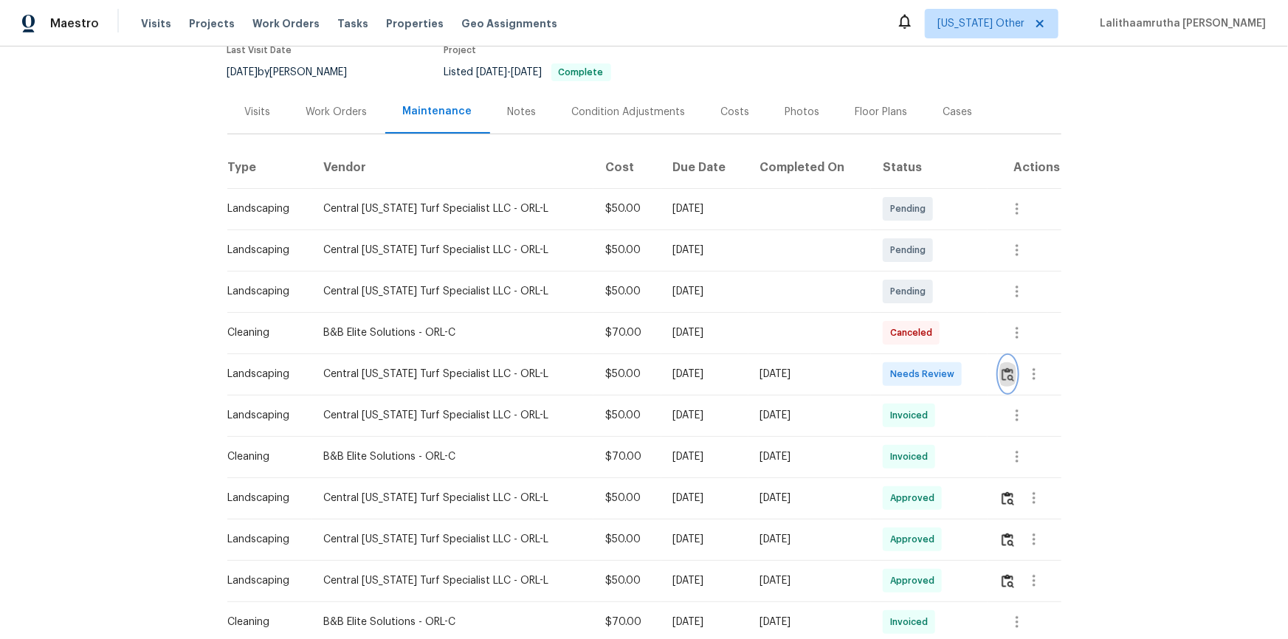
click at [916, 371] on button "button" at bounding box center [1007, 373] width 17 height 35
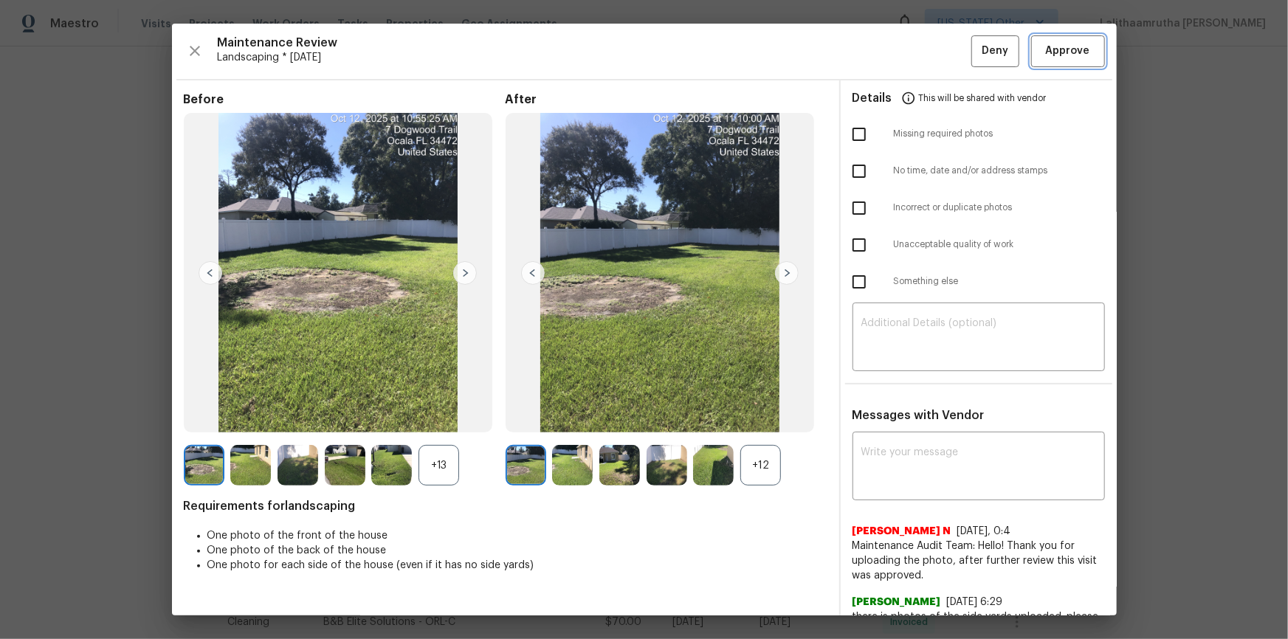
click at [916, 38] on button "Approve" at bounding box center [1068, 51] width 74 height 32
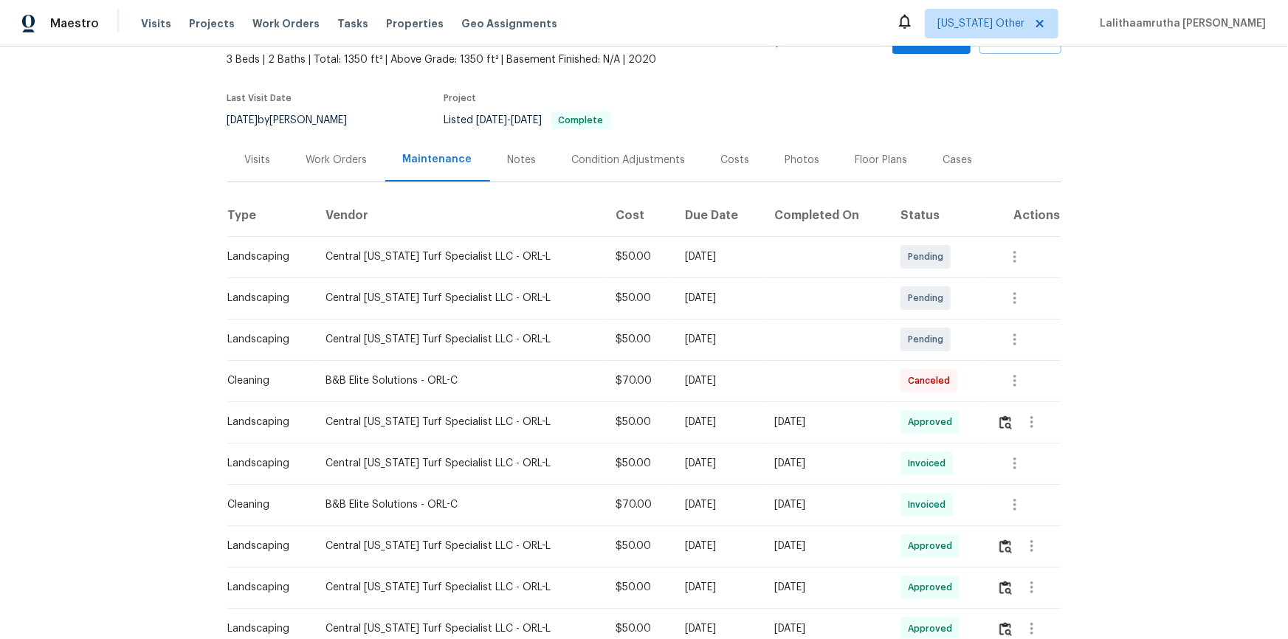
scroll to position [0, 0]
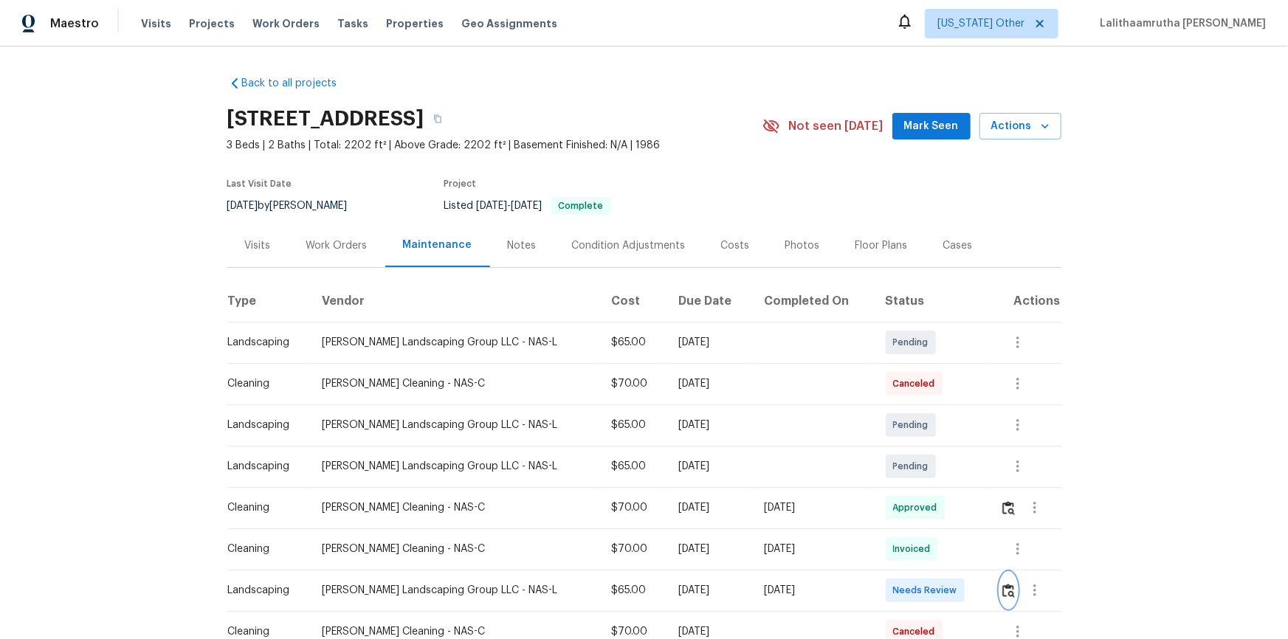
click at [916, 429] on img "button" at bounding box center [1008, 591] width 13 height 14
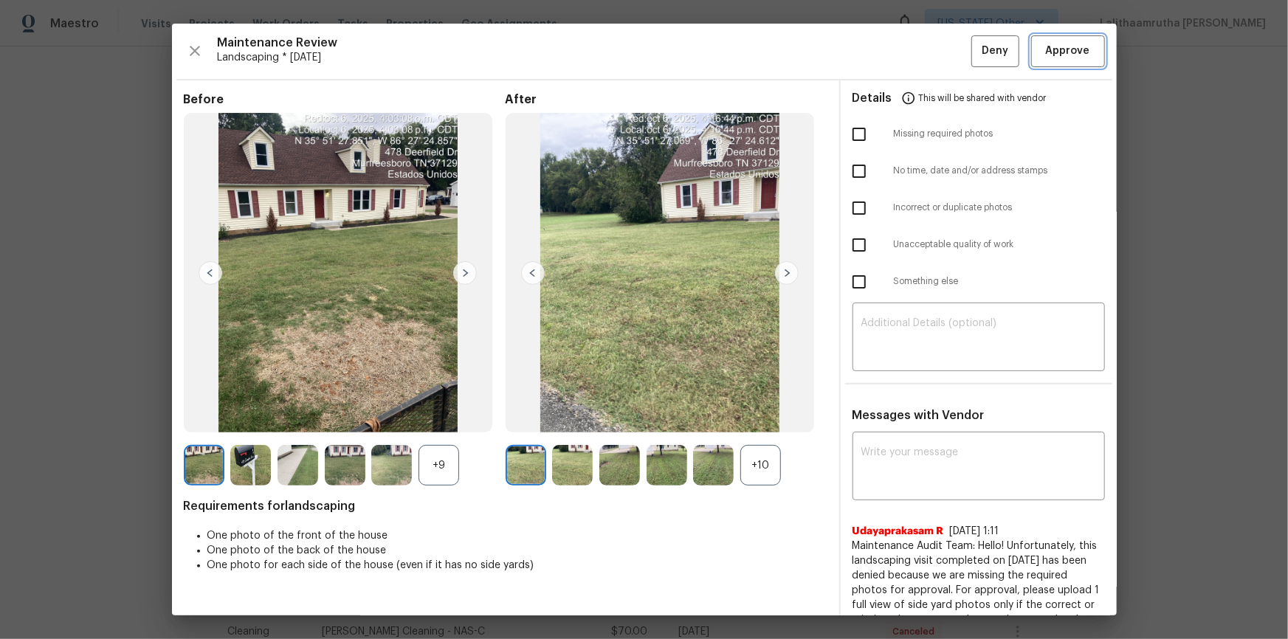
click at [916, 58] on span "Approve" at bounding box center [1068, 51] width 44 height 18
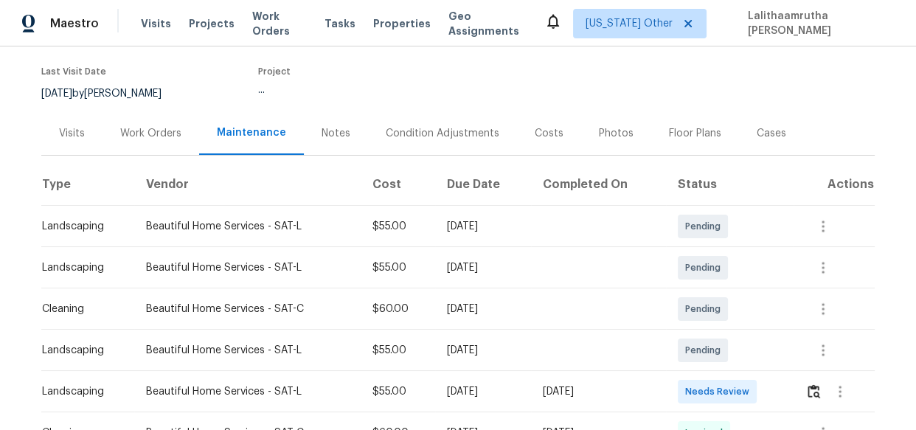
scroll to position [134, 0]
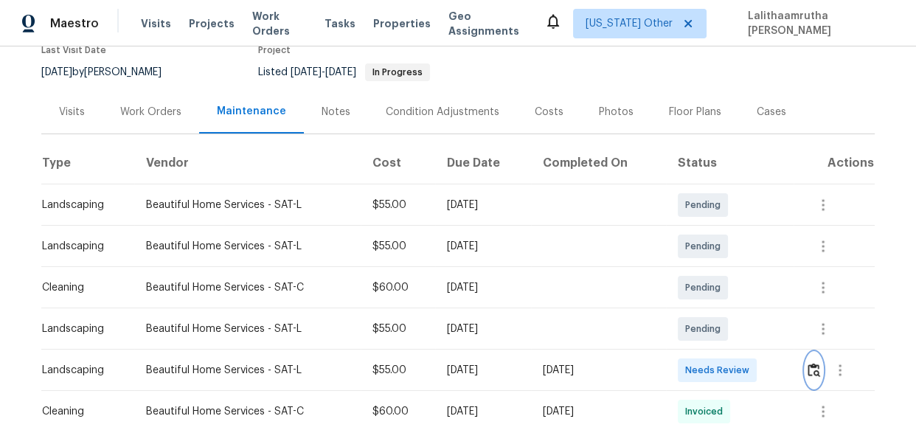
click at [806, 356] on div at bounding box center [840, 370] width 69 height 35
click at [817, 370] on img "button" at bounding box center [814, 370] width 13 height 14
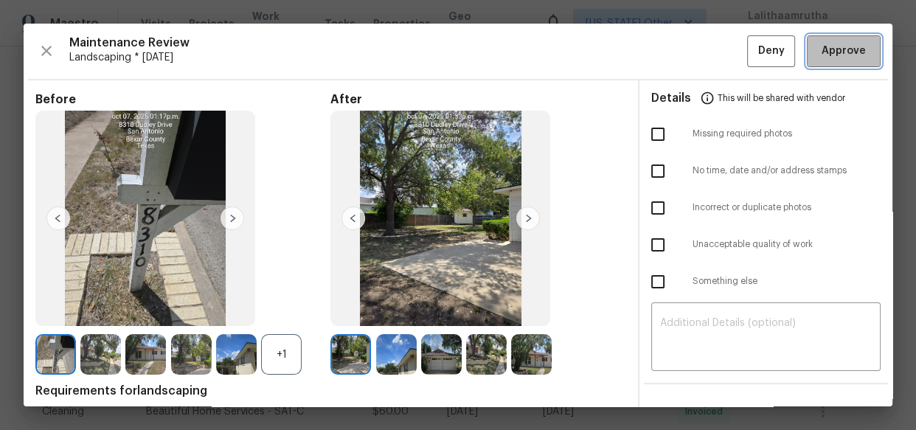
click at [822, 44] on span "Approve" at bounding box center [844, 51] width 44 height 18
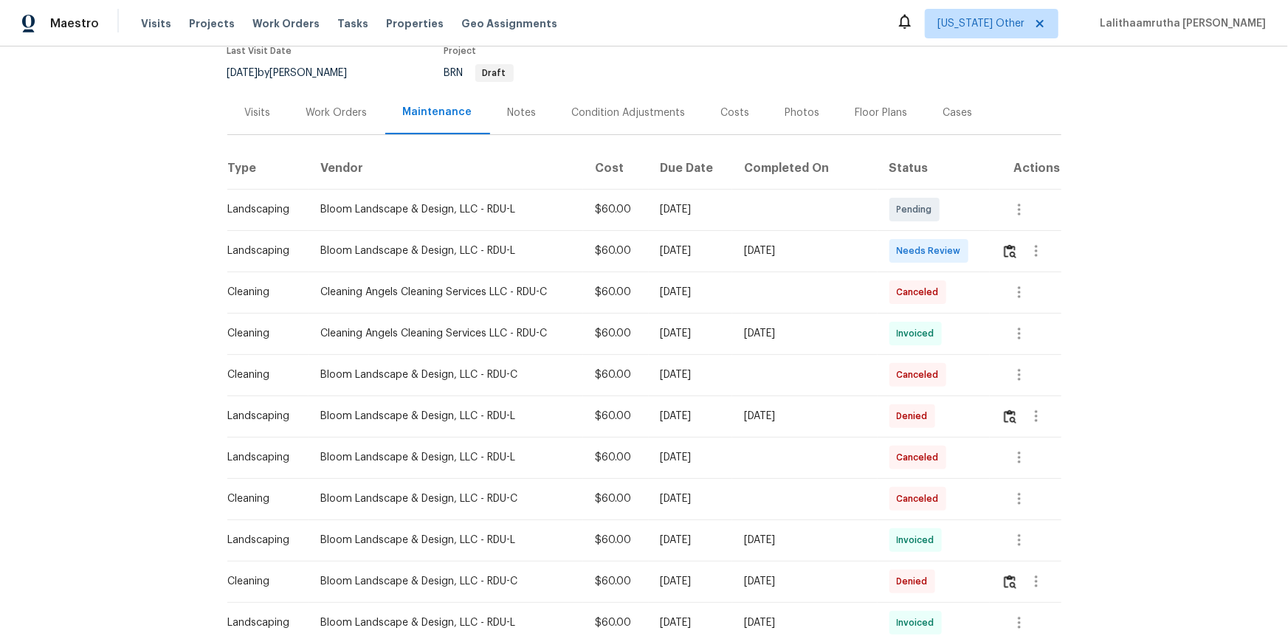
scroll to position [134, 0]
click at [916, 240] on button "button" at bounding box center [1009, 249] width 17 height 35
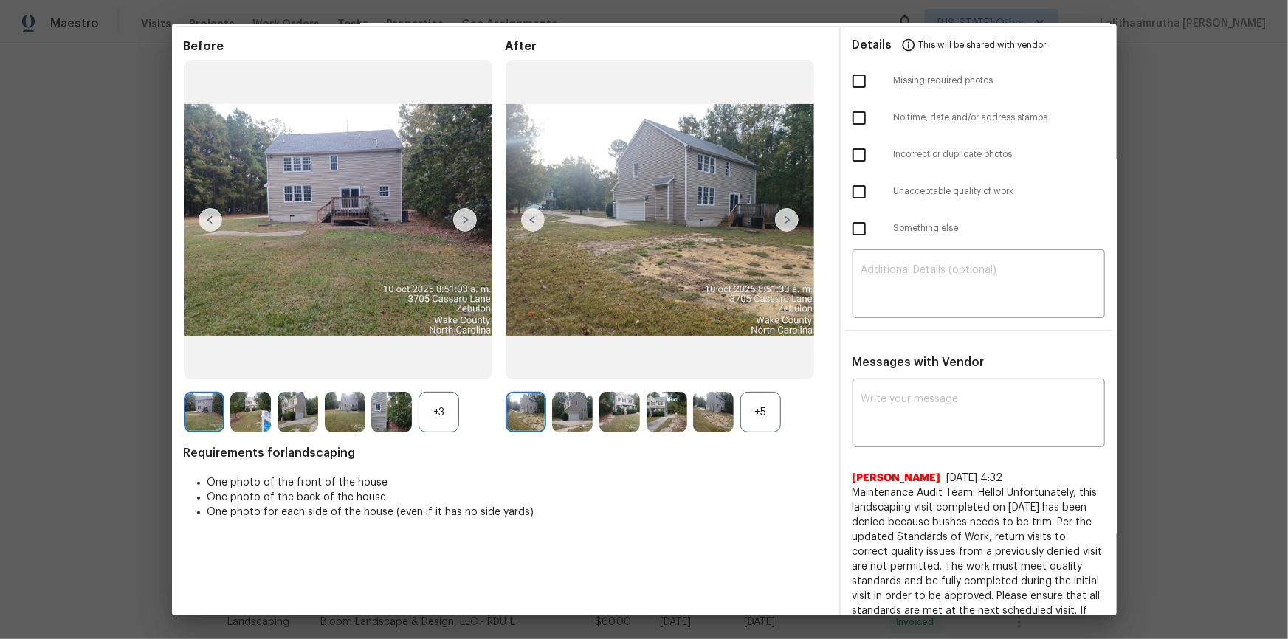
scroll to position [125, 0]
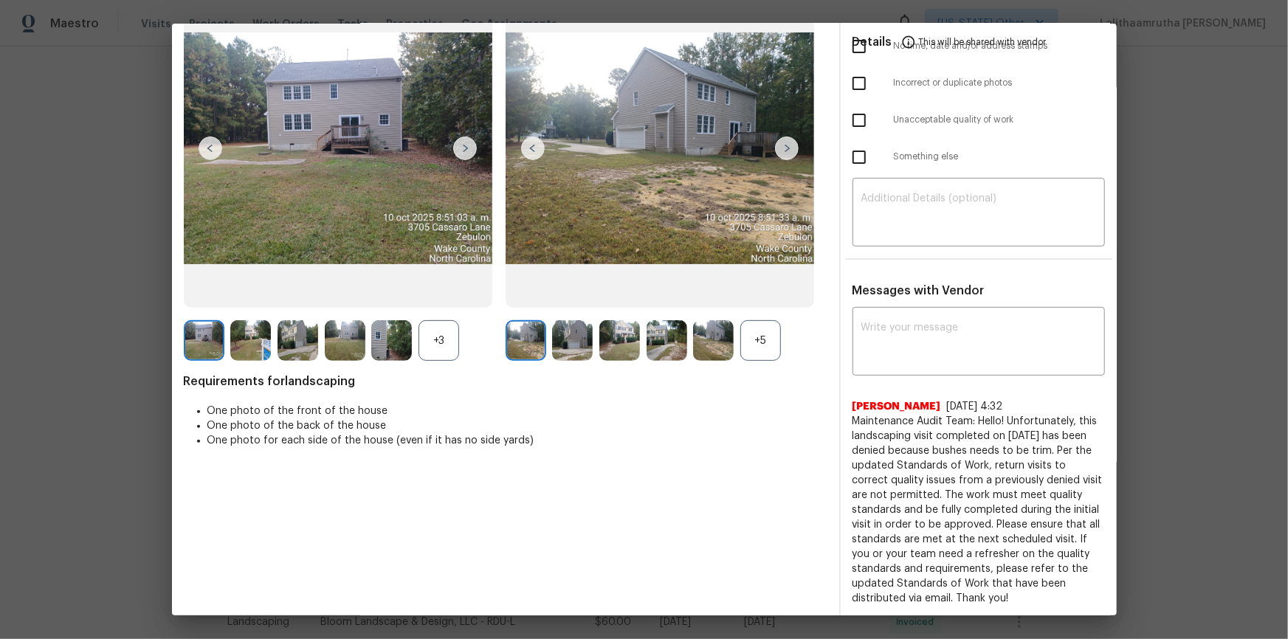
drag, startPoint x: 847, startPoint y: 421, endPoint x: 1012, endPoint y: 601, distance: 243.9
click at [916, 429] on span "Maintenance Audit Team: Hello! Unfortunately, this landscaping visit completed …" at bounding box center [978, 510] width 252 height 192
copy span "Maintenance Audit Team: Hello! Unfortunately, this landscaping visit completed …"
click at [916, 324] on textarea at bounding box center [978, 342] width 235 height 41
paste textarea "Maintenance Audit Team: Hello! Unfortunately, this landscaping visit completed …"
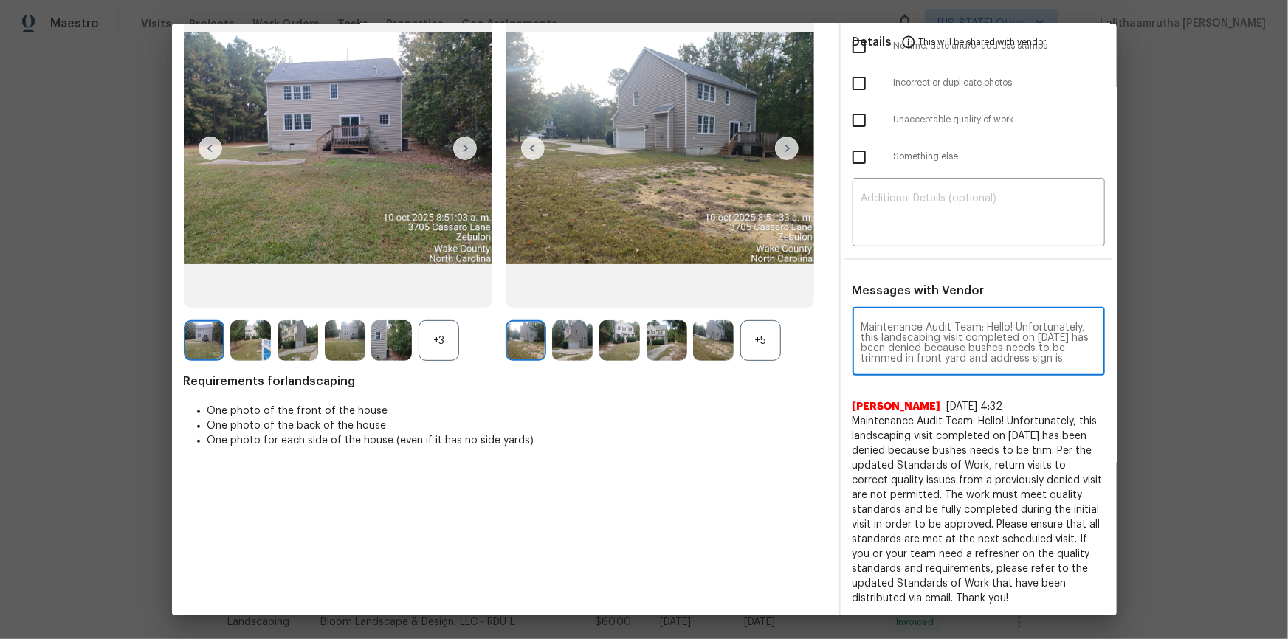
scroll to position [165, 0]
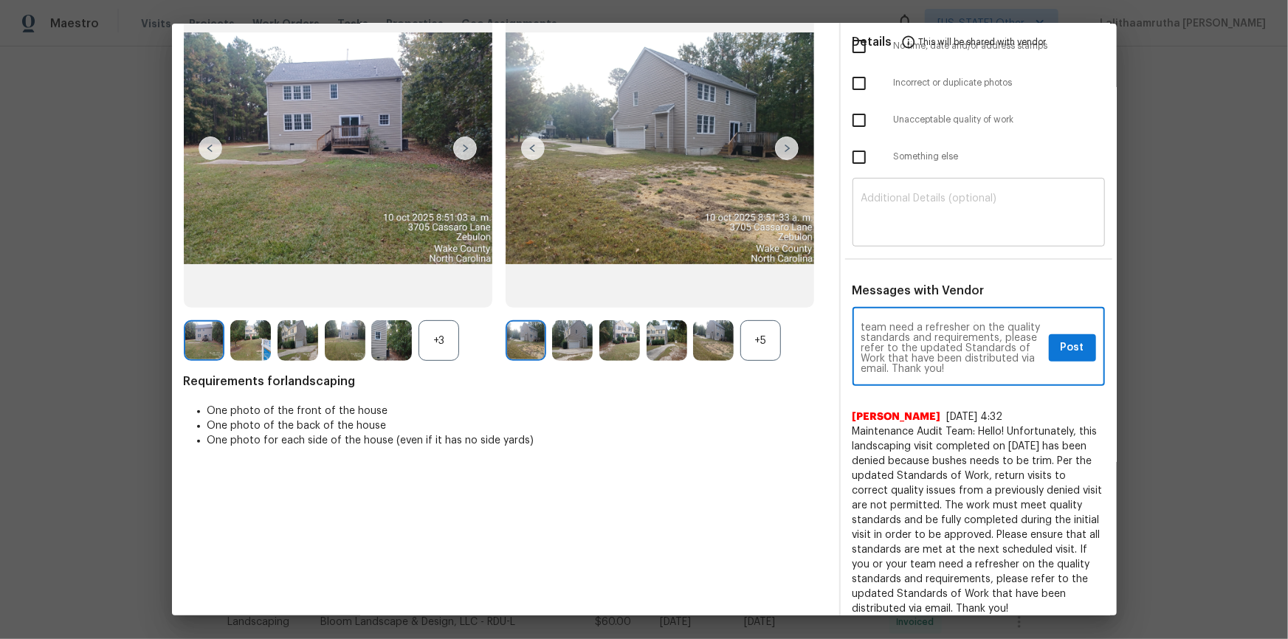
type textarea "Maintenance Audit Team: Hello! Unfortunately, this landscaping visit completed …"
click at [916, 199] on textarea at bounding box center [978, 213] width 235 height 41
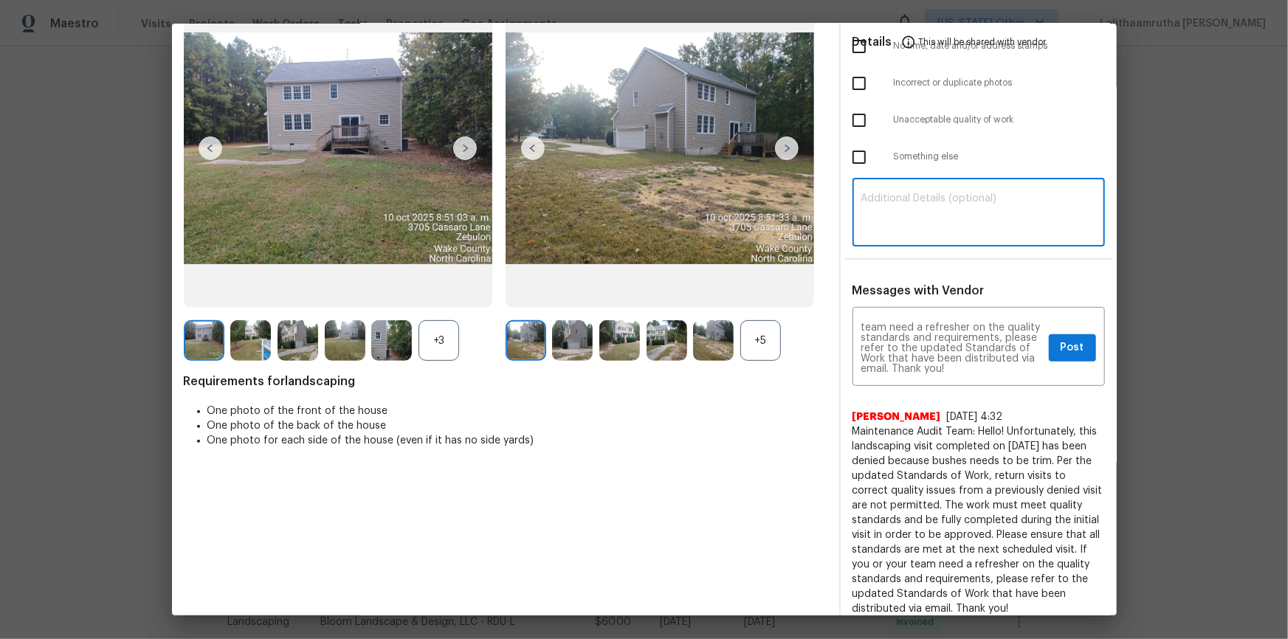
paste textarea "Maintenance Audit Team: Hello! Unfortunately, this landscaping visit completed …"
type textarea "Maintenance Audit Team: Hello! Unfortunately, this landscaping visit completed …"
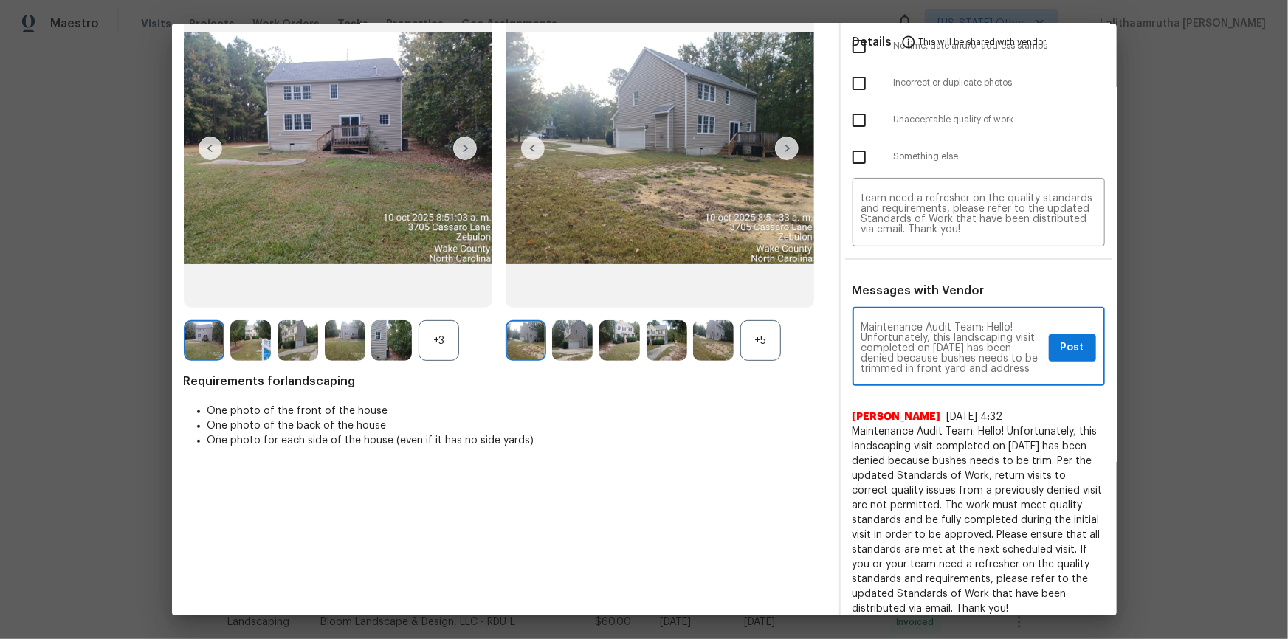
scroll to position [27, 0]
click at [916, 345] on span "Post" at bounding box center [1072, 348] width 24 height 18
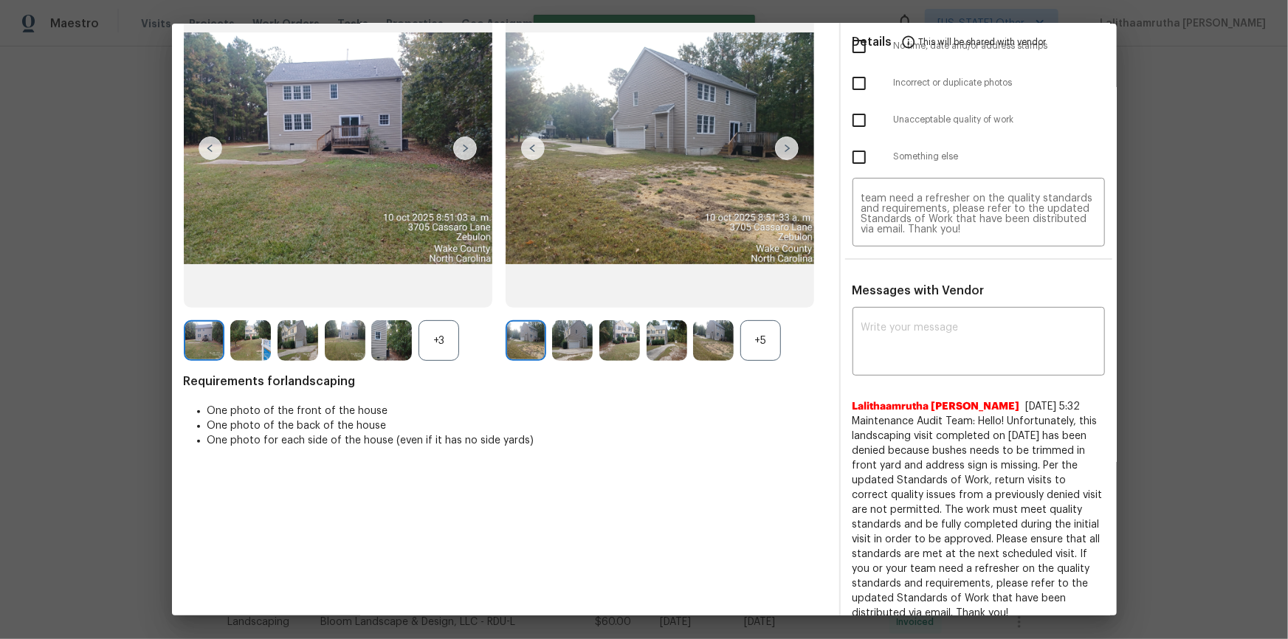
scroll to position [0, 0]
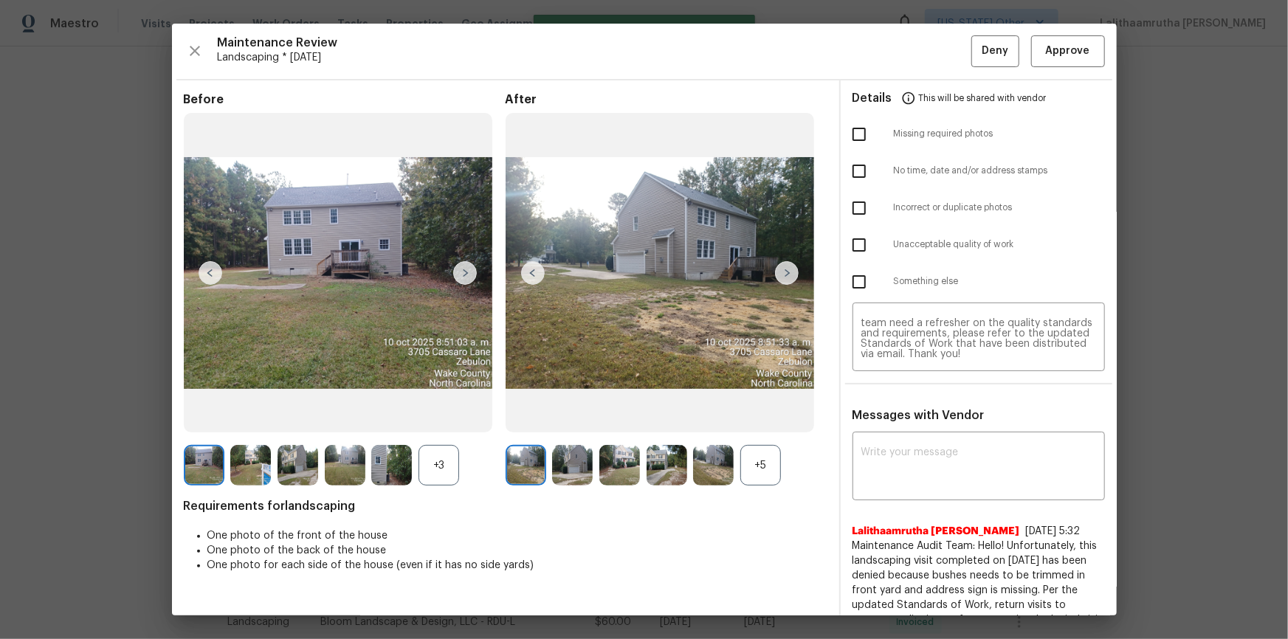
click at [855, 133] on input "checkbox" at bounding box center [858, 134] width 31 height 31
checkbox input "true"
click at [859, 248] on input "checkbox" at bounding box center [858, 244] width 31 height 31
checkbox input "true"
click at [916, 49] on span "Deny" at bounding box center [994, 51] width 27 height 18
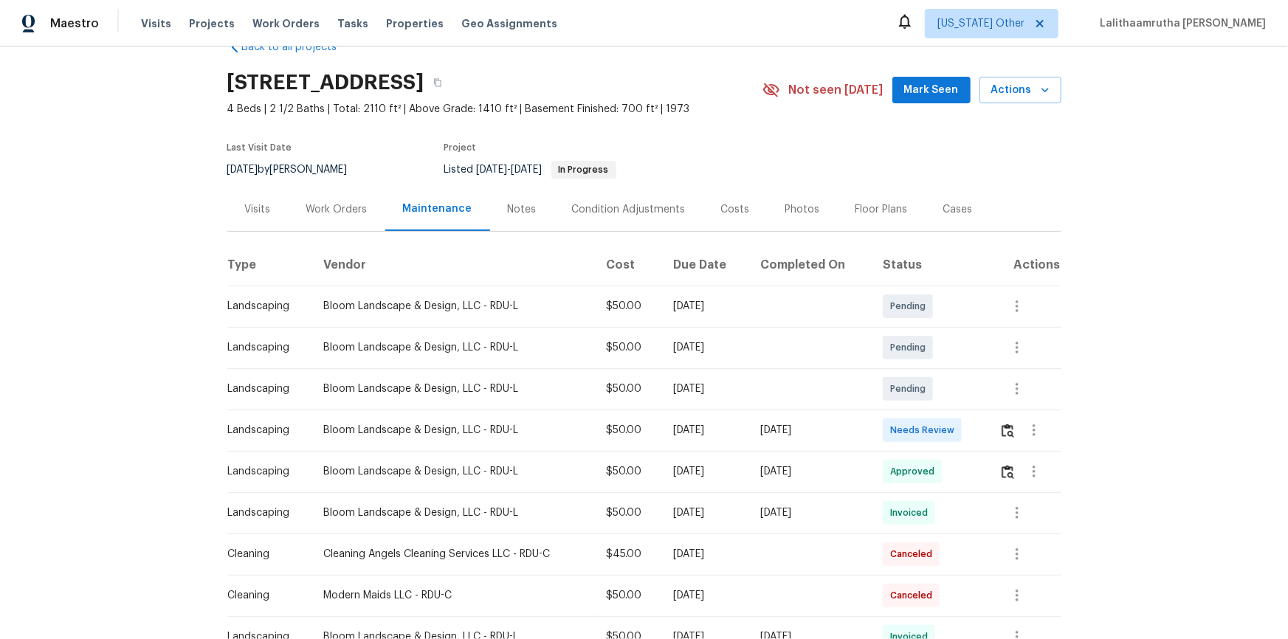
scroll to position [66, 0]
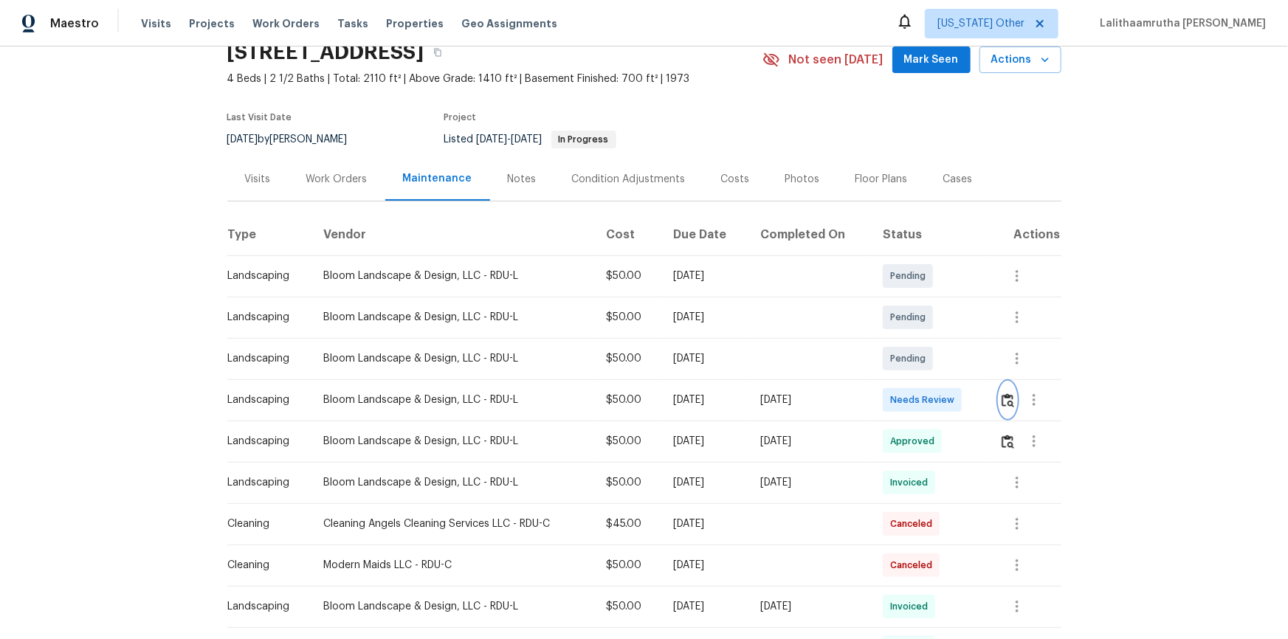
click at [1012, 396] on img "button" at bounding box center [1007, 400] width 13 height 14
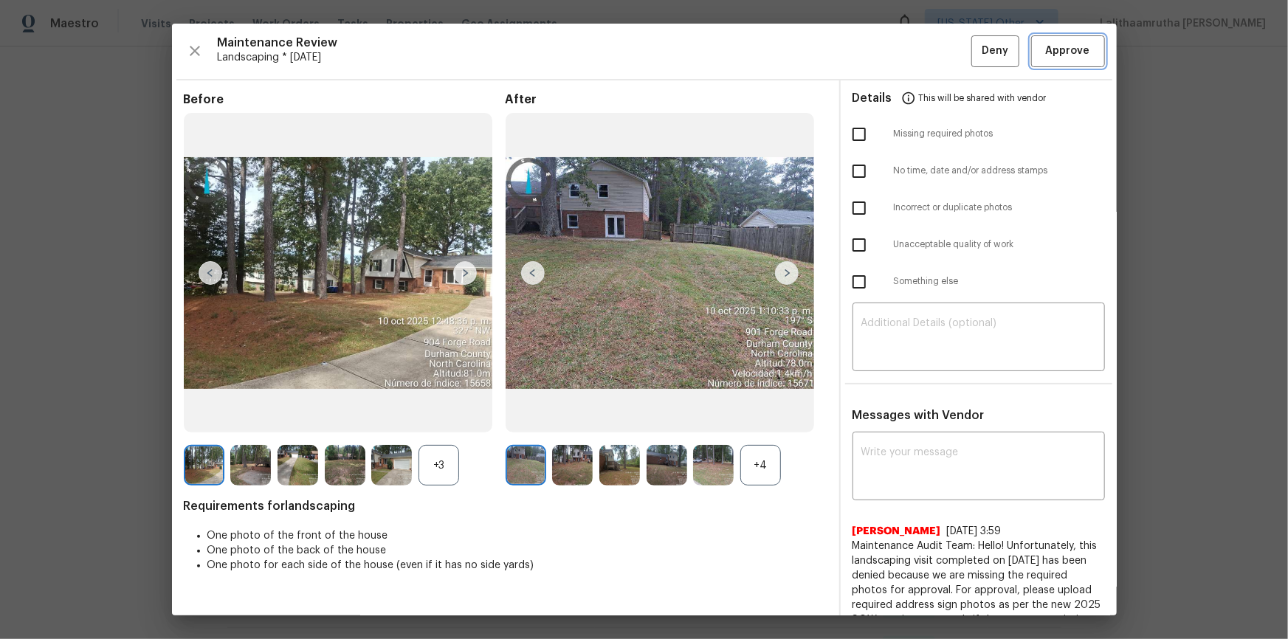
click at [1046, 55] on span "Approve" at bounding box center [1068, 51] width 44 height 18
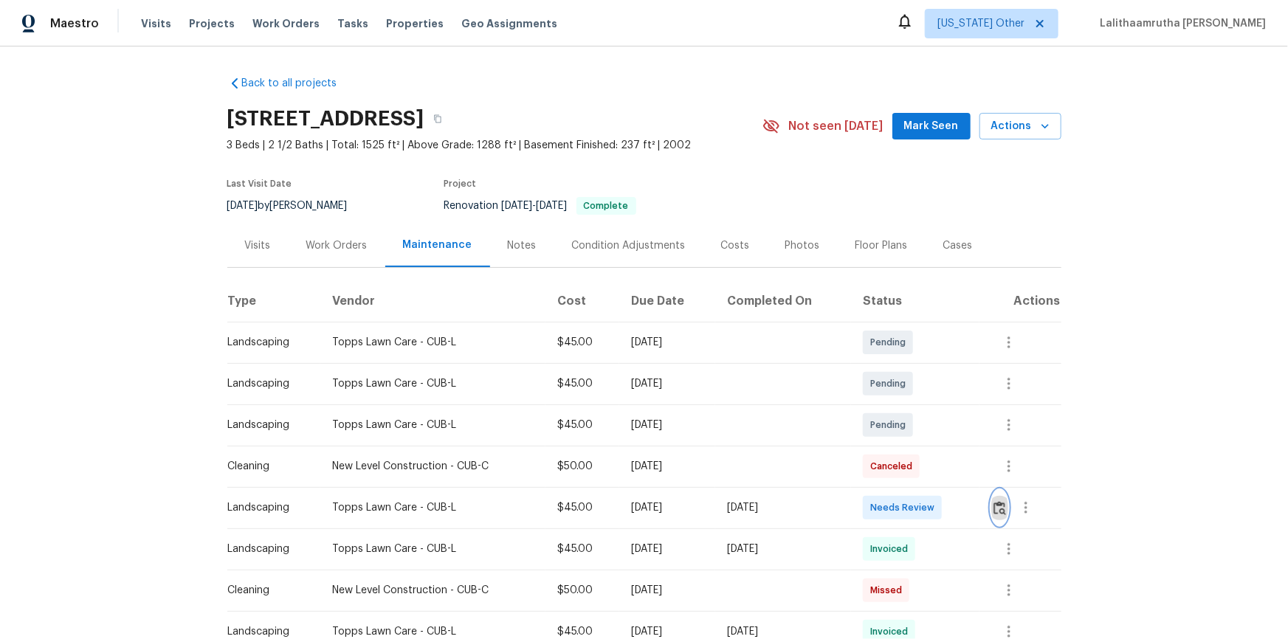
click at [916, 429] on img "button" at bounding box center [999, 508] width 13 height 14
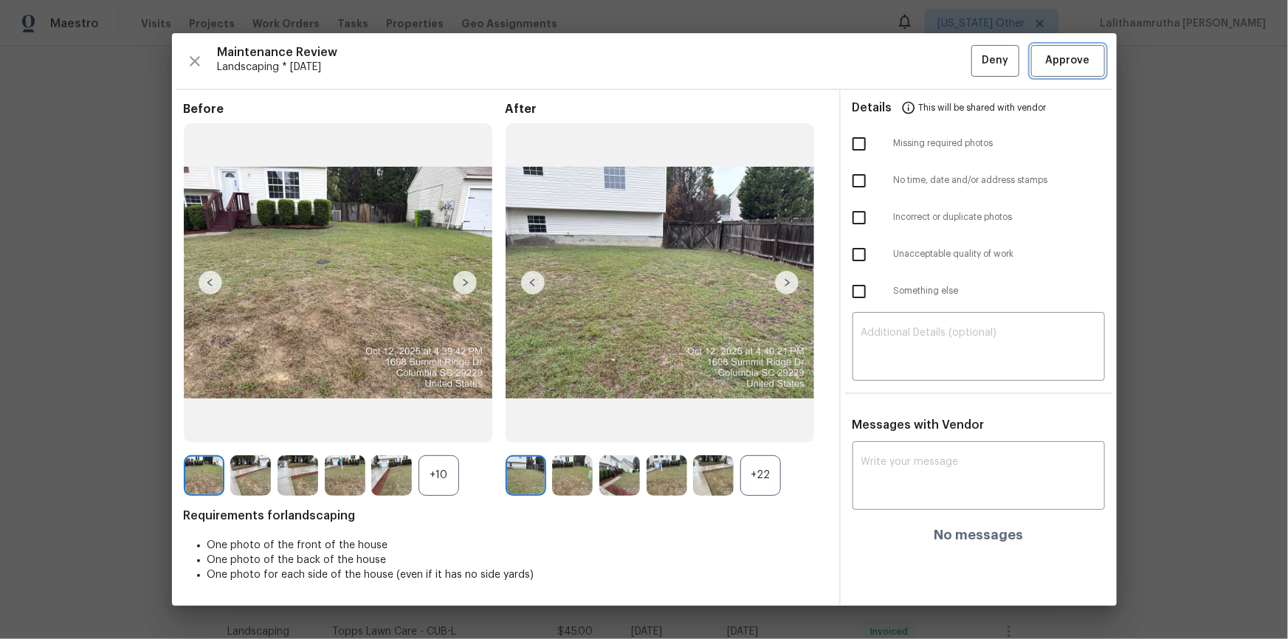
click at [916, 66] on span "Approve" at bounding box center [1068, 61] width 44 height 18
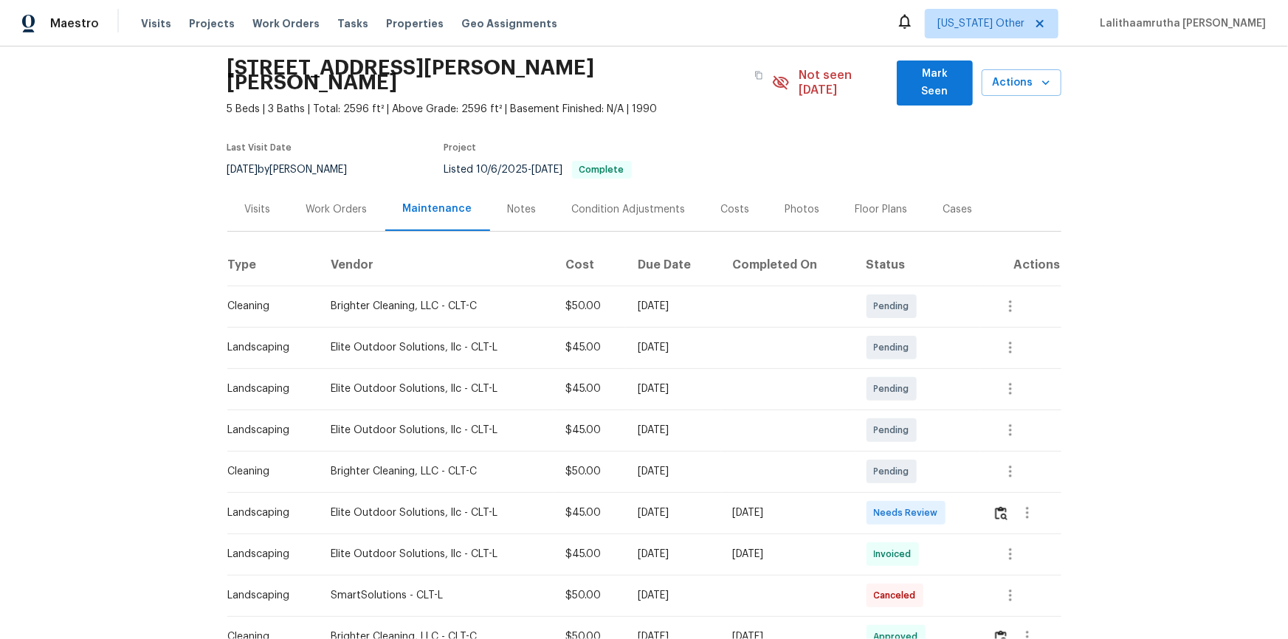
scroll to position [134, 0]
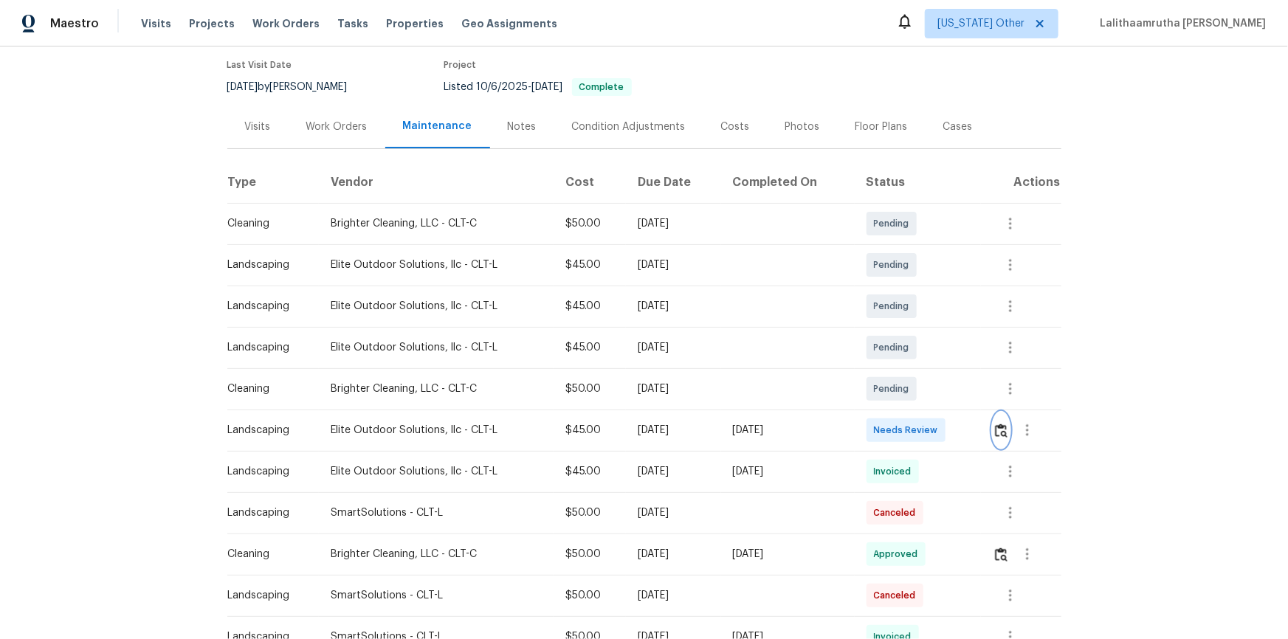
click at [1000, 424] on img "button" at bounding box center [1001, 431] width 13 height 14
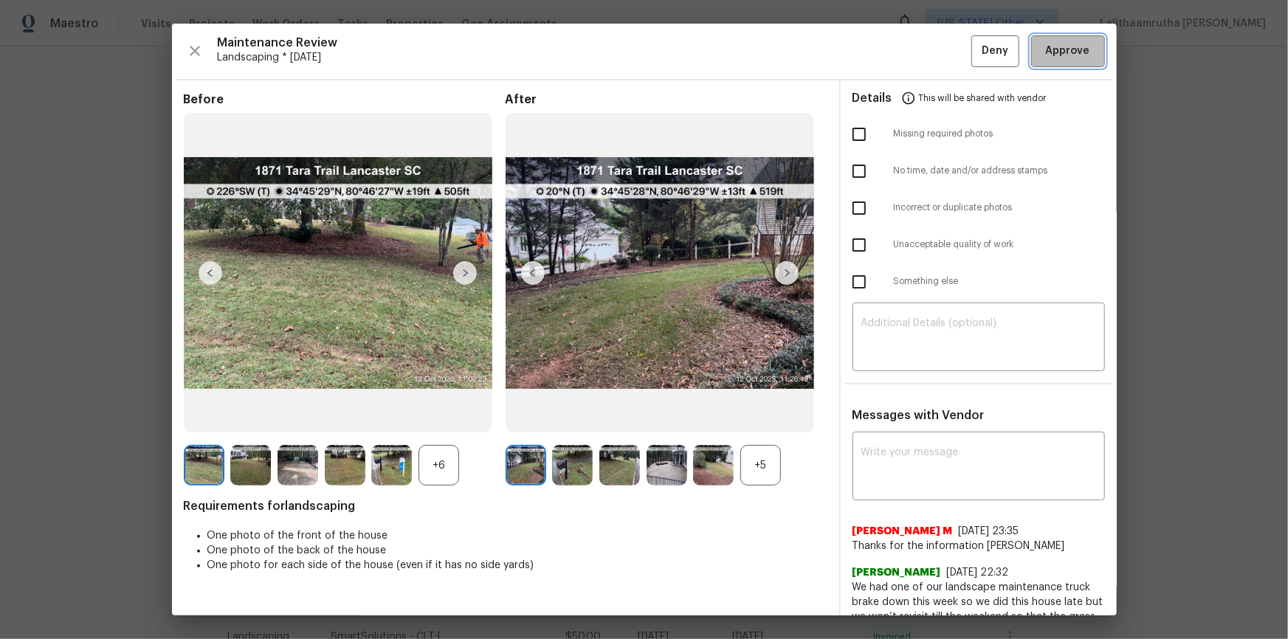
click at [1063, 56] on span "Approve" at bounding box center [1068, 51] width 44 height 18
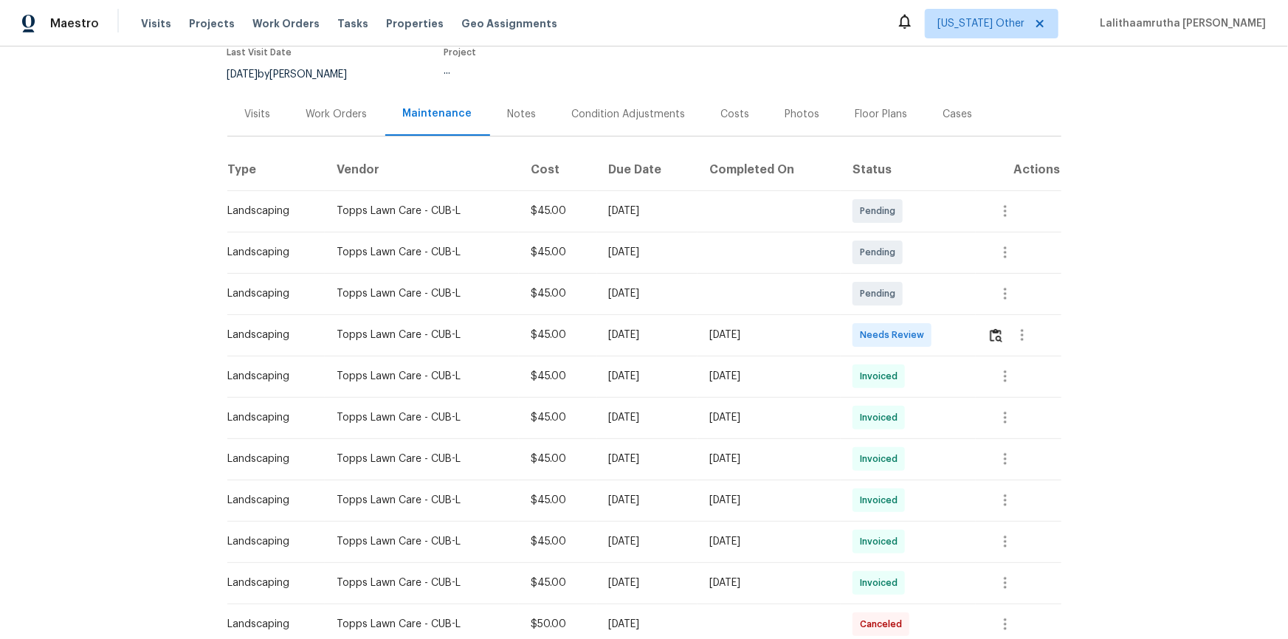
scroll to position [134, 0]
click at [916, 334] on img "button" at bounding box center [996, 333] width 13 height 14
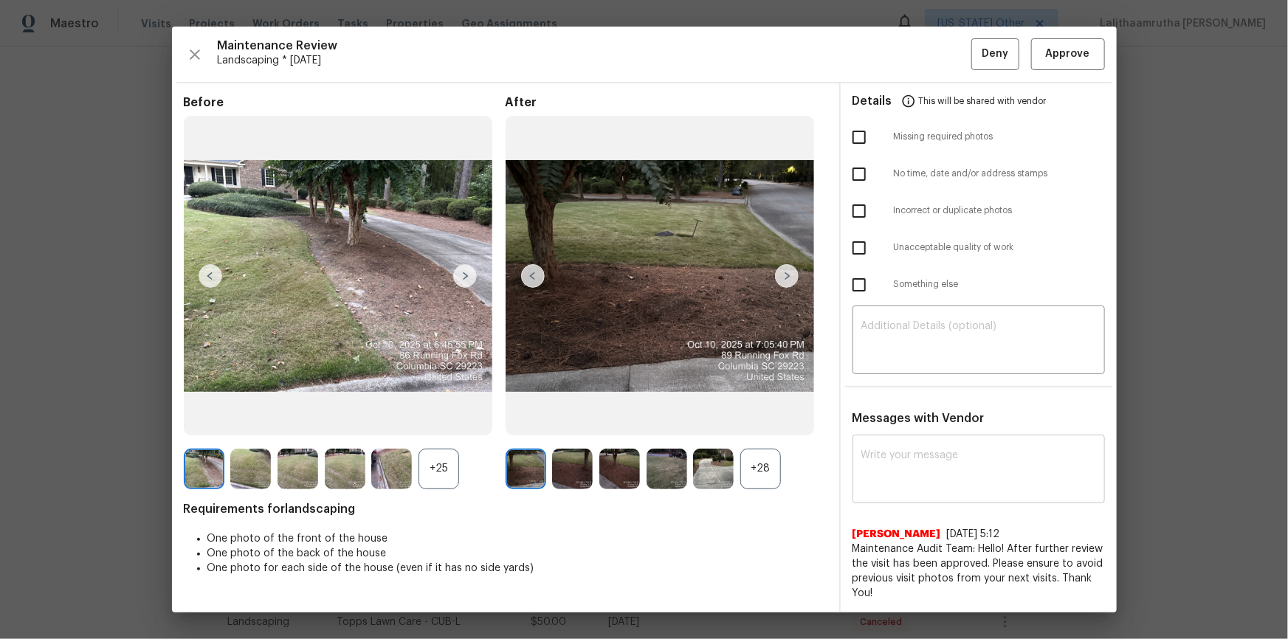
click at [908, 429] on div "x ​" at bounding box center [978, 470] width 252 height 65
paste textarea "Maintenance Audit Team: Hello! Unfortunately this landscaping visit completed o…"
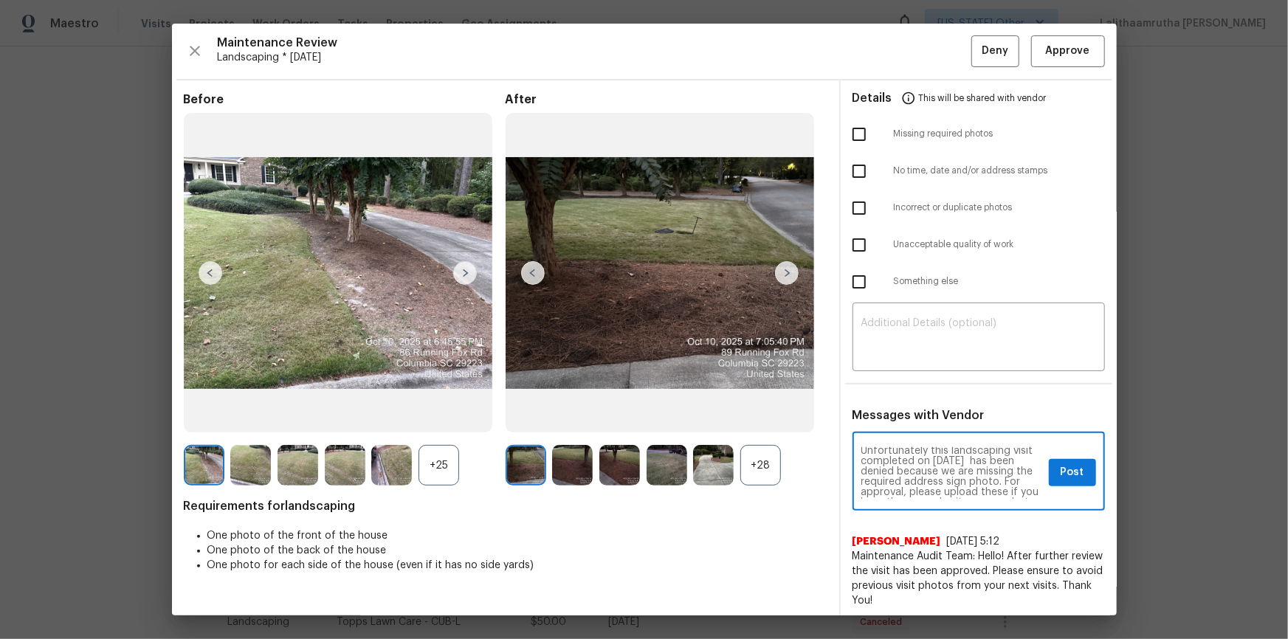
scroll to position [0, 0]
type textarea "Maintenance Audit Team: Hello! Unfortunately this landscaping visit completed o…"
click at [916, 429] on div "Maintenance Audit Team: Hello! Unfortunately this landscaping visit completed o…" at bounding box center [978, 472] width 252 height 75
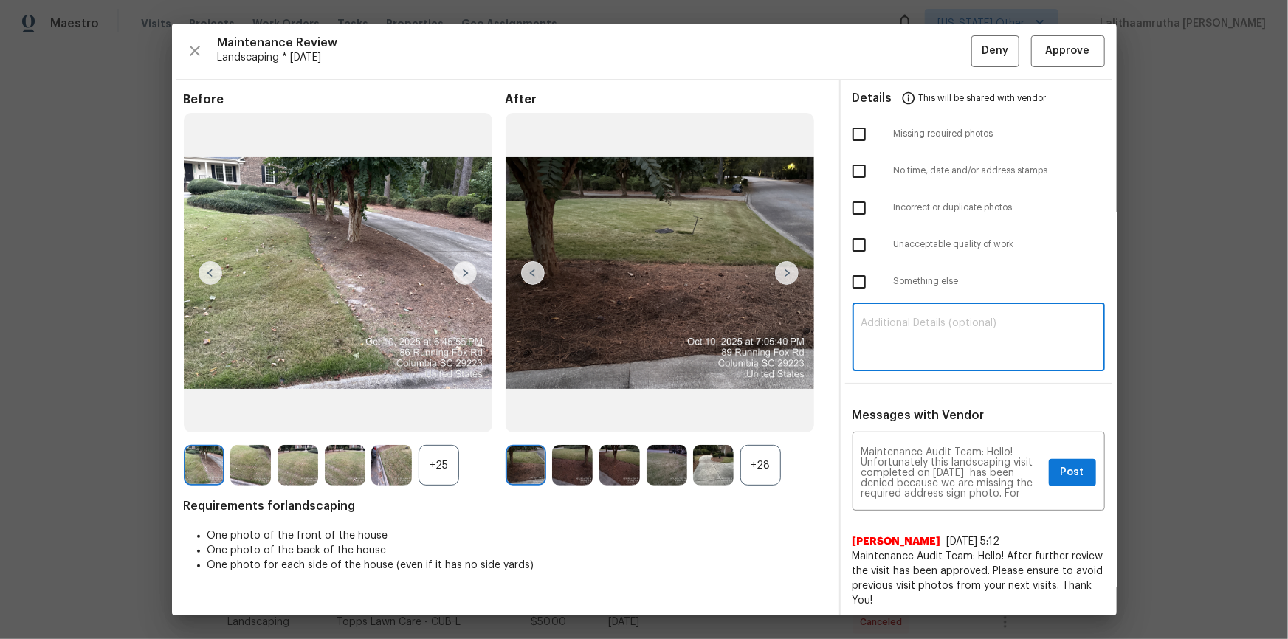
click at [916, 337] on textarea at bounding box center [978, 338] width 235 height 41
paste textarea "Maintenance Audit Team: Hello! Unfortunately this landscaping visit completed o…"
type textarea "Maintenance Audit Team: Hello! Unfortunately this landscaping visit completed o…"
click at [916, 429] on span "Post" at bounding box center [1072, 472] width 24 height 18
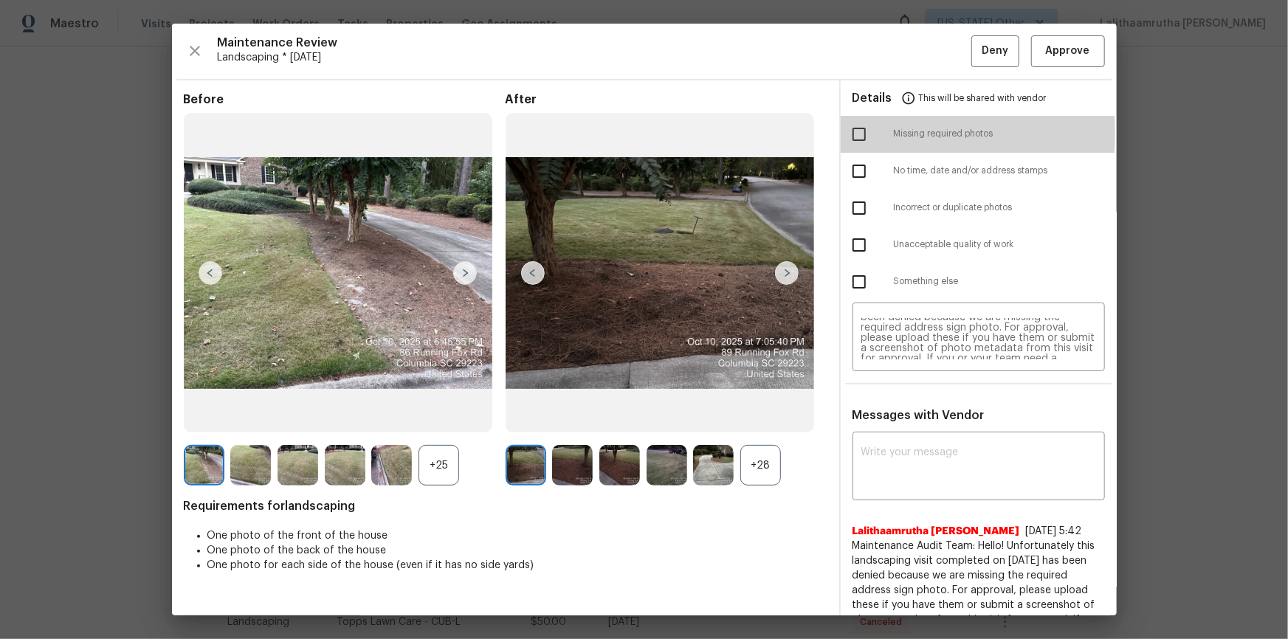
click at [843, 133] on input "checkbox" at bounding box center [858, 134] width 31 height 31
checkbox input "true"
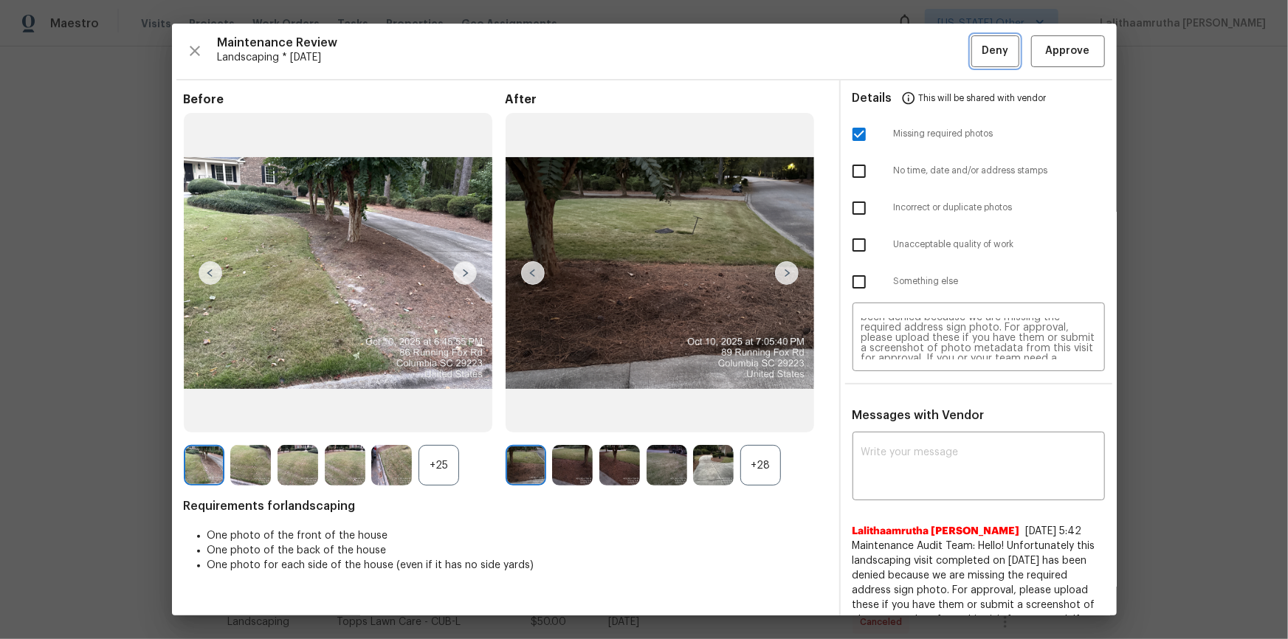
click at [916, 55] on span "Deny" at bounding box center [994, 51] width 27 height 18
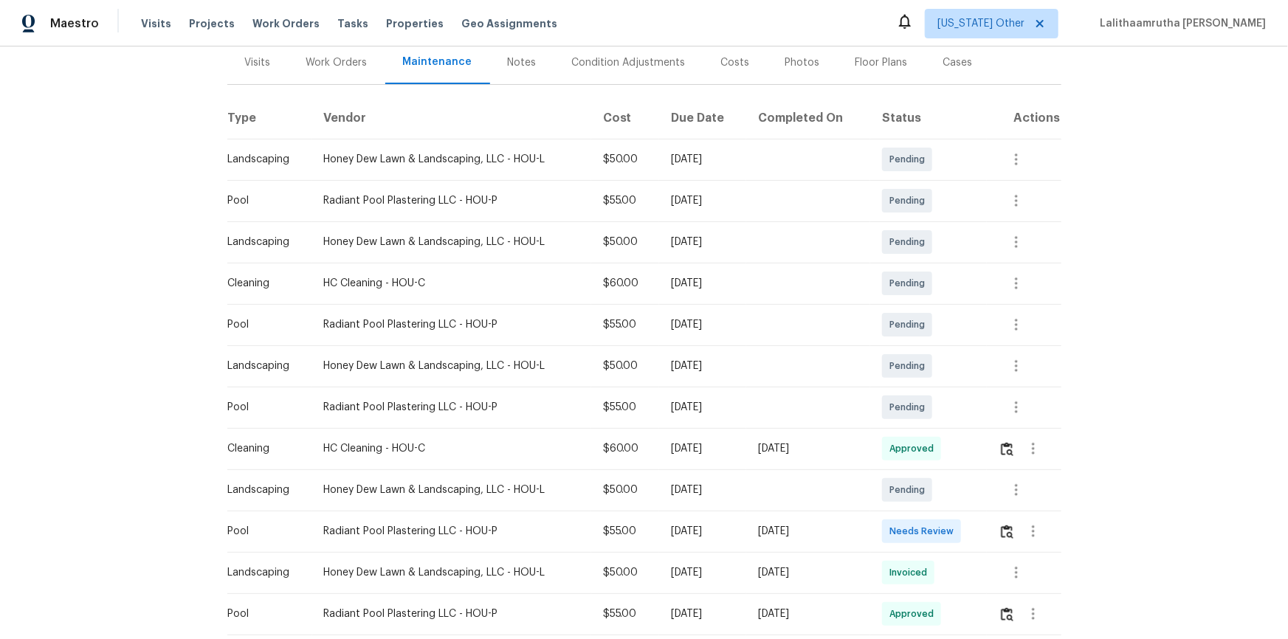
scroll to position [201, 0]
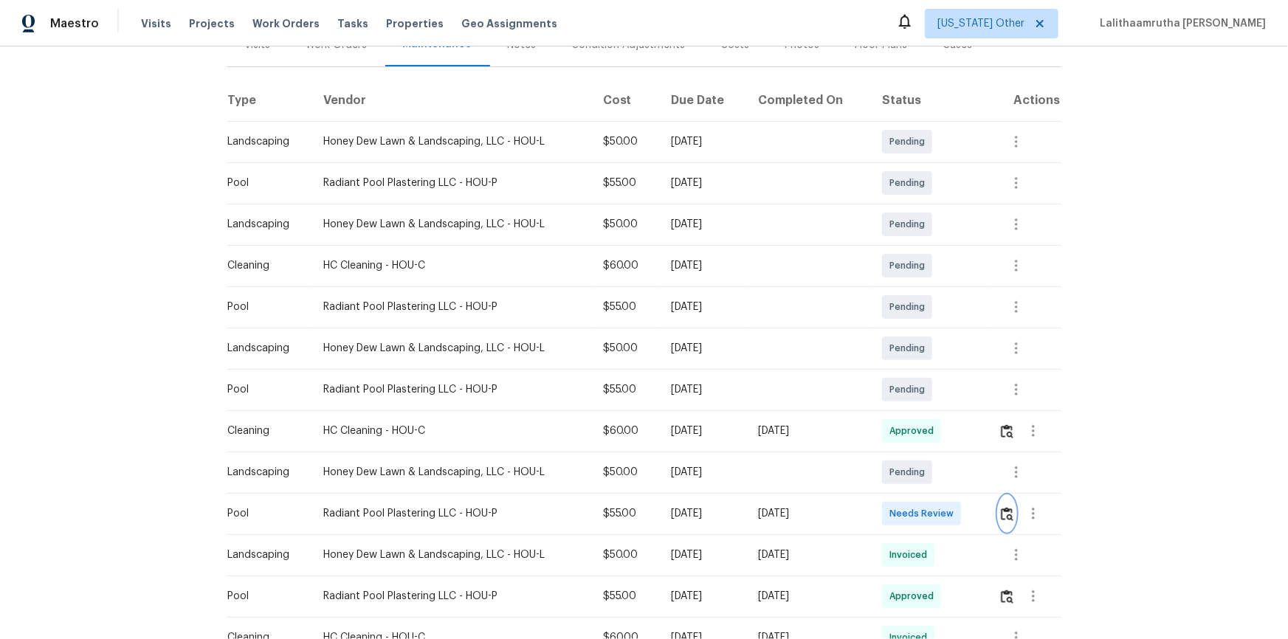
click at [891, 336] on img "button" at bounding box center [1007, 514] width 13 height 14
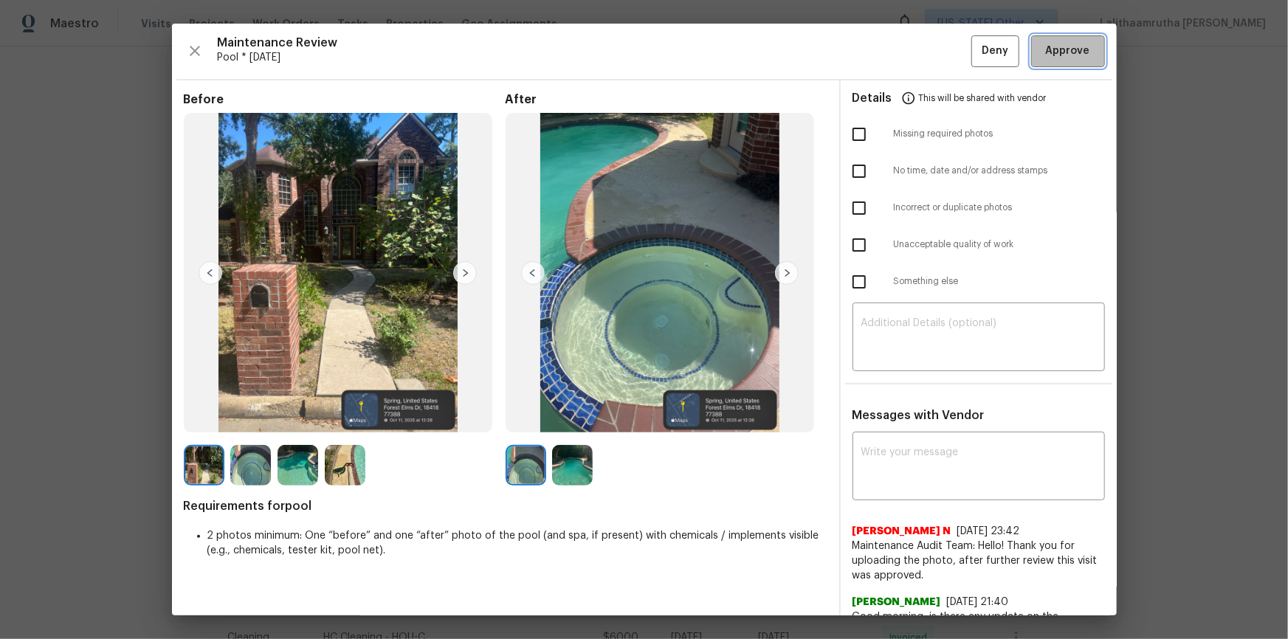
click at [891, 61] on button "Approve" at bounding box center [1068, 51] width 74 height 32
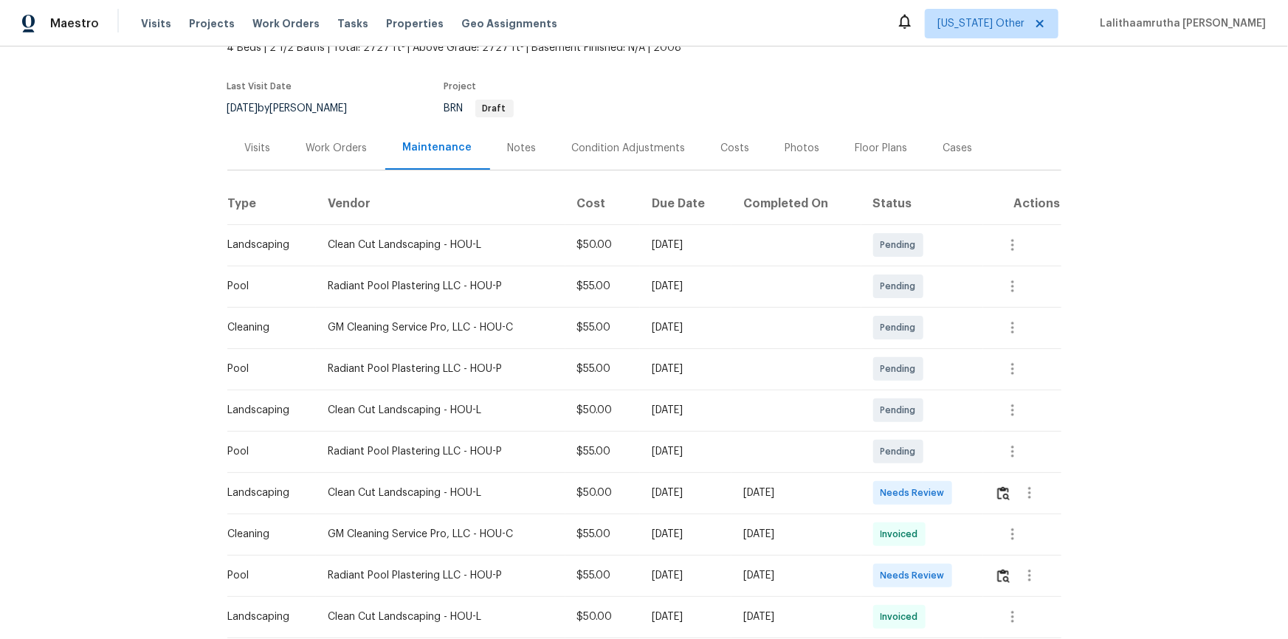
scroll to position [201, 0]
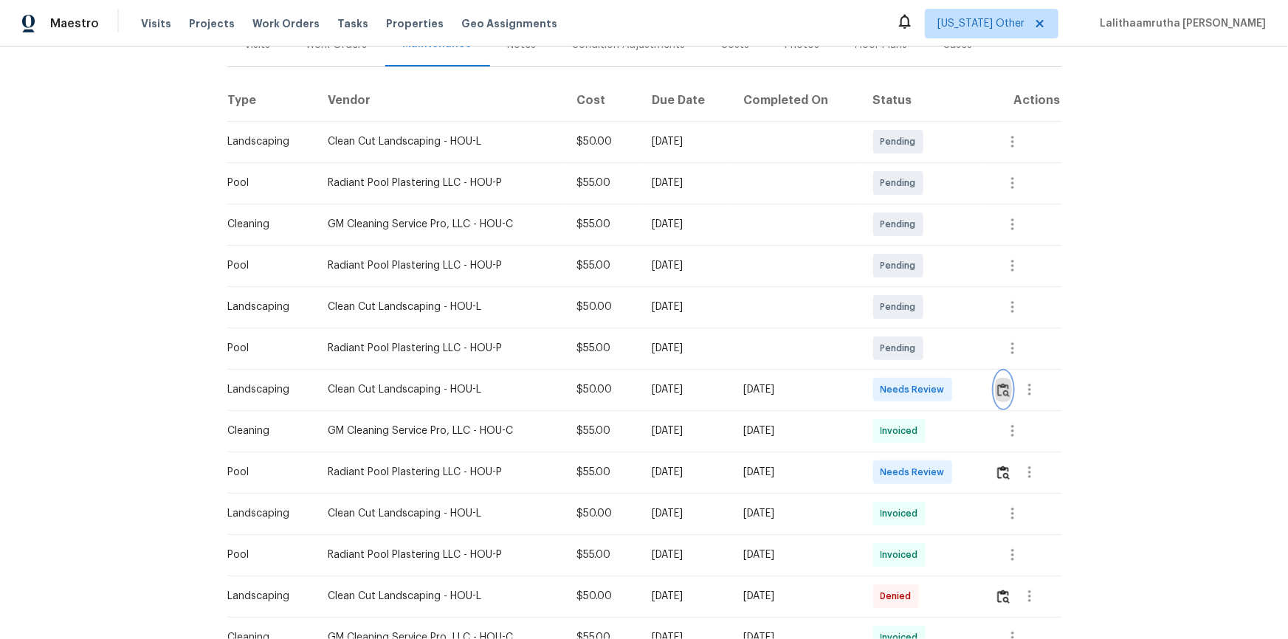
click at [916, 386] on img "button" at bounding box center [1003, 390] width 13 height 14
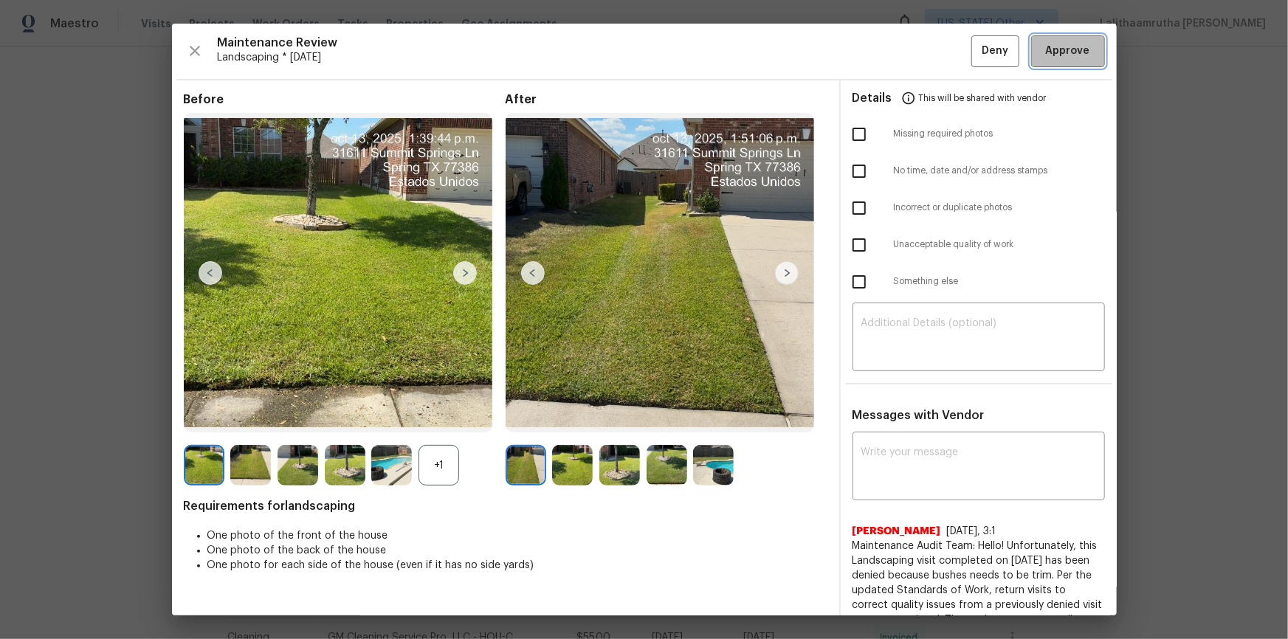
click at [916, 52] on span "Approve" at bounding box center [1068, 51] width 44 height 18
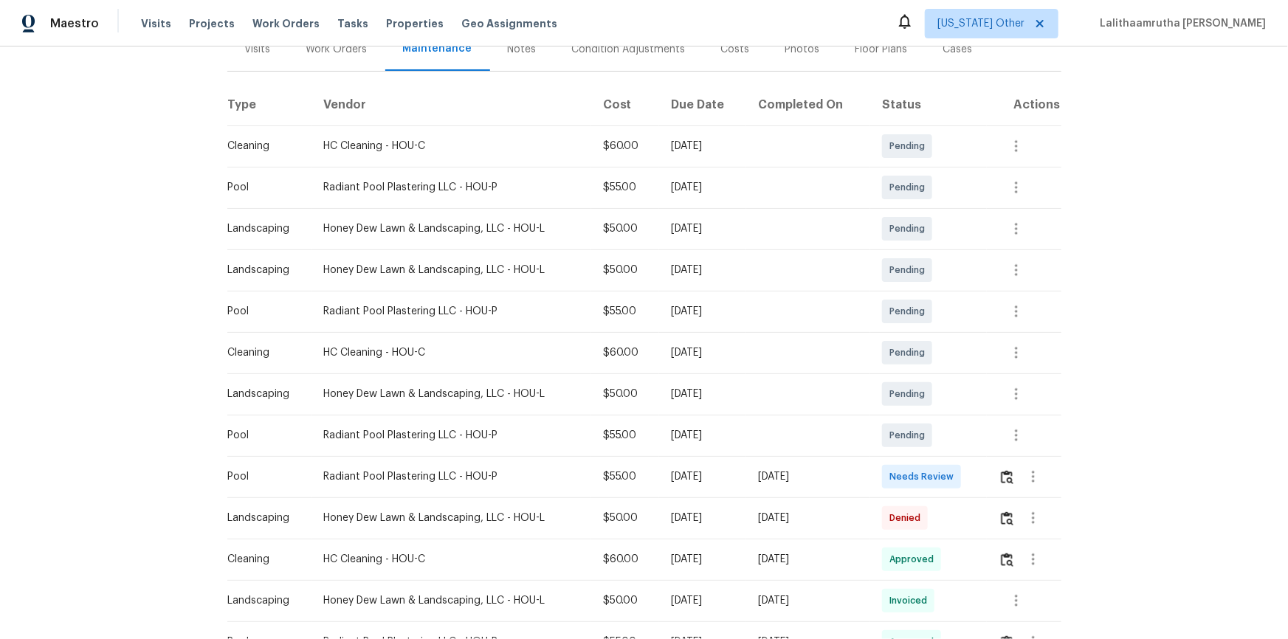
scroll to position [201, 0]
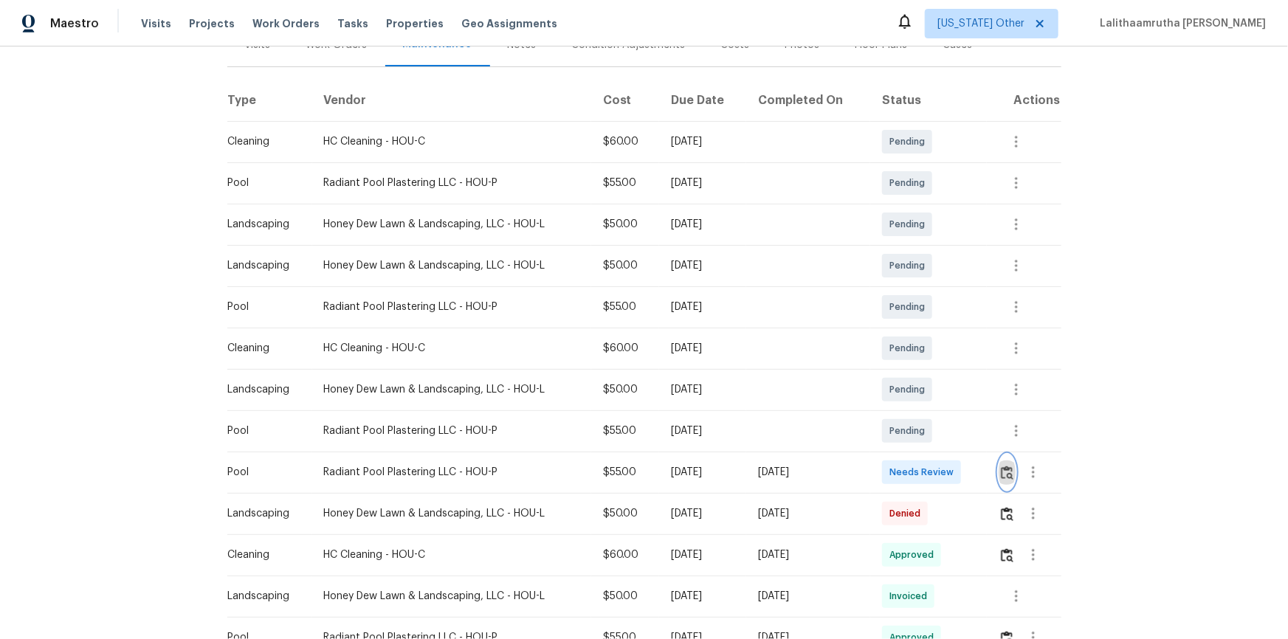
click at [916, 429] on img "button" at bounding box center [1007, 473] width 13 height 14
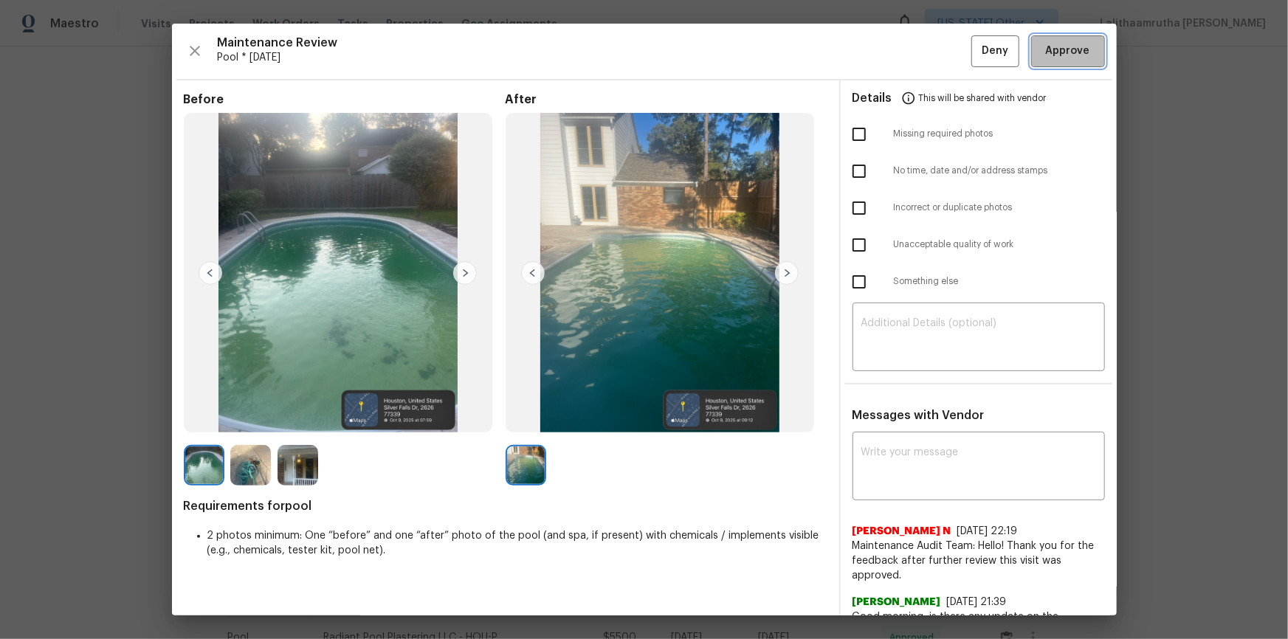
click at [916, 54] on span "Approve" at bounding box center [1068, 51] width 44 height 18
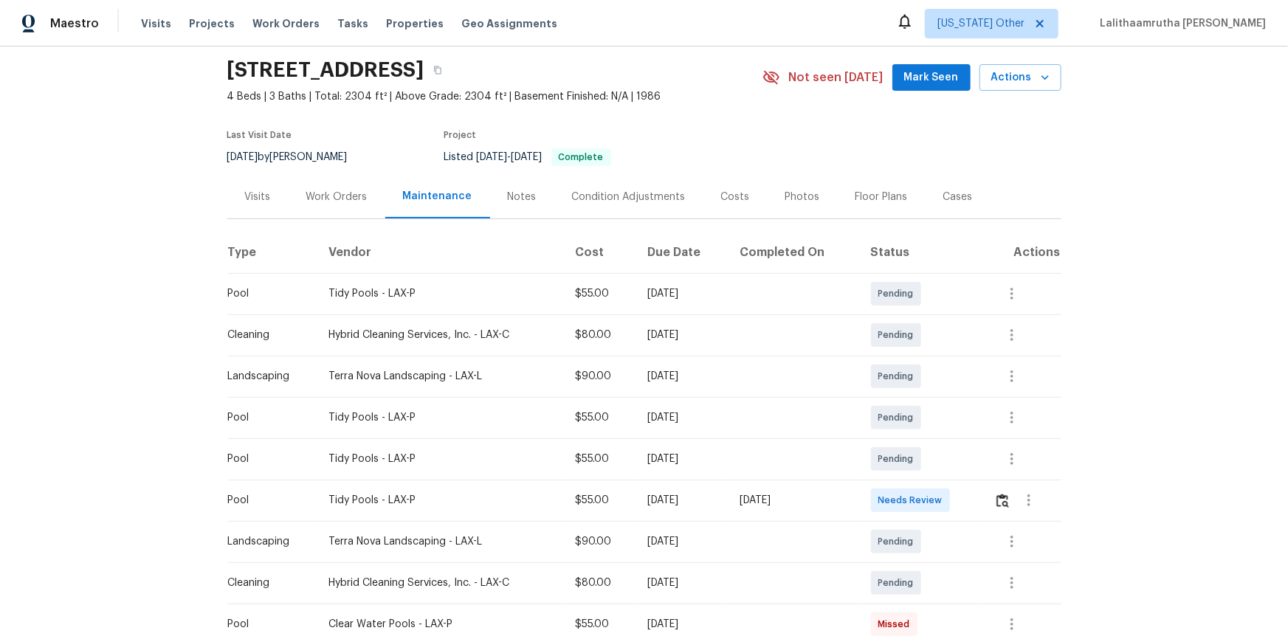
scroll to position [201, 0]
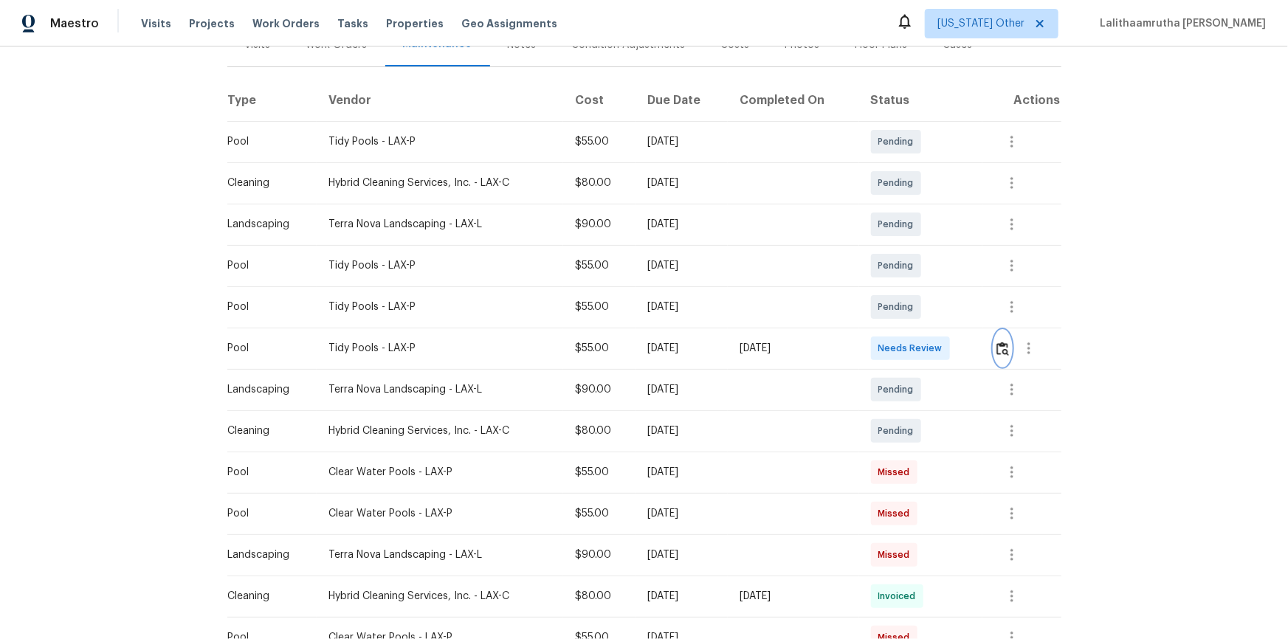
click at [916, 345] on img "button" at bounding box center [1002, 349] width 13 height 14
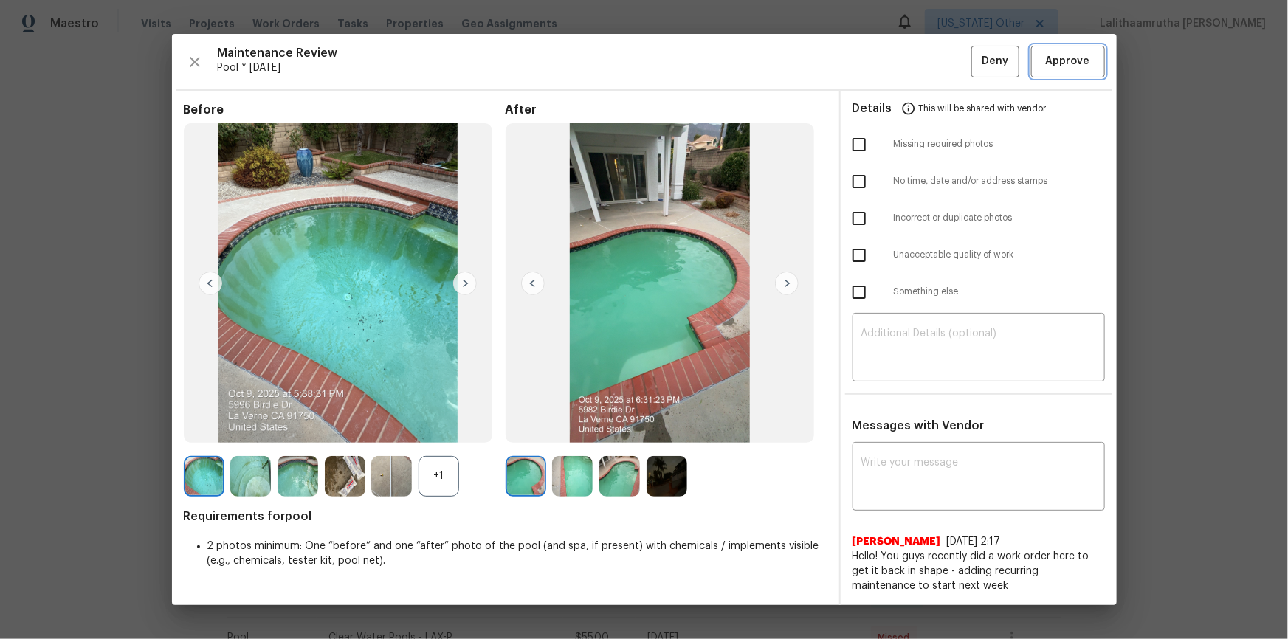
click at [916, 52] on button "Approve" at bounding box center [1068, 62] width 74 height 32
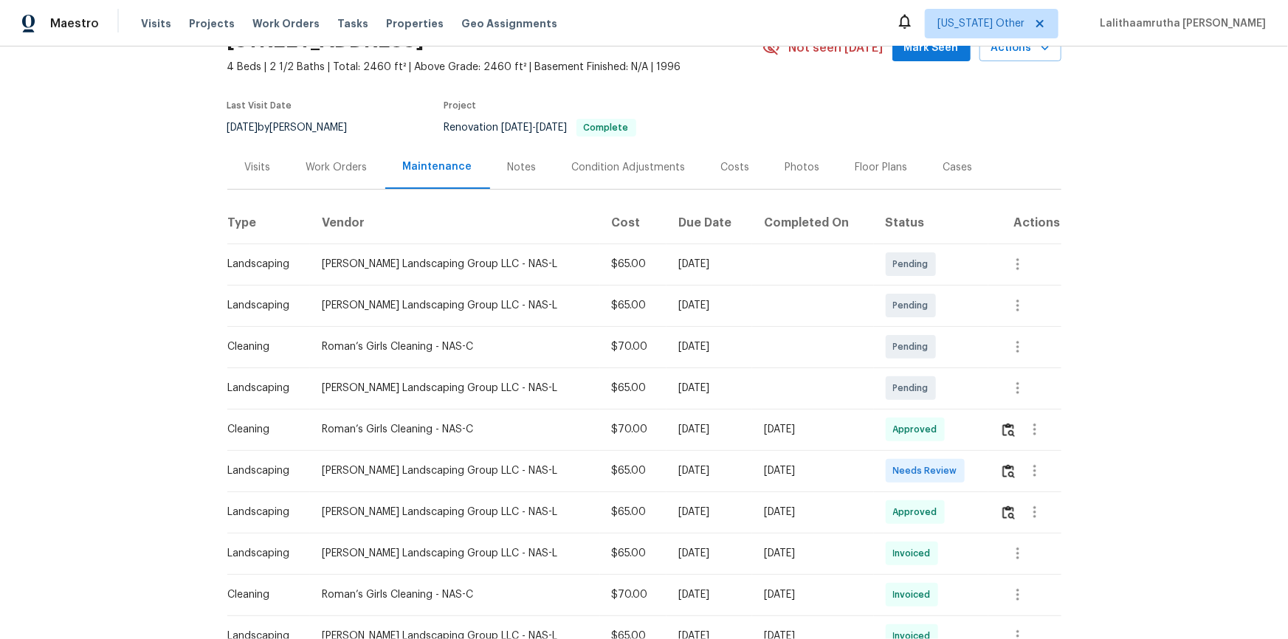
scroll to position [201, 0]
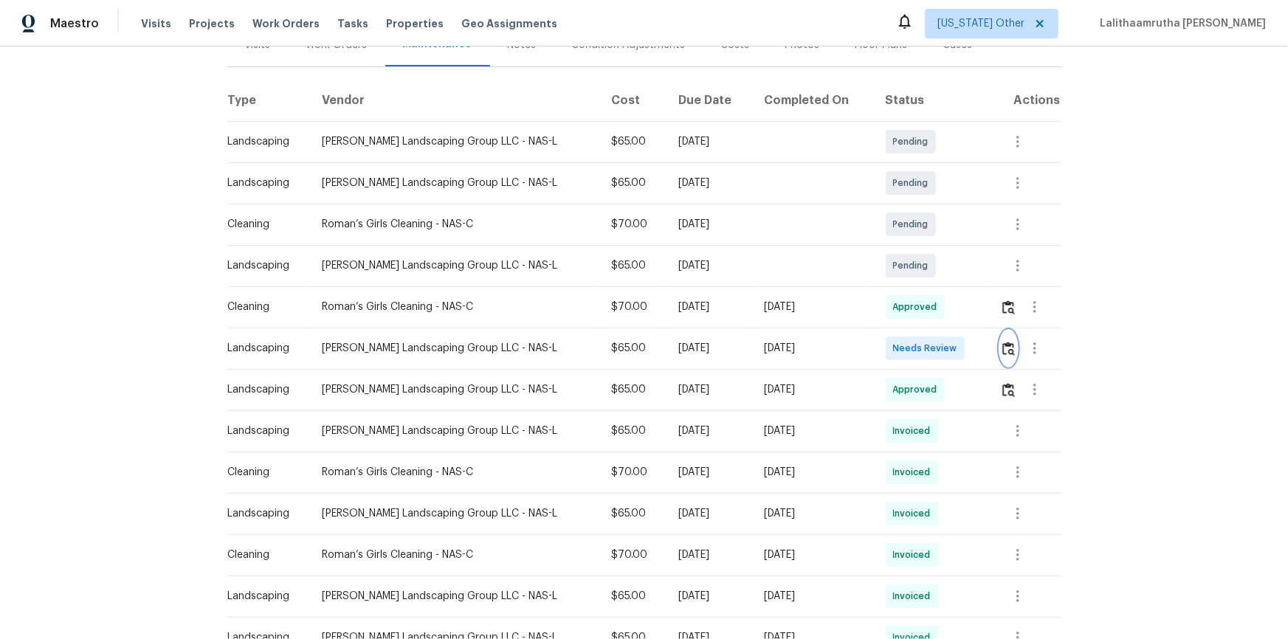
click at [916, 350] on img "button" at bounding box center [1008, 349] width 13 height 14
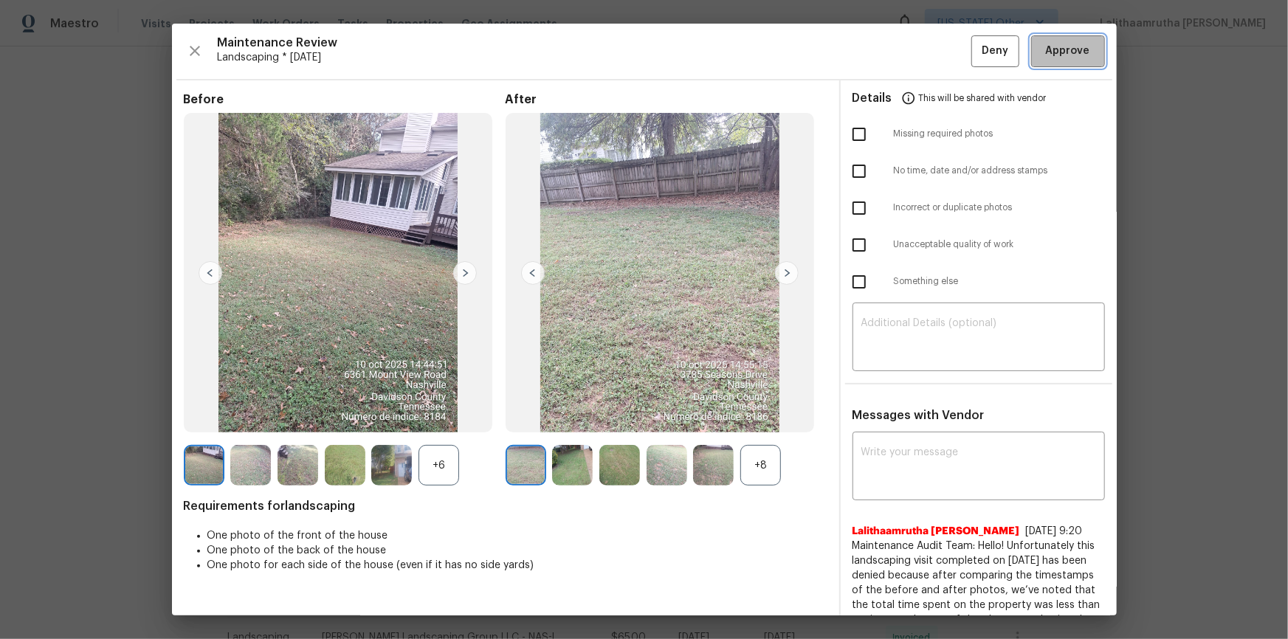
click at [916, 52] on span "Approve" at bounding box center [1068, 51] width 44 height 18
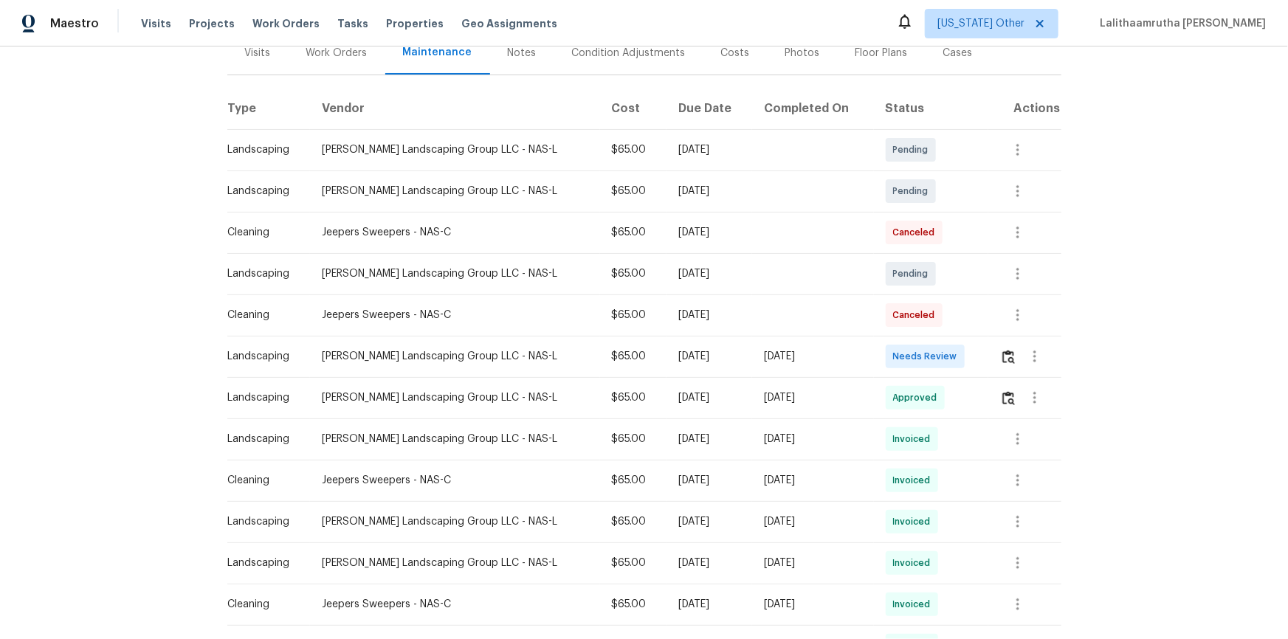
scroll to position [201, 0]
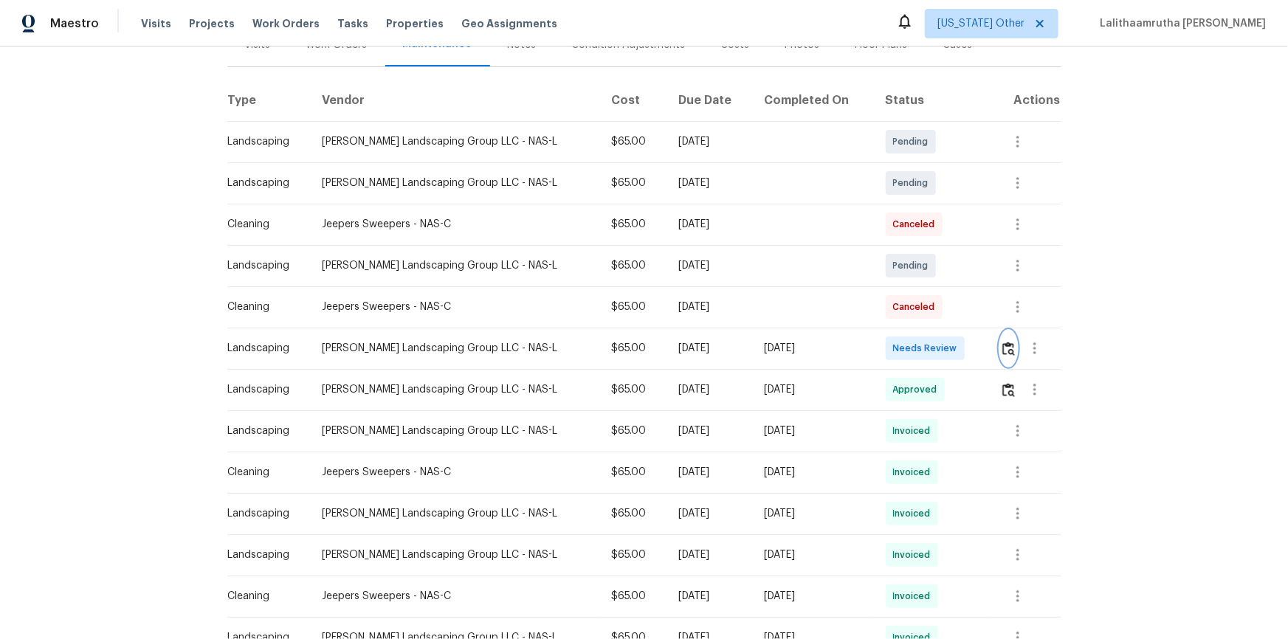
click at [916, 345] on img "button" at bounding box center [1008, 349] width 13 height 14
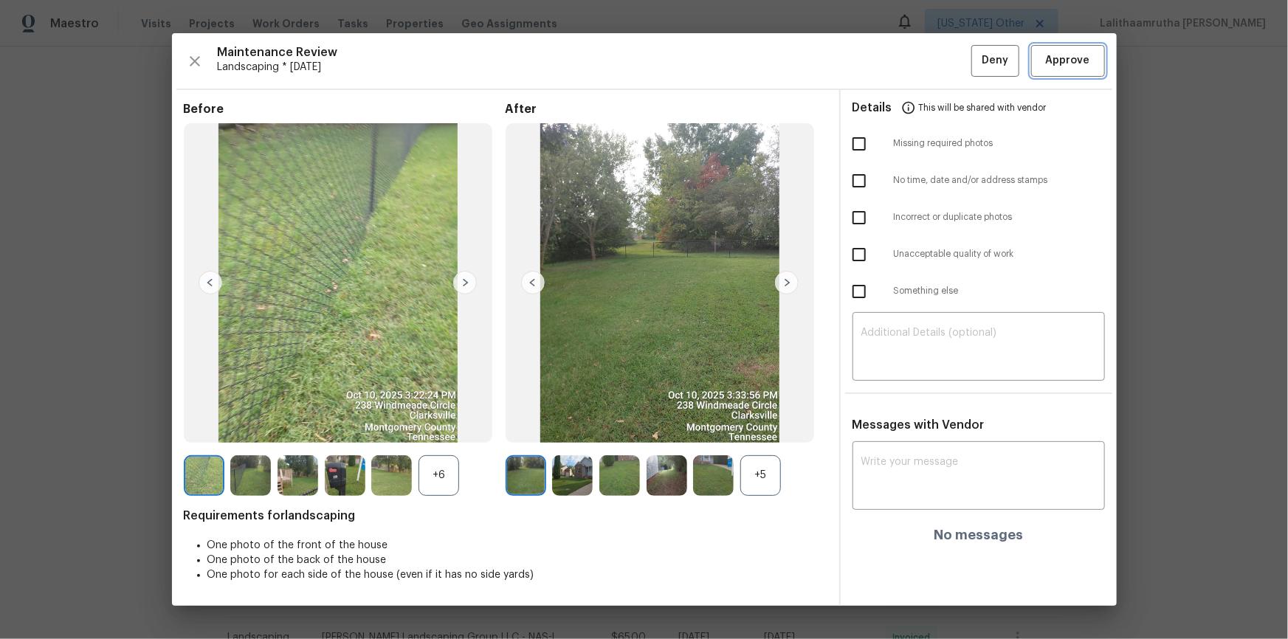
click at [916, 55] on span "Approve" at bounding box center [1068, 61] width 44 height 18
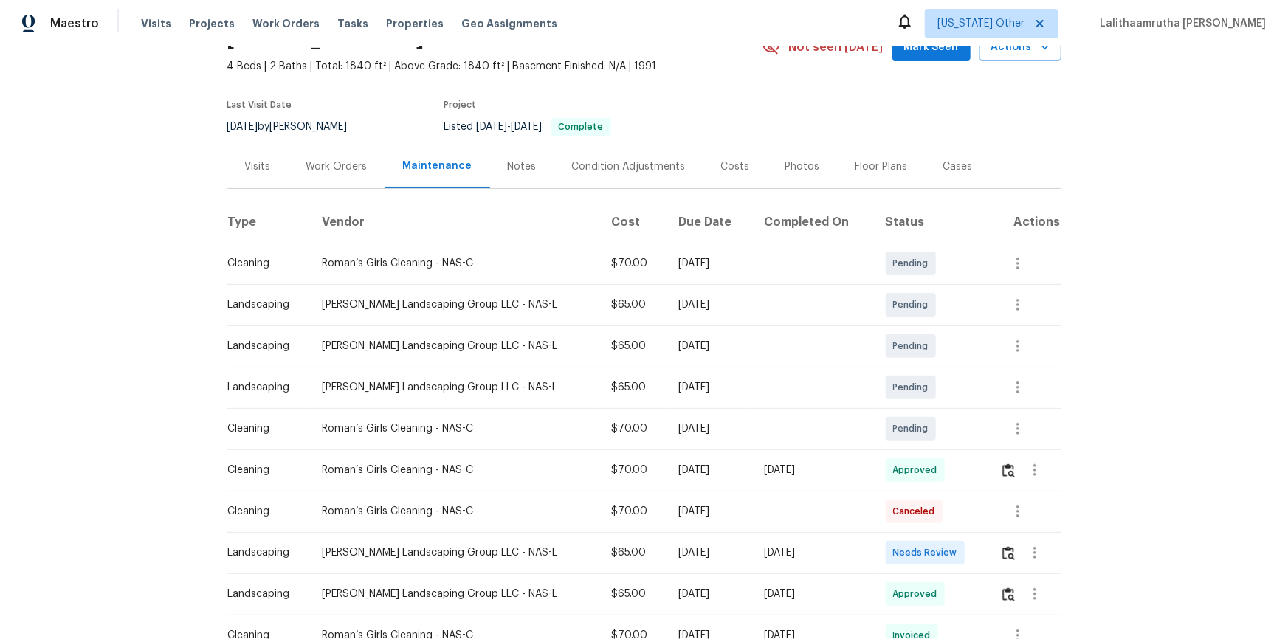
scroll to position [201, 0]
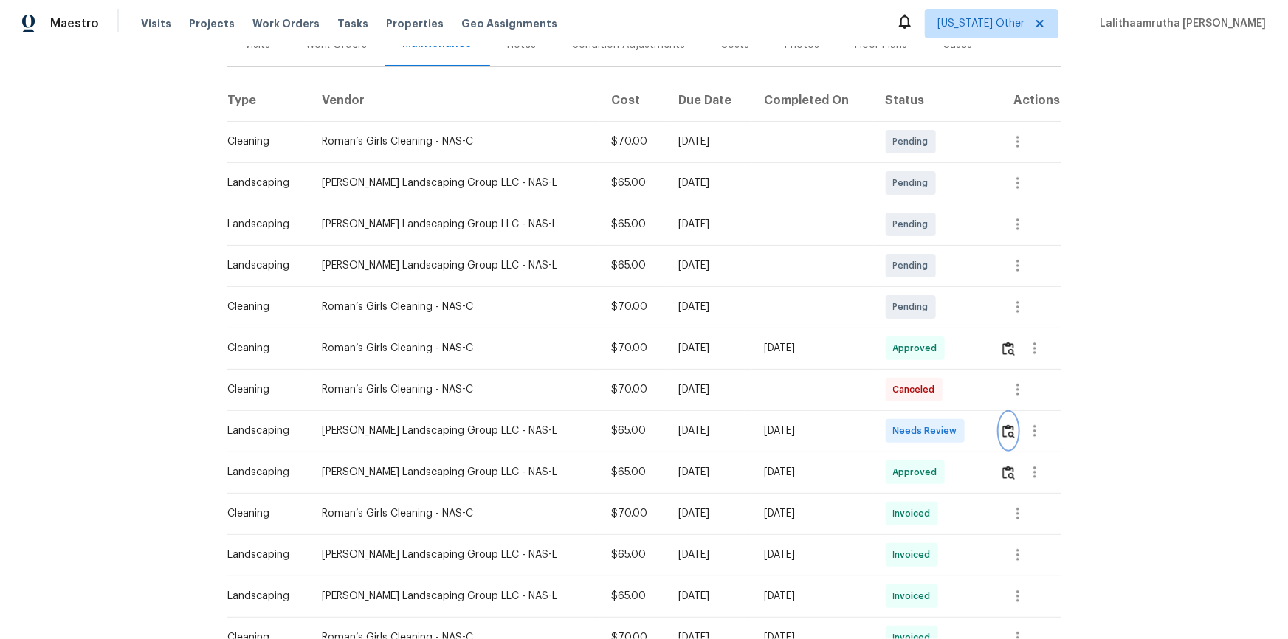
click at [916, 429] on img "button" at bounding box center [1008, 431] width 13 height 14
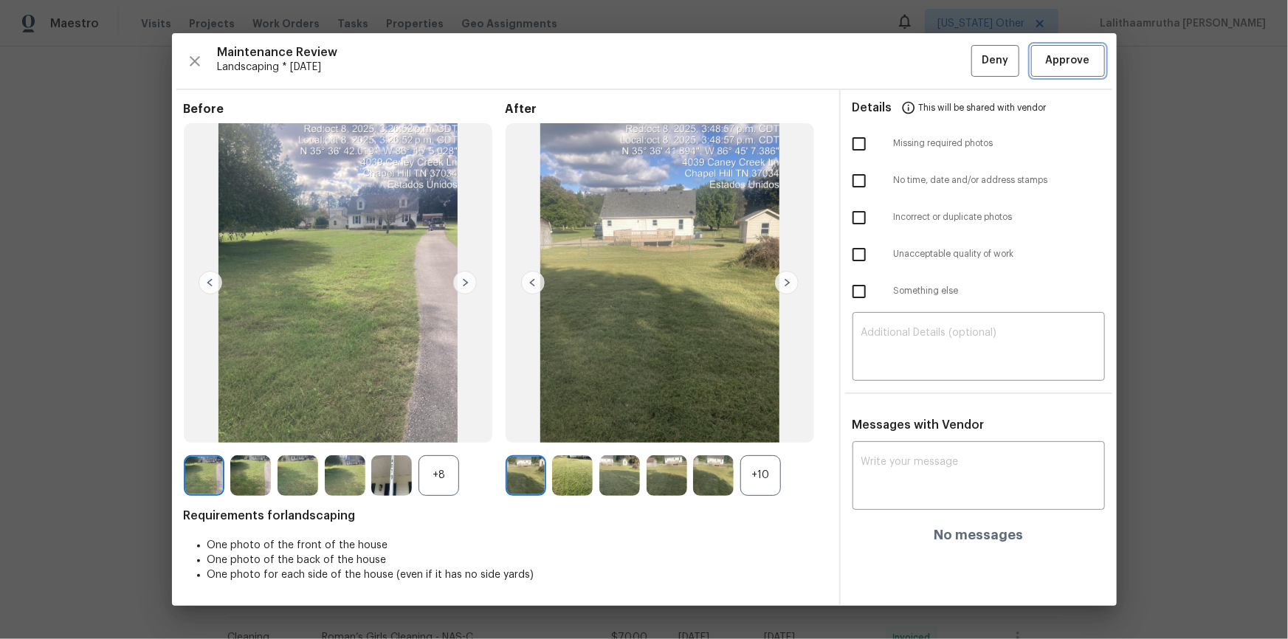
click at [916, 59] on span "Approve" at bounding box center [1068, 61] width 44 height 18
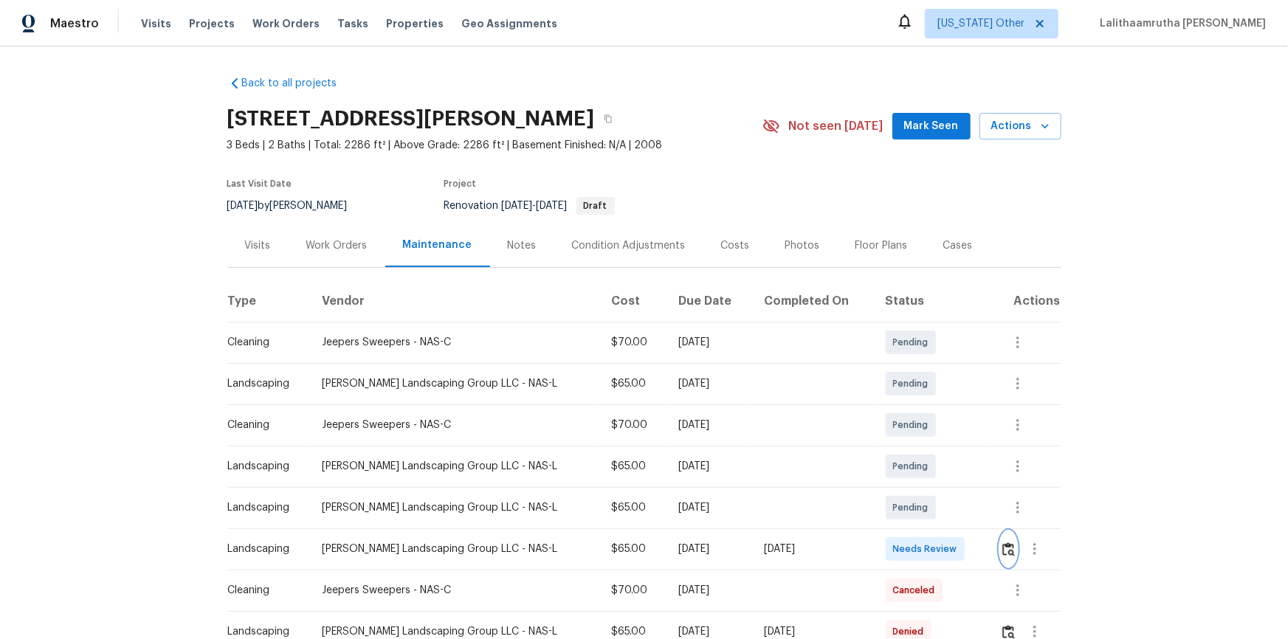
click at [916, 429] on img "button" at bounding box center [1008, 549] width 13 height 14
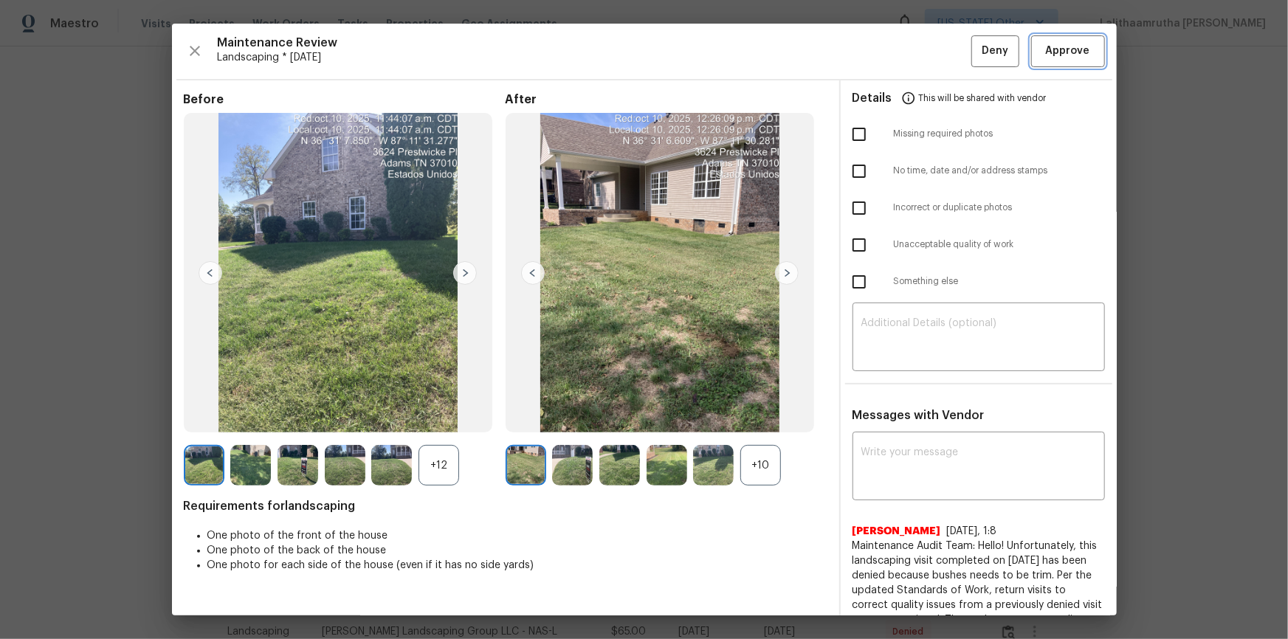
click at [916, 48] on span "Approve" at bounding box center [1068, 51] width 44 height 18
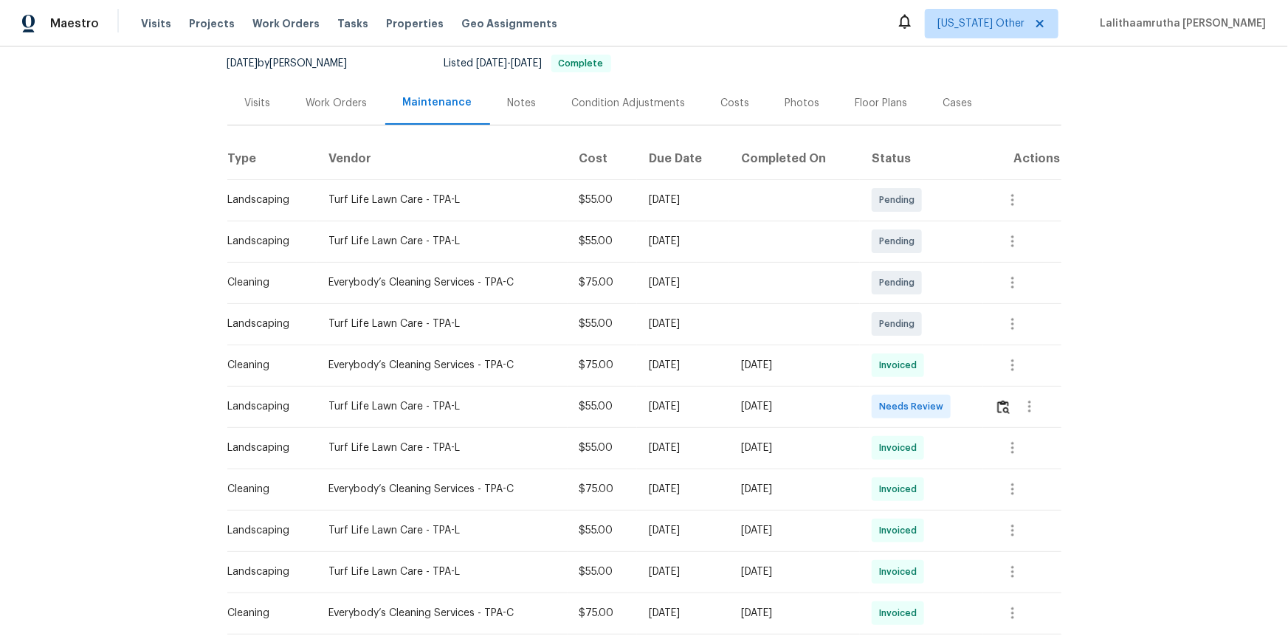
scroll to position [201, 0]
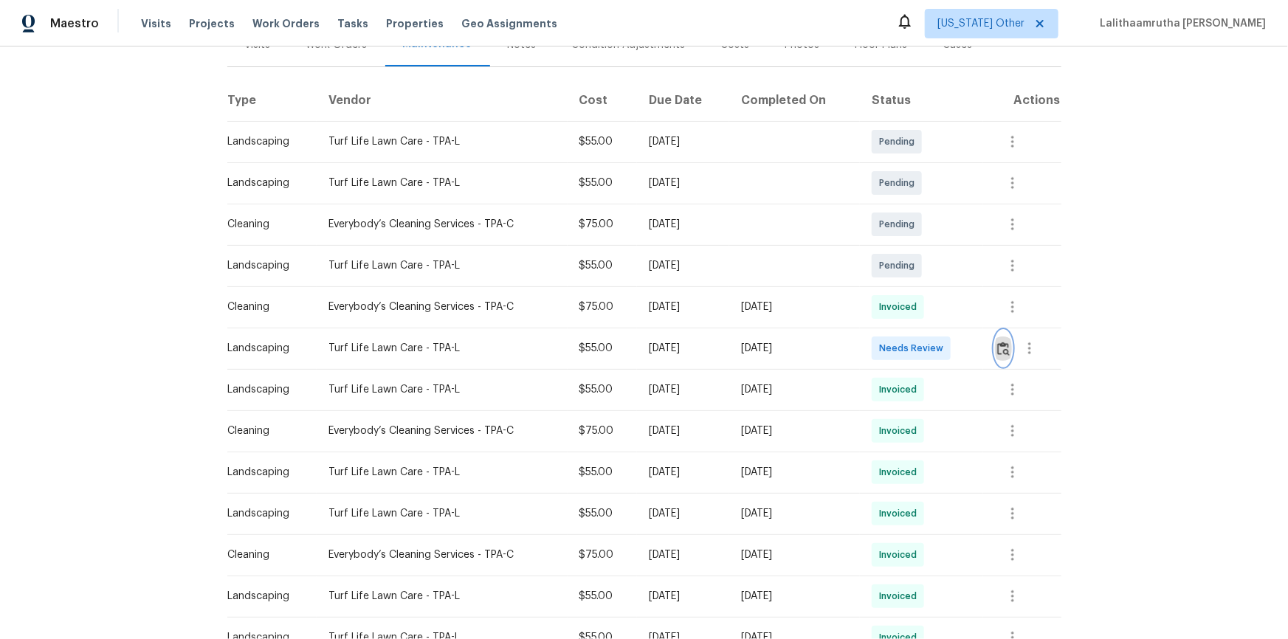
click at [916, 355] on button "button" at bounding box center [1003, 348] width 17 height 35
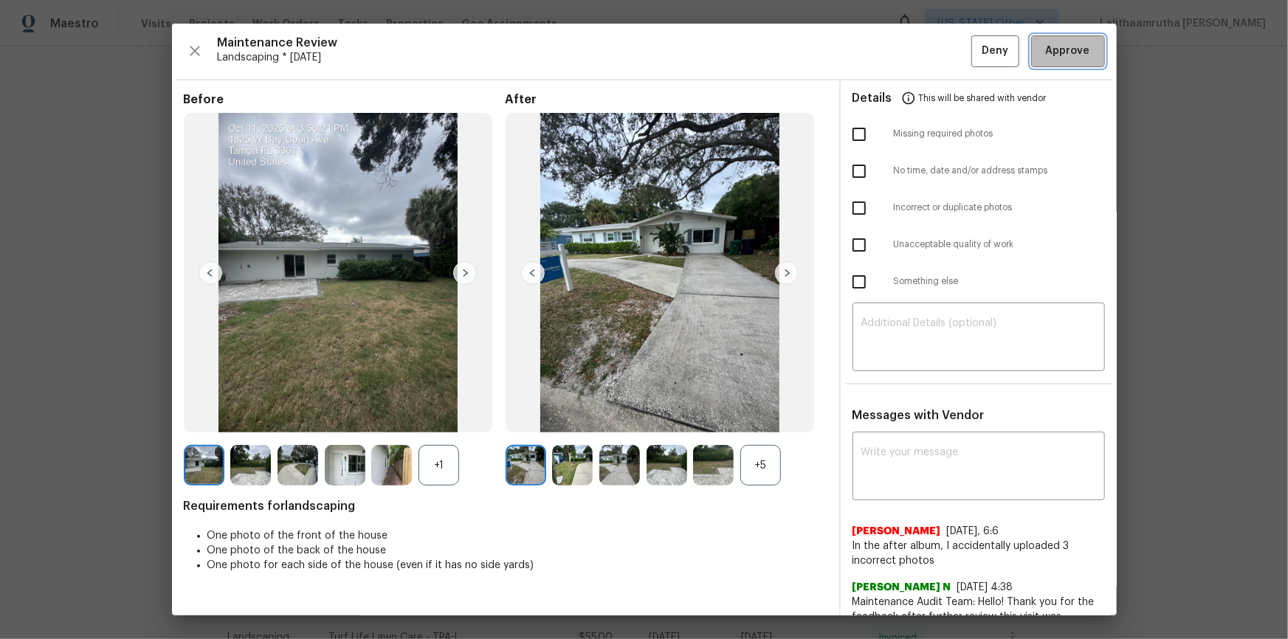
click at [916, 51] on span "Approve" at bounding box center [1068, 51] width 44 height 18
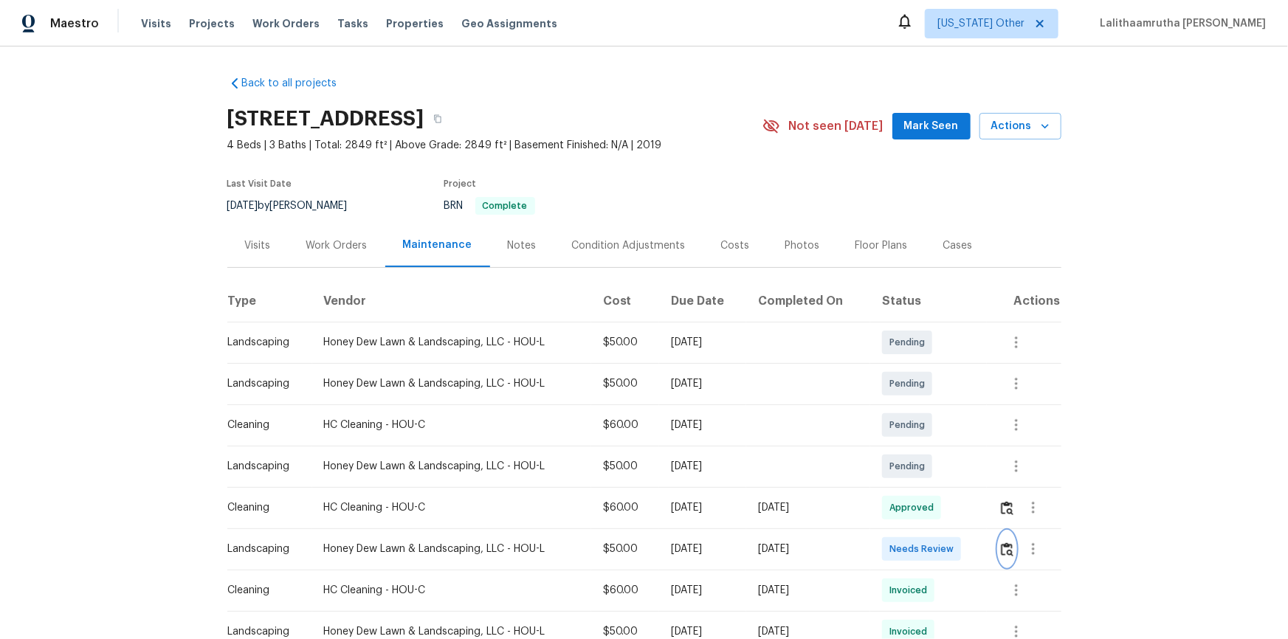
click at [916, 429] on img "button" at bounding box center [1007, 549] width 13 height 14
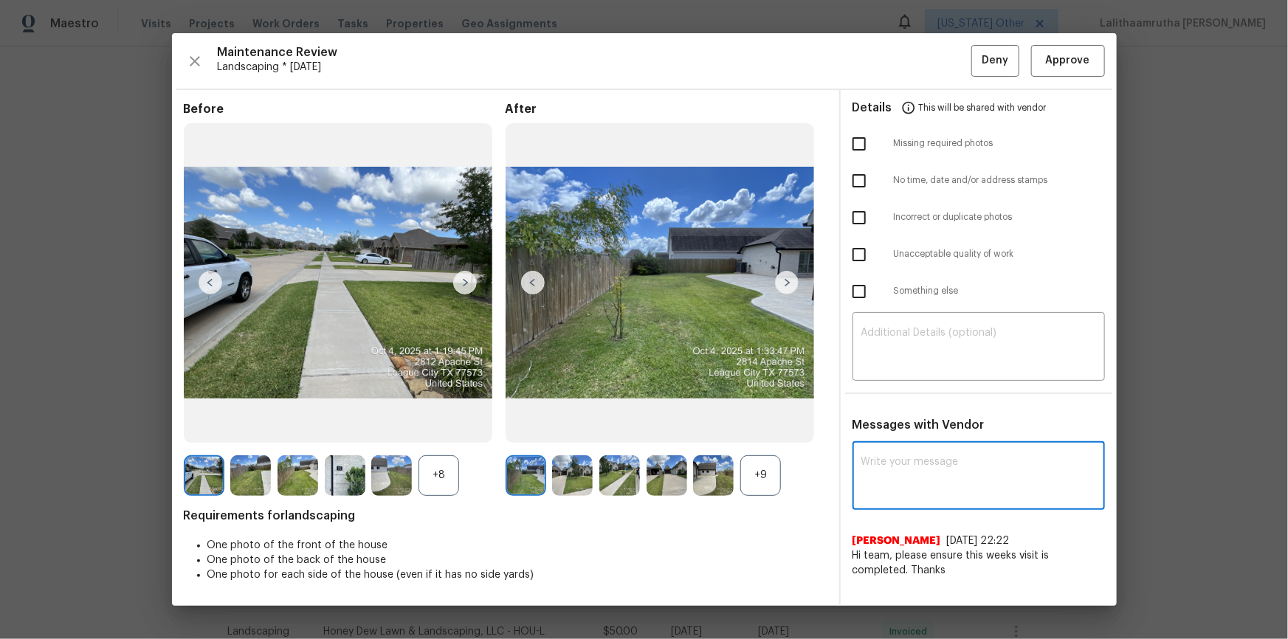
click at [916, 429] on textarea at bounding box center [978, 477] width 235 height 41
paste textarea "Maintenance Audit Team: Hello! Unfortunately this landscaping visit completed o…"
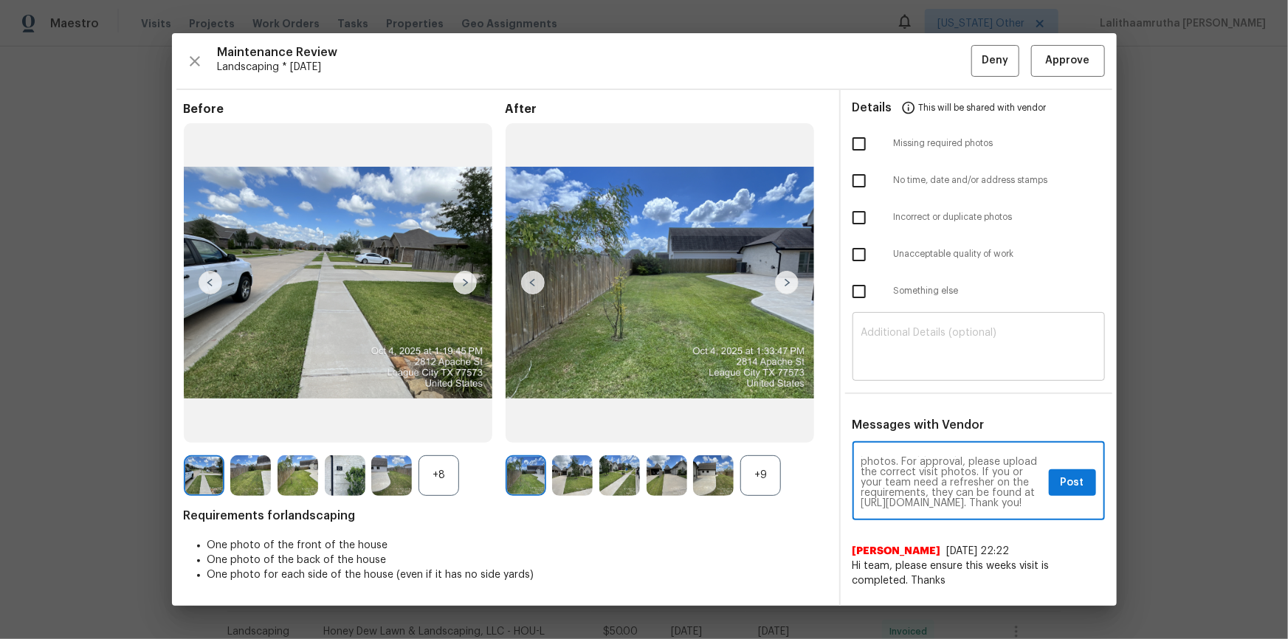
type textarea "Maintenance Audit Team: Hello! Unfortunately this landscaping visit completed o…"
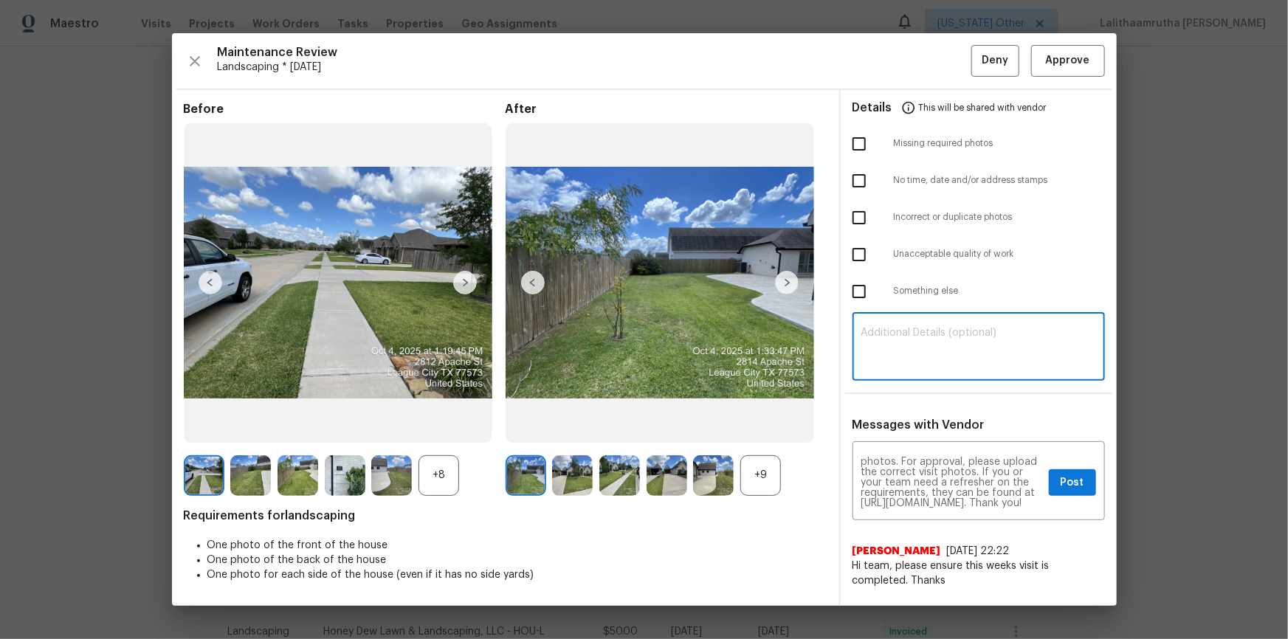
click at [916, 351] on textarea at bounding box center [978, 348] width 235 height 41
paste textarea "Maintenance Audit Team: Hello! Unfortunately this landscaping visit completed o…"
type textarea "Maintenance Audit Team: Hello! Unfortunately this landscaping visit completed o…"
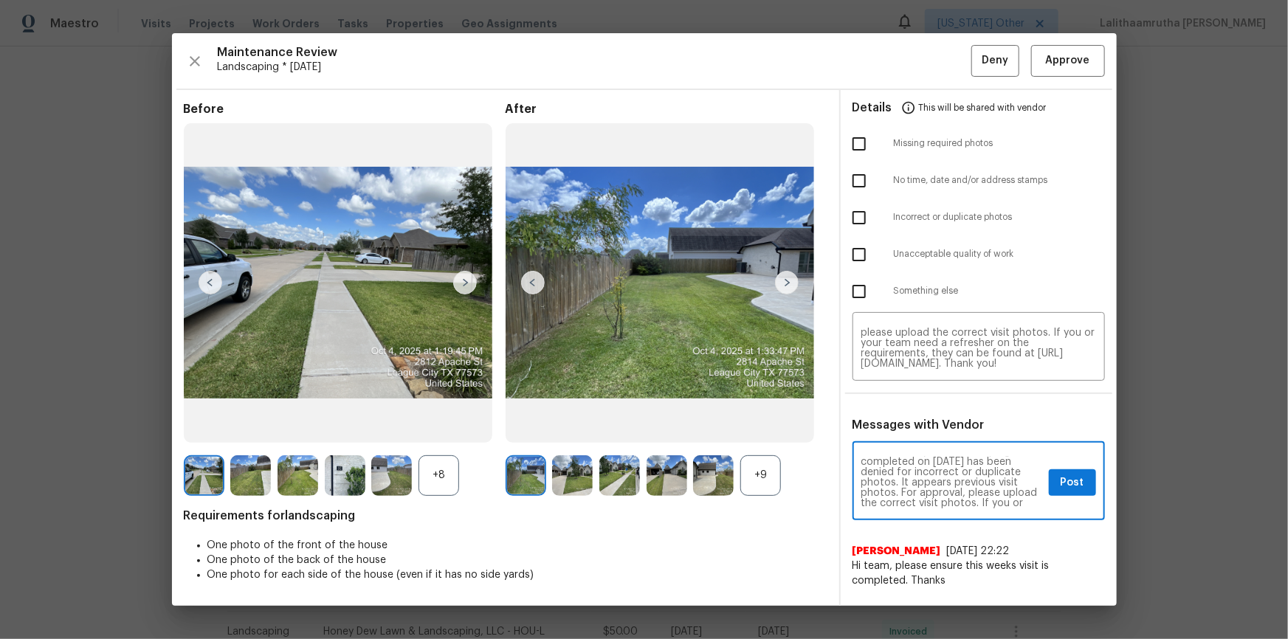
scroll to position [27, 0]
click at [916, 429] on span "Post" at bounding box center [1072, 483] width 24 height 18
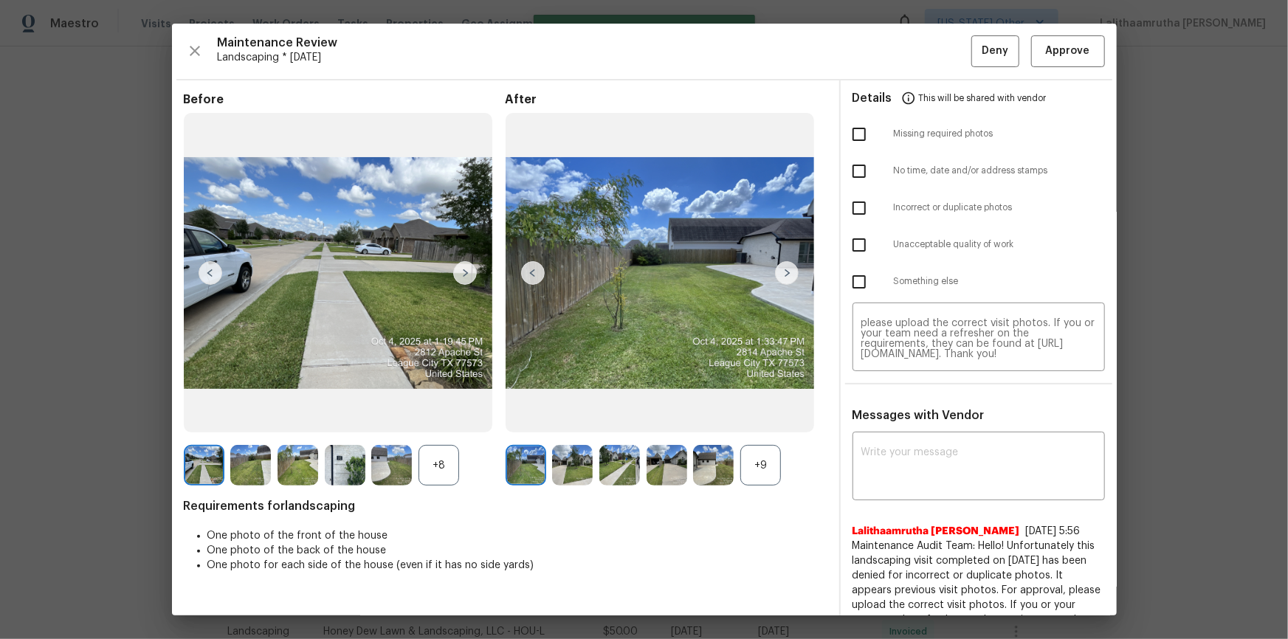
scroll to position [0, 0]
click at [843, 208] on input "checkbox" at bounding box center [858, 208] width 31 height 31
checkbox input "true"
click at [916, 46] on span "Deny" at bounding box center [994, 51] width 27 height 18
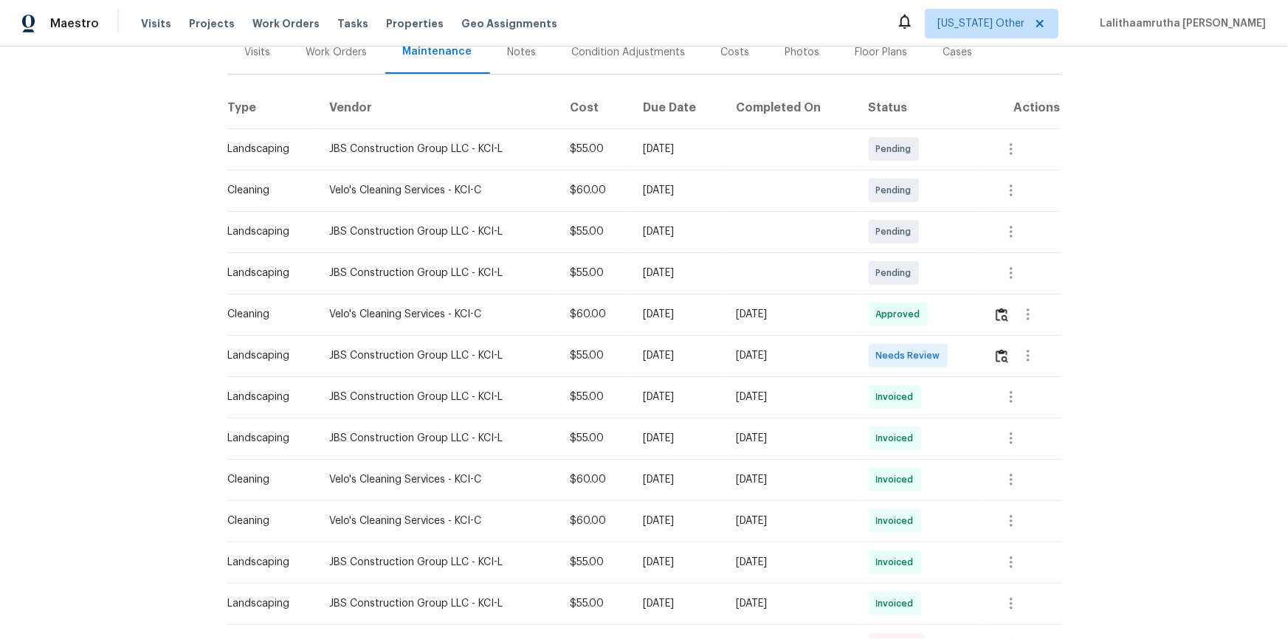
scroll to position [201, 0]
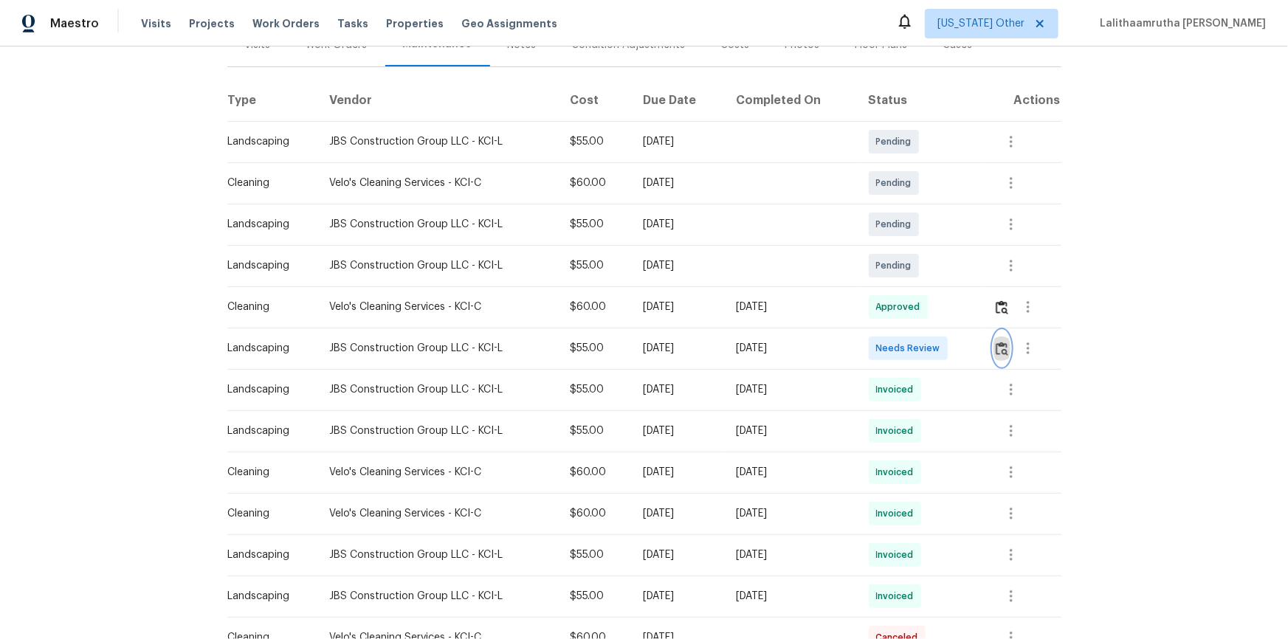
click at [916, 351] on img "button" at bounding box center [1001, 349] width 13 height 14
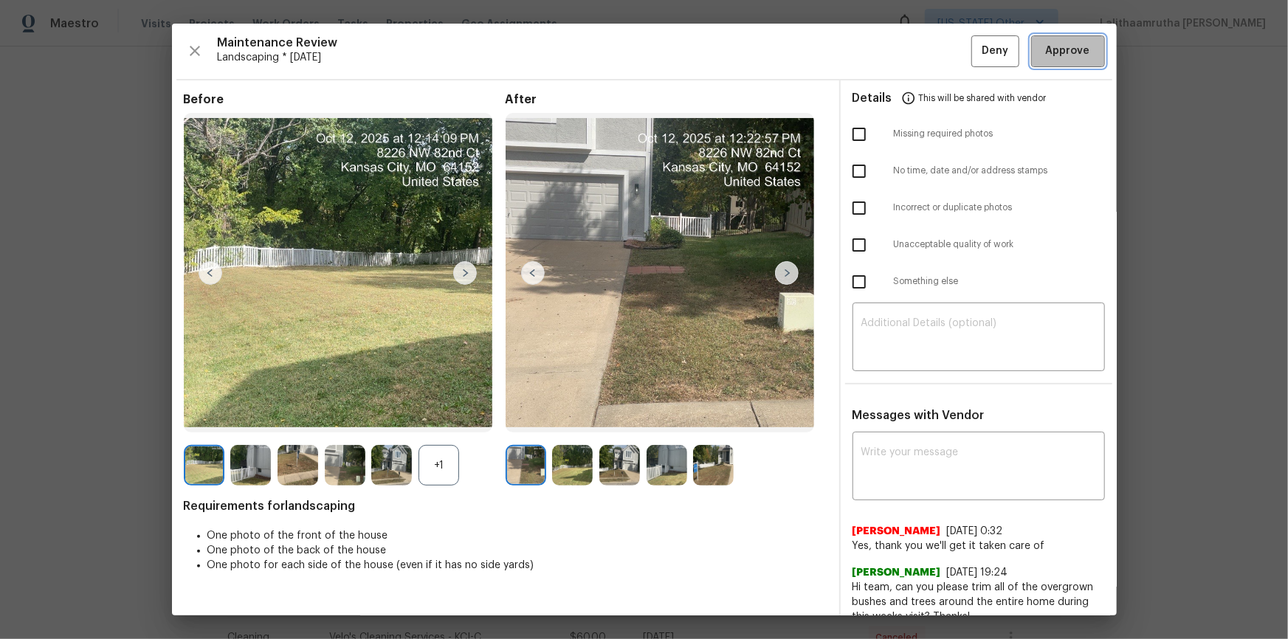
click at [916, 57] on span "Approve" at bounding box center [1068, 51] width 44 height 18
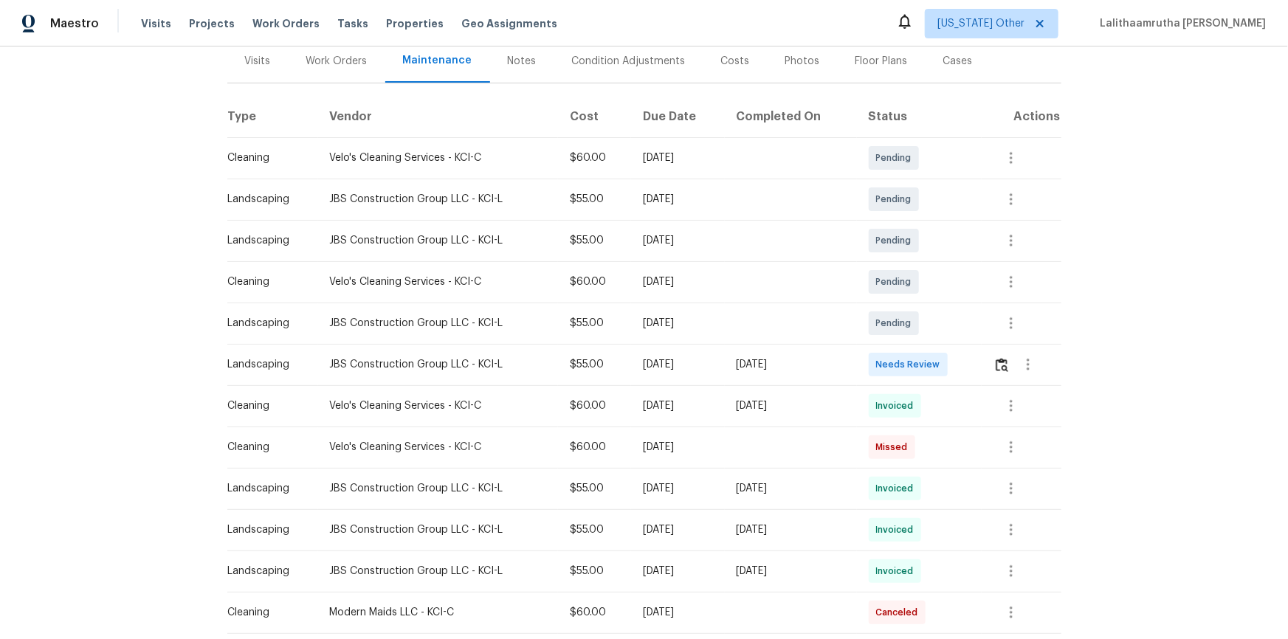
scroll to position [201, 0]
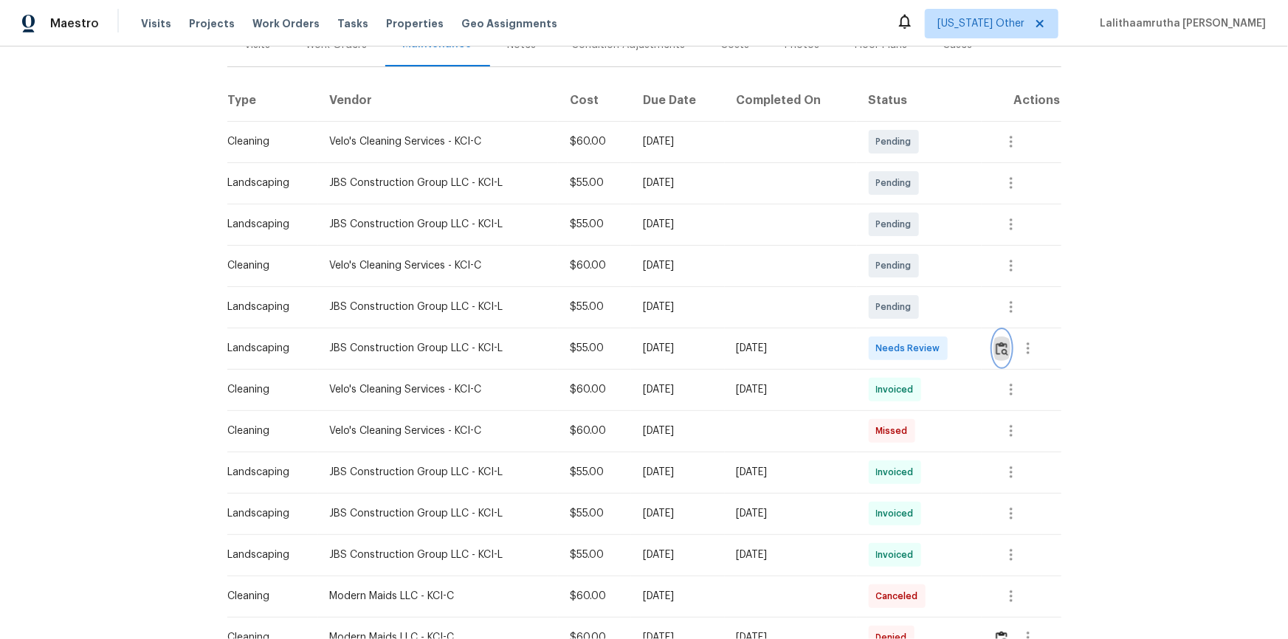
click at [916, 352] on img "button" at bounding box center [1001, 349] width 13 height 14
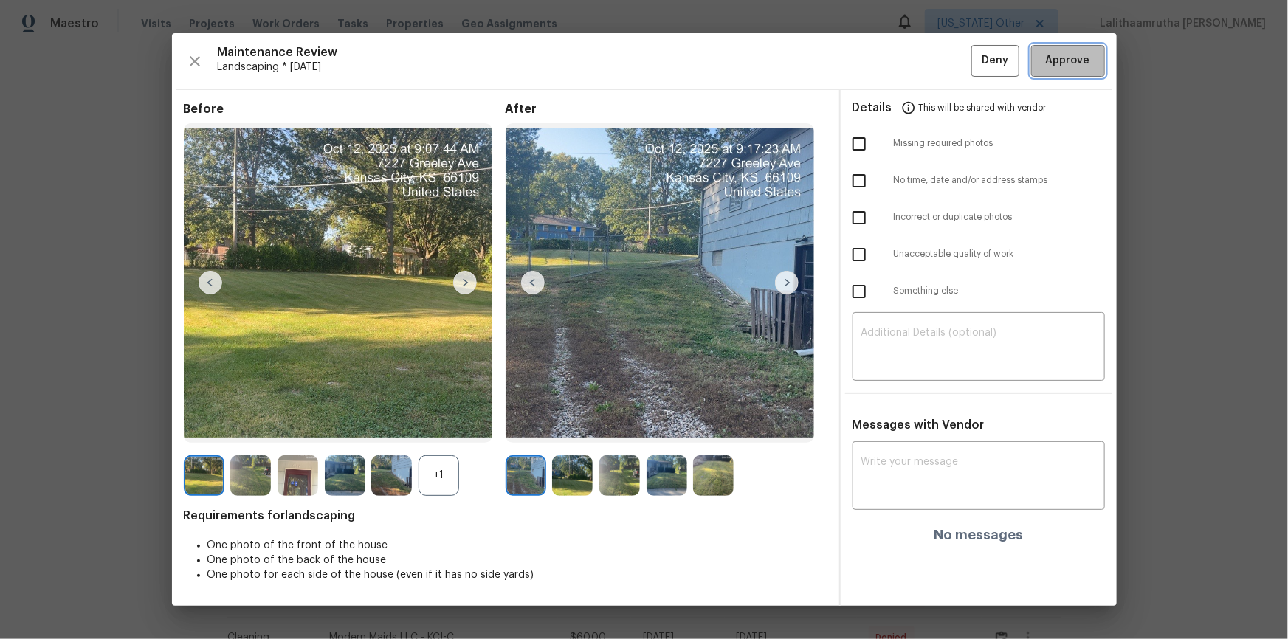
click at [916, 61] on span "Approve" at bounding box center [1068, 61] width 44 height 18
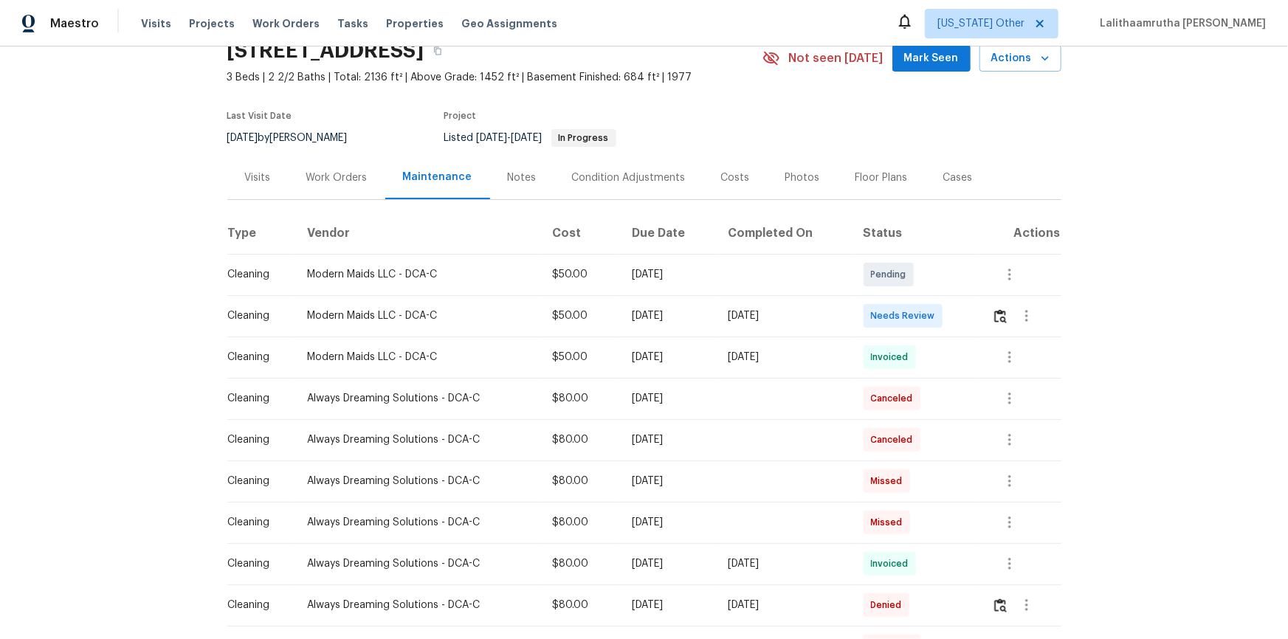
scroll to position [201, 0]
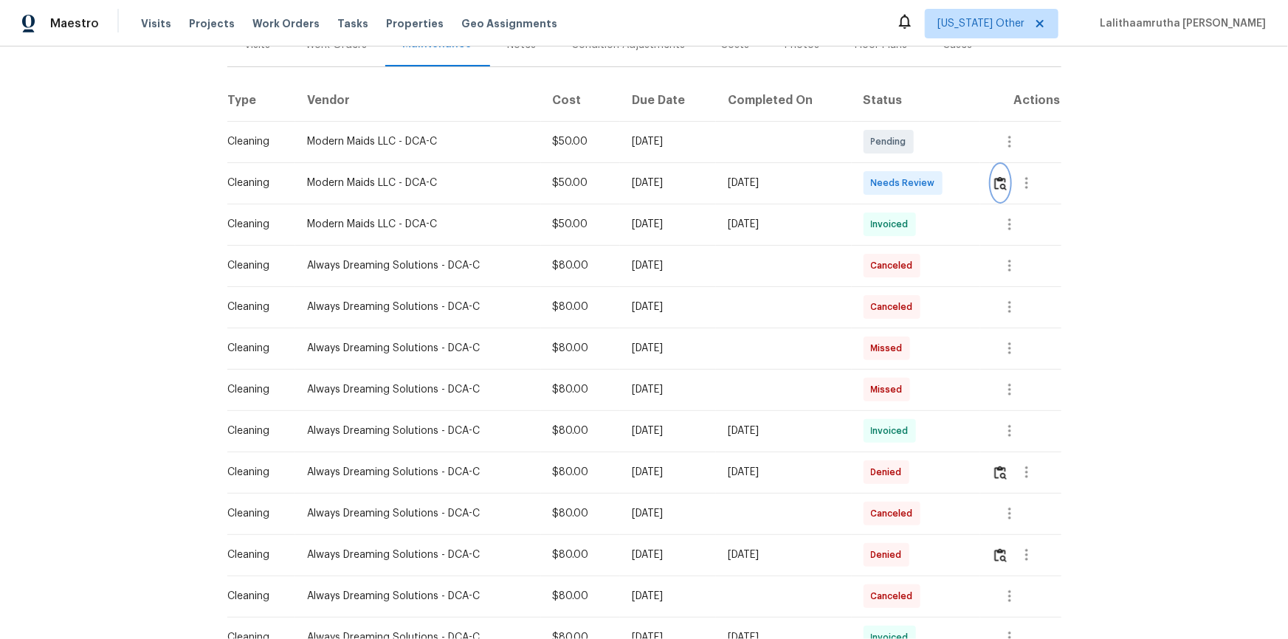
click at [916, 184] on img "button" at bounding box center [1000, 183] width 13 height 14
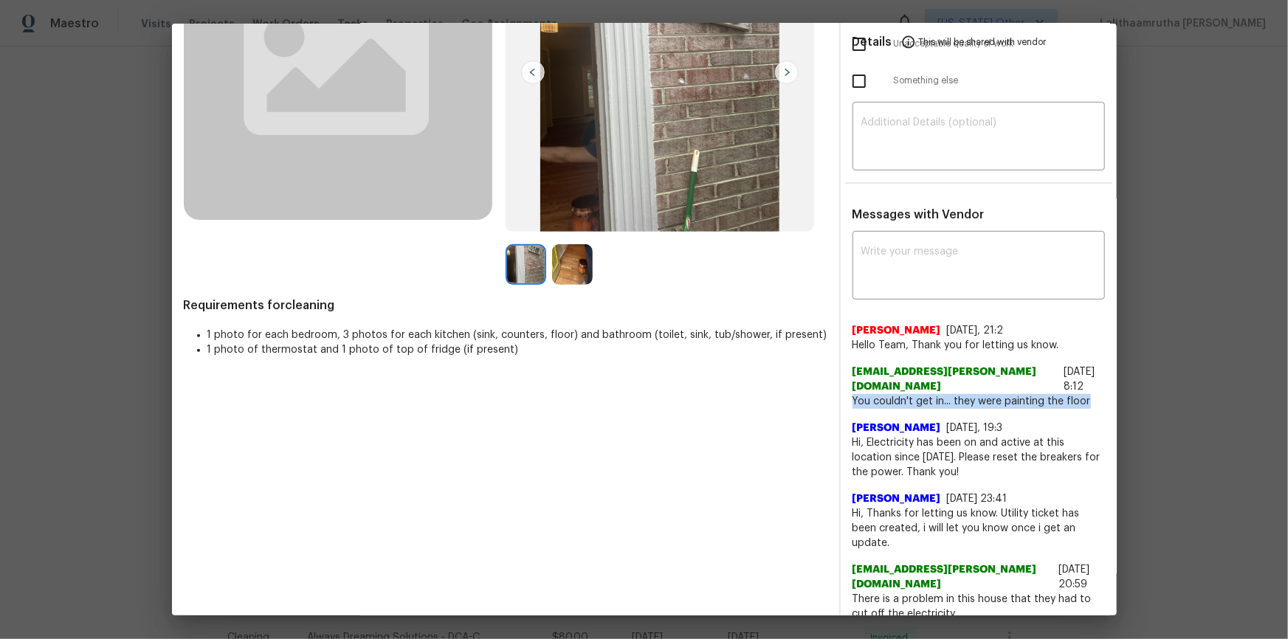
drag, startPoint x: 836, startPoint y: 398, endPoint x: 1075, endPoint y: 400, distance: 239.1
click at [916, 400] on div "x ​ [PERSON_NAME] [DATE], 21:2 Hello Team, Thank you for letting us know. [EMAI…" at bounding box center [978, 428] width 276 height 387
copy span "You couldn't get in... they were painting the floor"
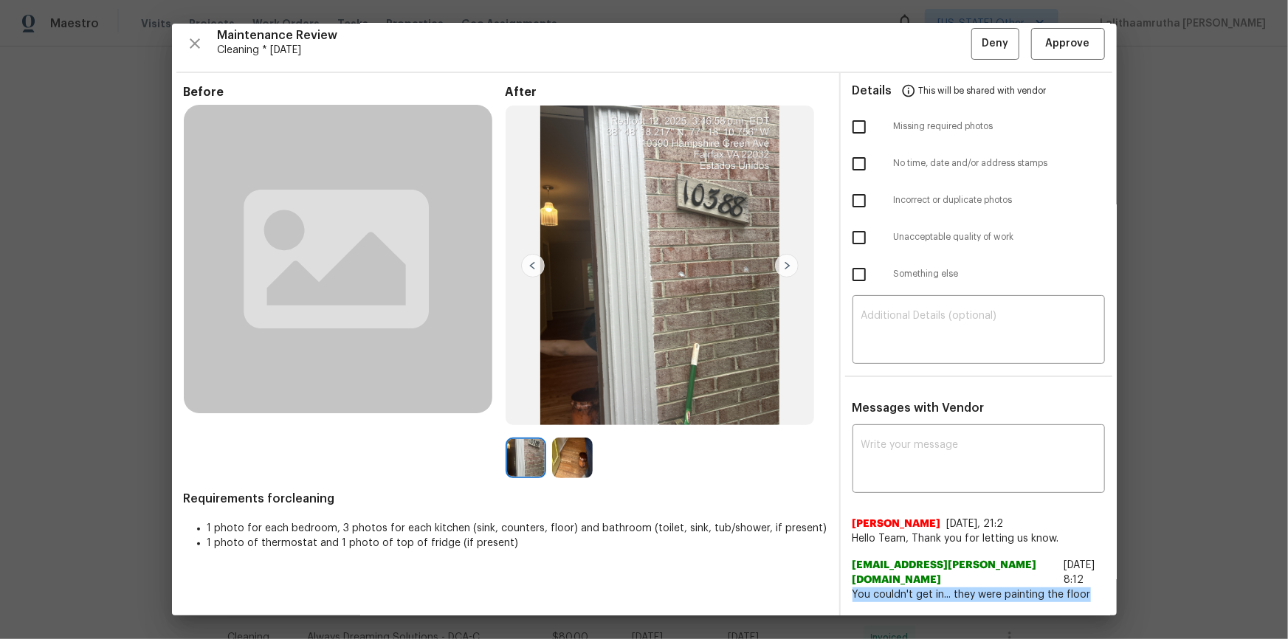
scroll to position [0, 0]
